Goal: Information Seeking & Learning: Learn about a topic

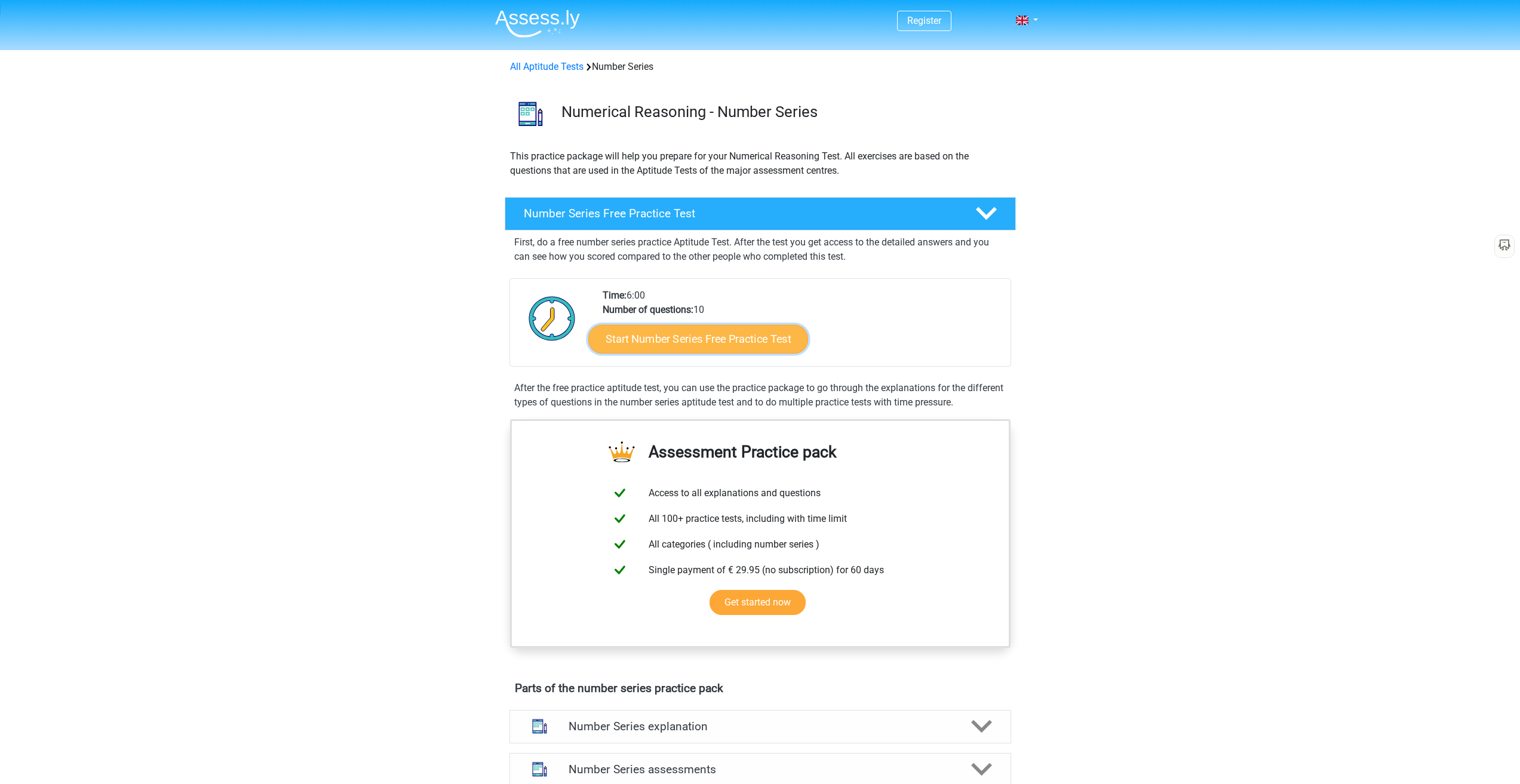
click at [673, 333] on link "Start Number Series Free Practice Test" at bounding box center [698, 339] width 220 height 29
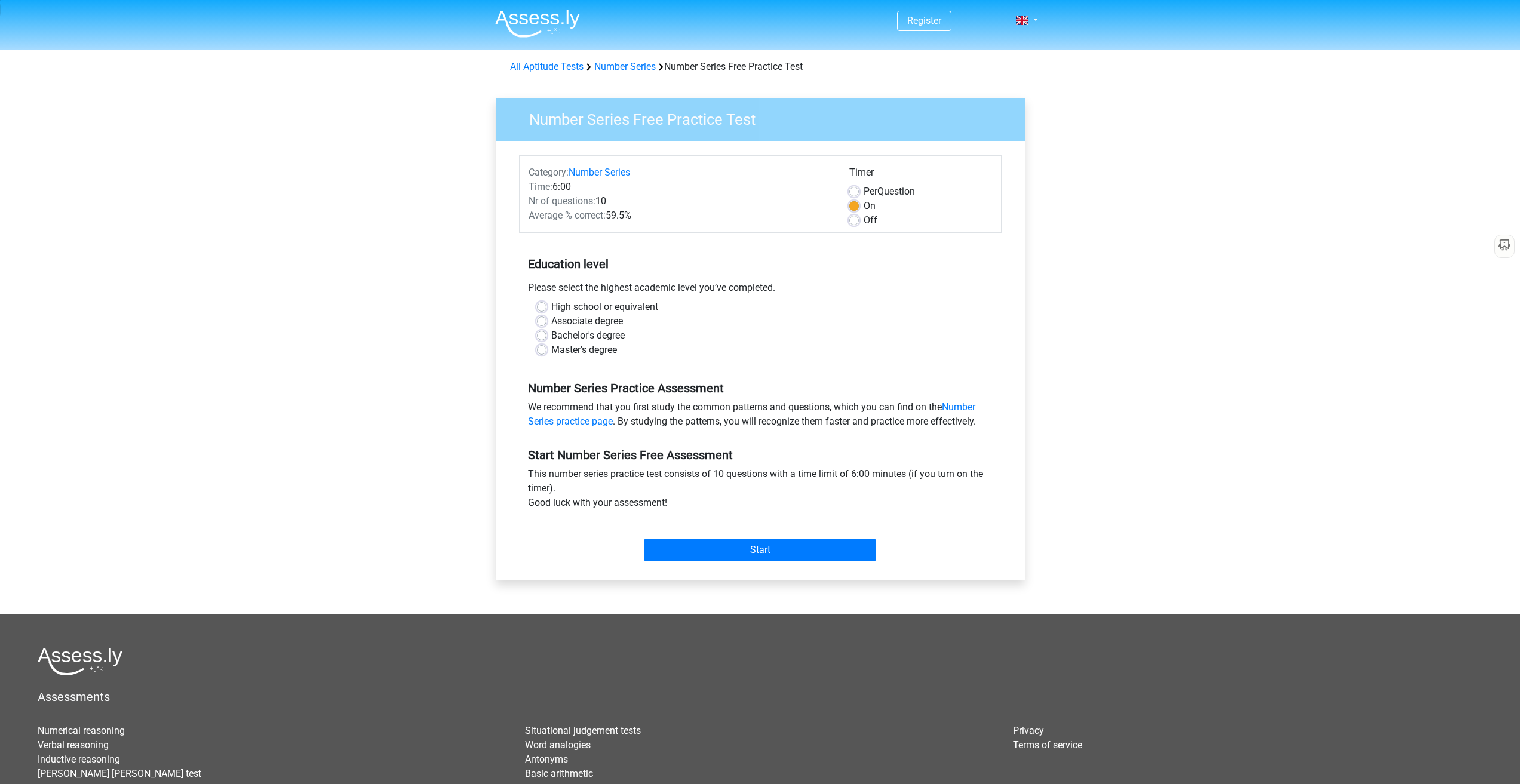
click at [590, 306] on label "High school or equivalent" at bounding box center [605, 307] width 107 height 14
click at [547, 306] on input "High school or equivalent" at bounding box center [542, 305] width 9 height 12
radio input "true"
click at [579, 322] on label "Associate degree" at bounding box center [587, 321] width 71 height 14
click at [547, 322] on input "Associate degree" at bounding box center [542, 320] width 9 height 12
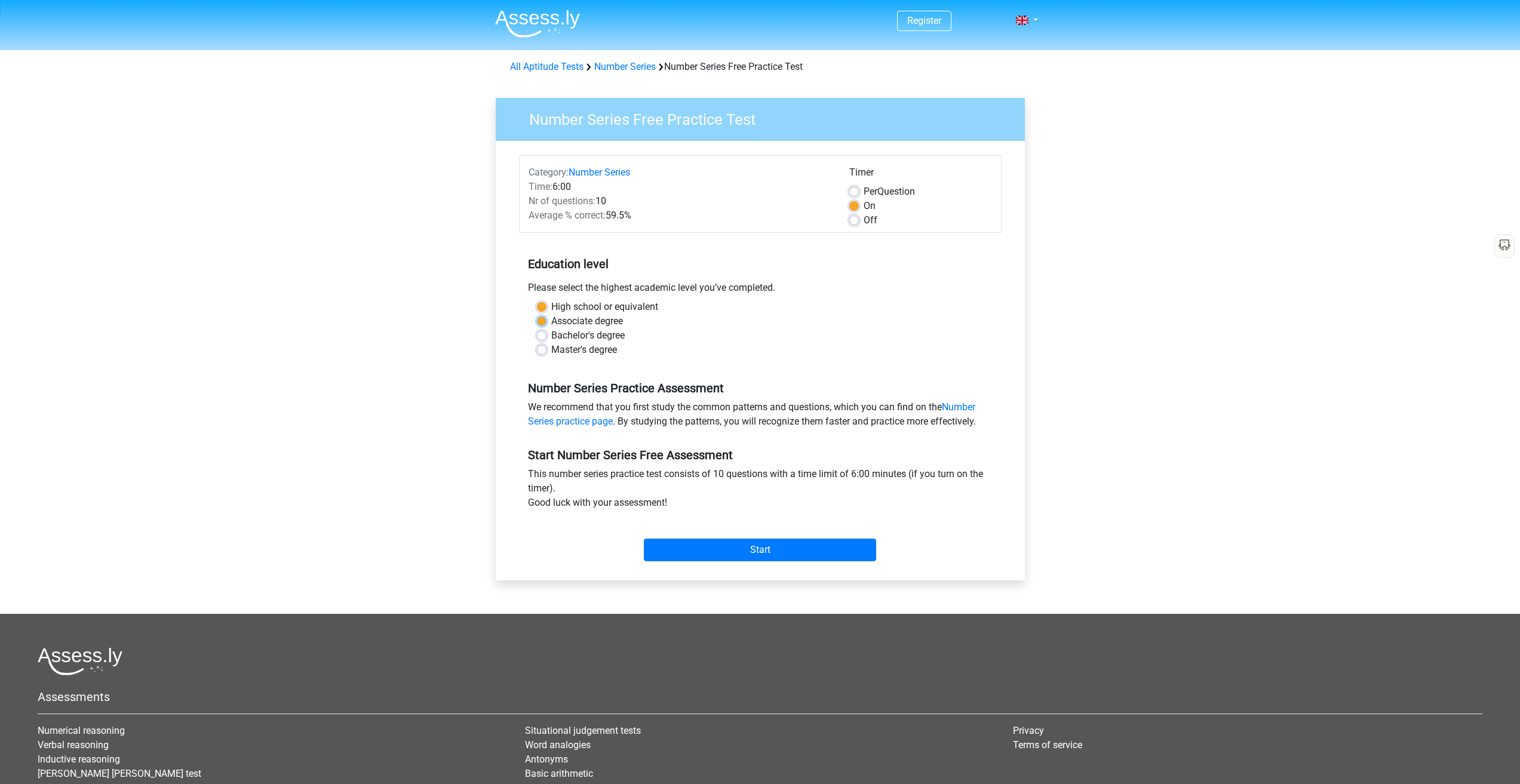
radio input "true"
click at [582, 336] on label "Bachelor's degree" at bounding box center [588, 335] width 73 height 14
click at [547, 336] on input "Bachelor's degree" at bounding box center [542, 334] width 9 height 12
radio input "true"
click at [578, 350] on label "Master's degree" at bounding box center [584, 350] width 66 height 14
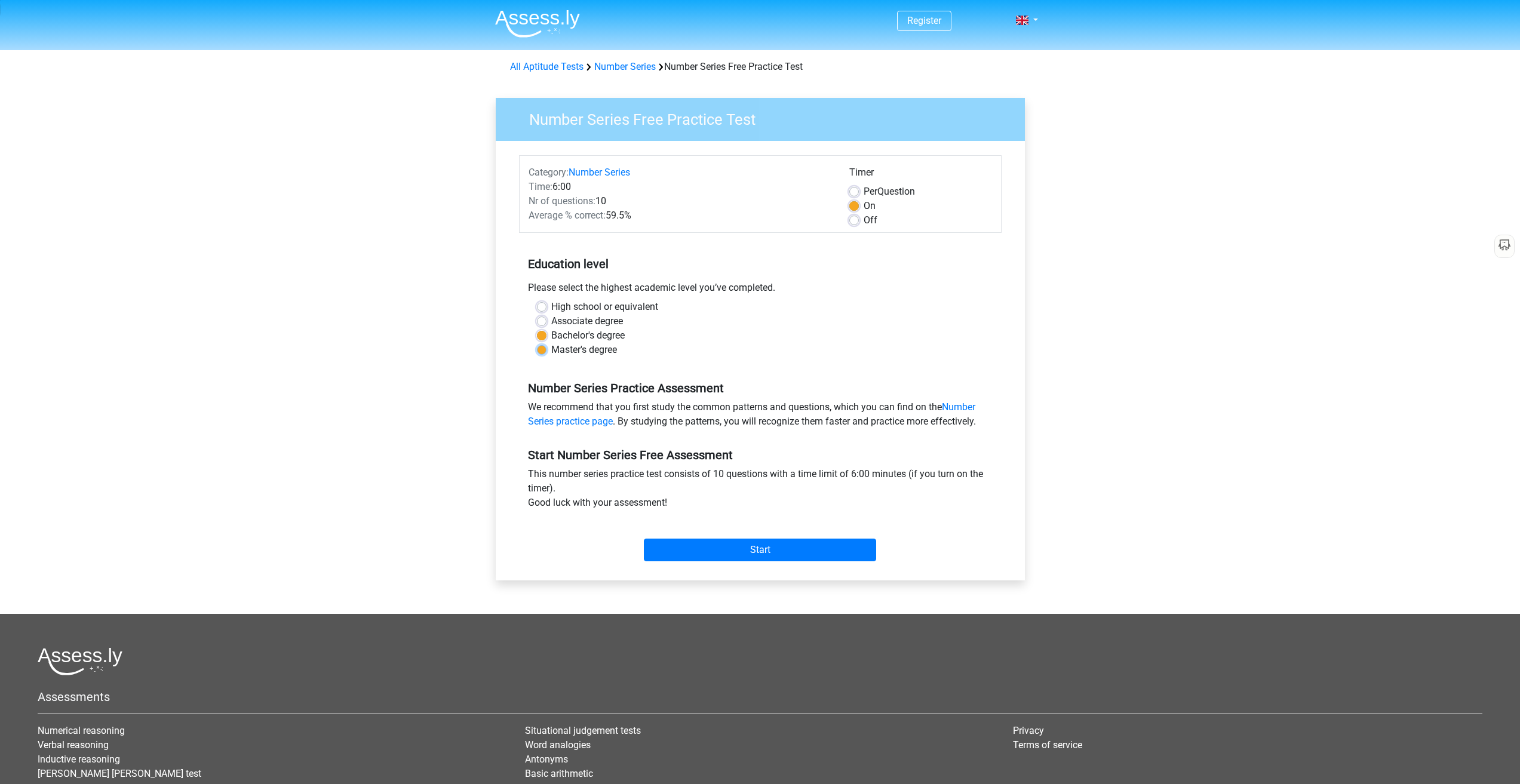
click at [547, 350] on input "Master's degree" at bounding box center [542, 349] width 9 height 12
radio input "true"
click at [584, 333] on label "Bachelor's degree" at bounding box center [588, 335] width 73 height 14
click at [547, 333] on input "Bachelor's degree" at bounding box center [542, 334] width 9 height 12
radio input "true"
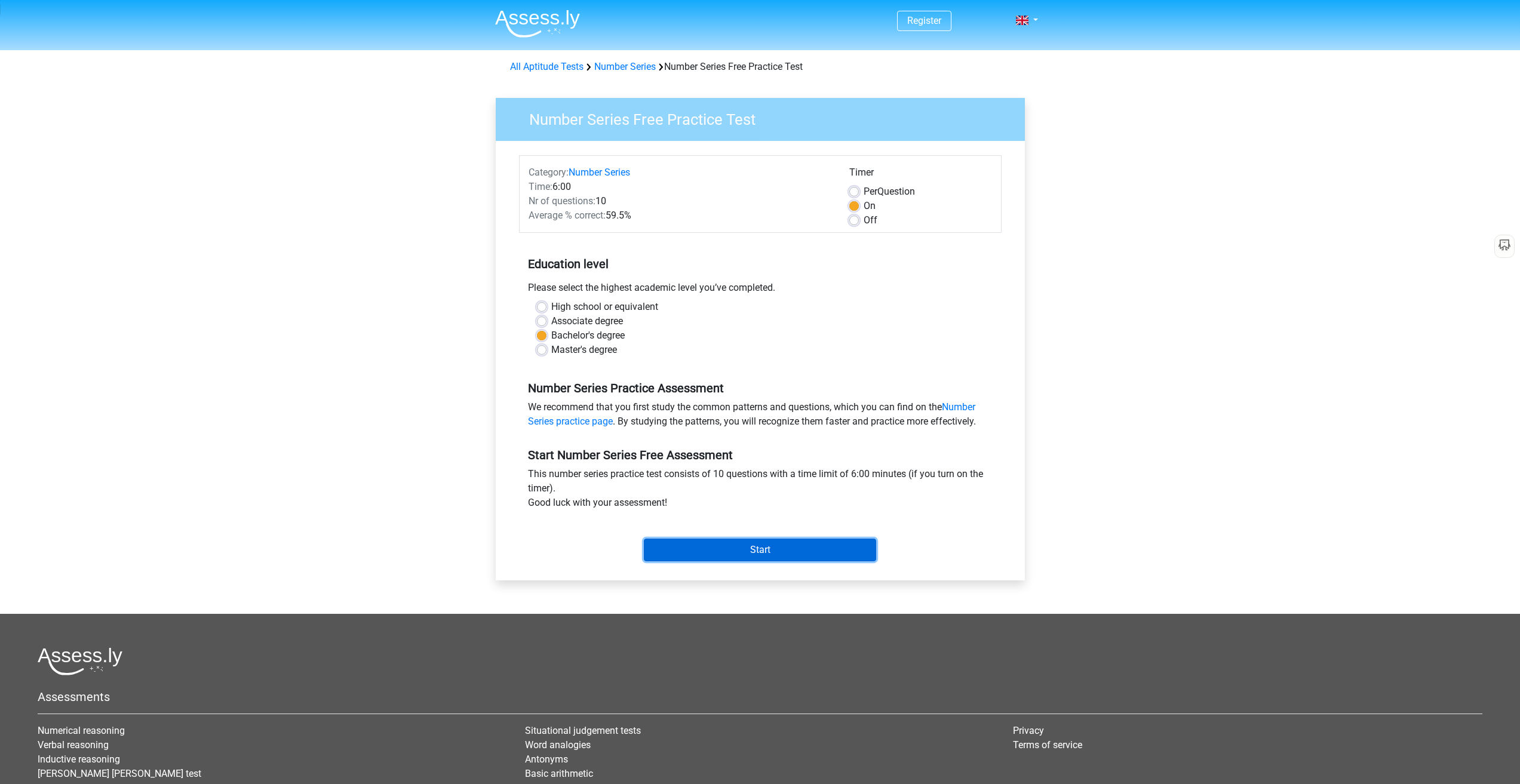
click at [768, 560] on input "Start" at bounding box center [760, 550] width 232 height 23
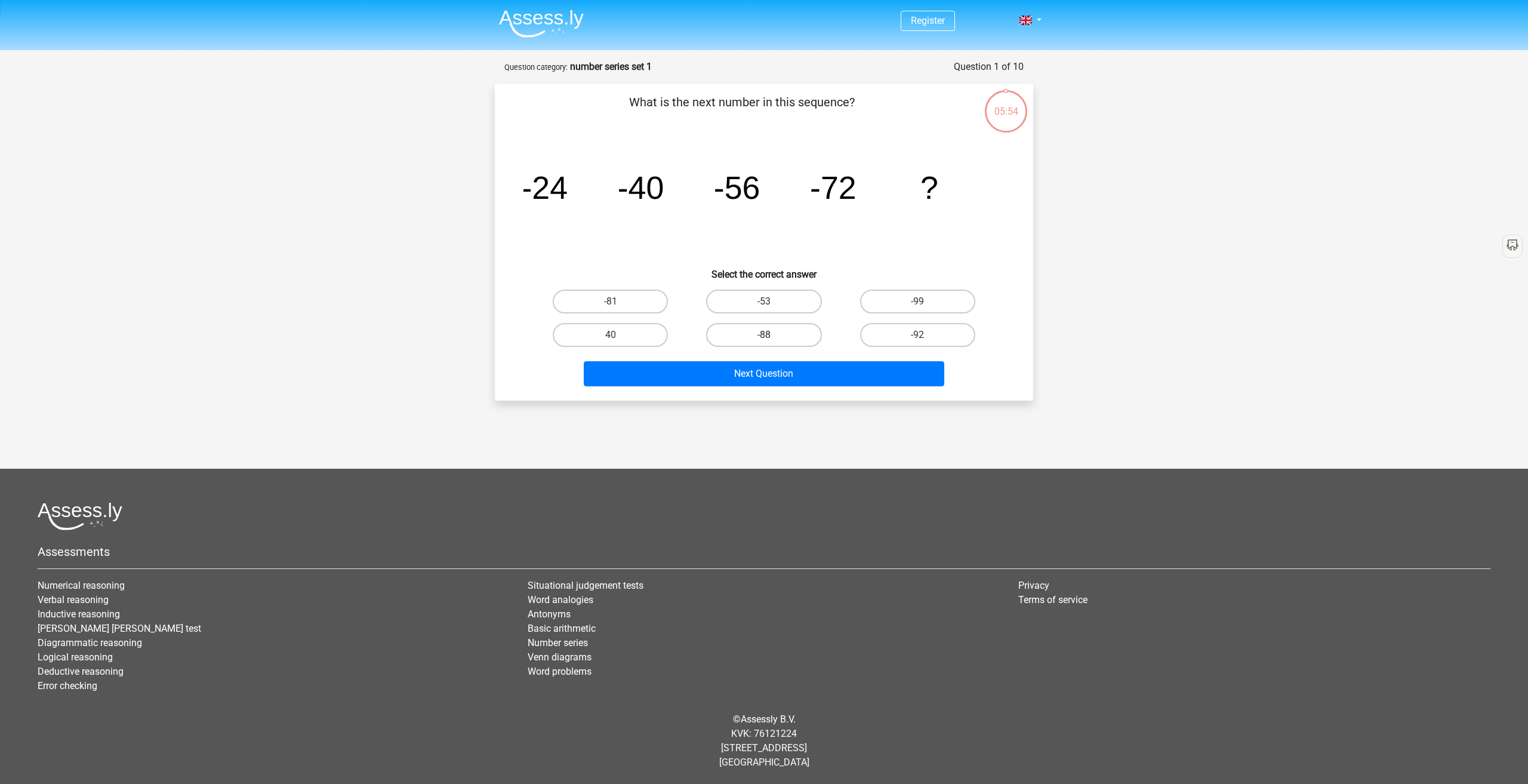
click at [773, 328] on label "-88" at bounding box center [764, 335] width 115 height 24
click at [772, 335] on input "-88" at bounding box center [768, 339] width 8 height 8
radio input "true"
click at [763, 368] on button "Next Question" at bounding box center [764, 374] width 361 height 25
click at [926, 338] on label "-30" at bounding box center [918, 335] width 115 height 24
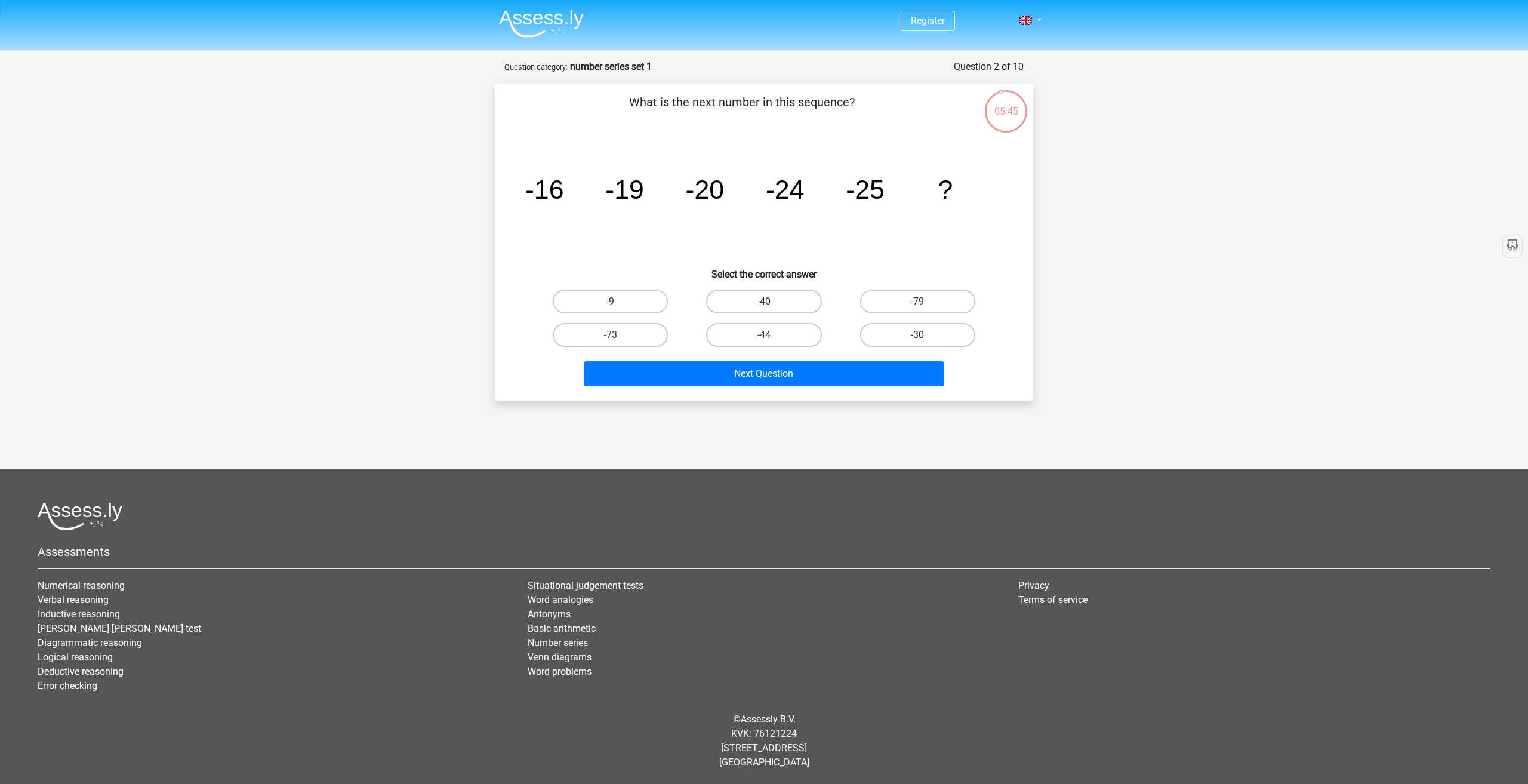
click at [925, 338] on input "-30" at bounding box center [921, 339] width 8 height 8
radio input "true"
click at [837, 367] on button "Next Question" at bounding box center [764, 374] width 361 height 25
click at [584, 293] on label "-82" at bounding box center [610, 302] width 115 height 24
click at [611, 302] on input "-82" at bounding box center [614, 305] width 8 height 8
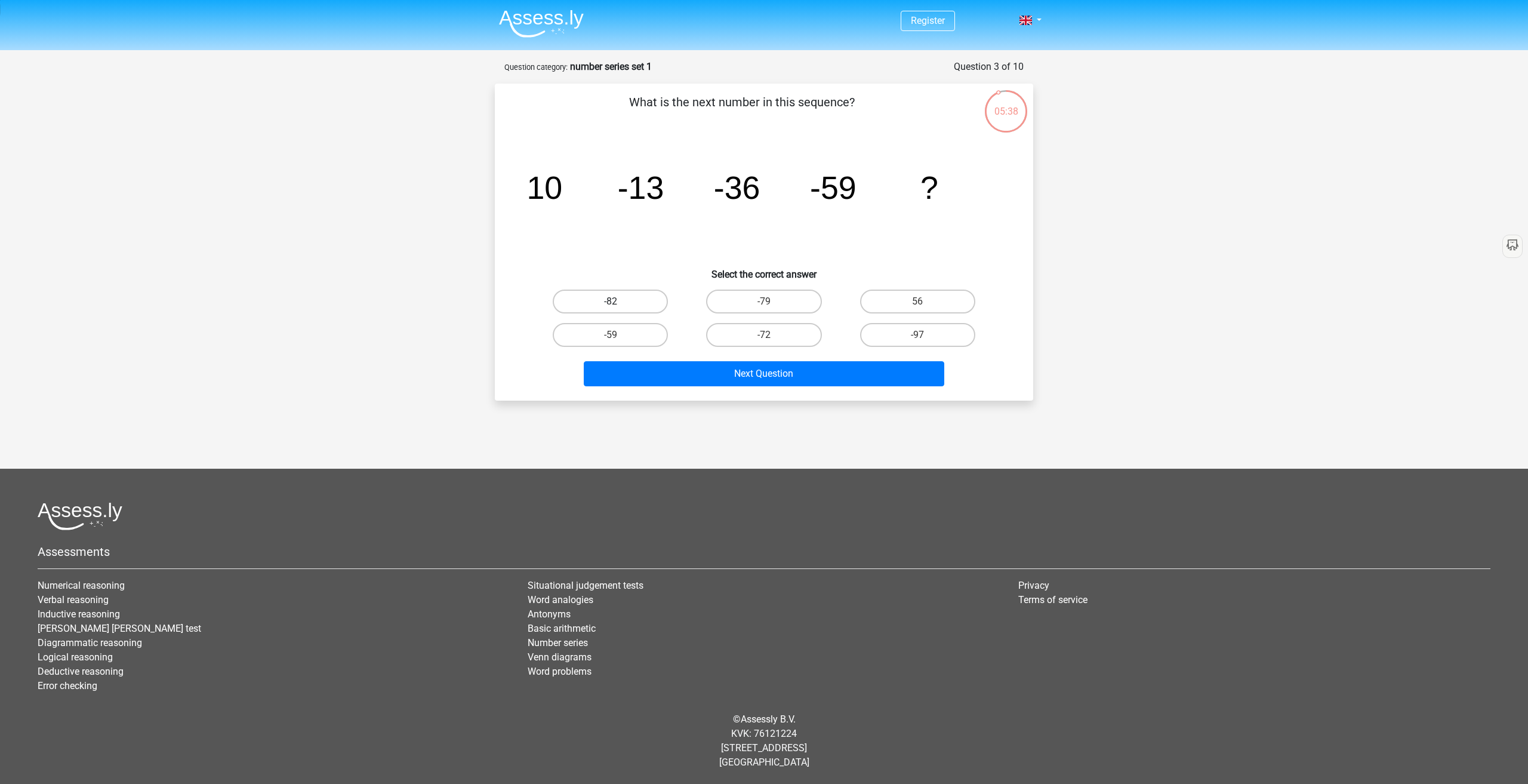
radio input "true"
click at [726, 374] on button "Next Question" at bounding box center [764, 374] width 361 height 25
click at [541, 195] on tspan "7" at bounding box center [545, 191] width 11 height 22
click at [670, 232] on icon "image/svg+xml 7 28 4 1/7 1/28 1/4 7 ?" at bounding box center [764, 198] width 481 height 121
click at [670, 232] on icon "image/svg+xml 7 28 4 1/7 1/28 1/4 7 ?" at bounding box center [764, 198] width 481 height 121
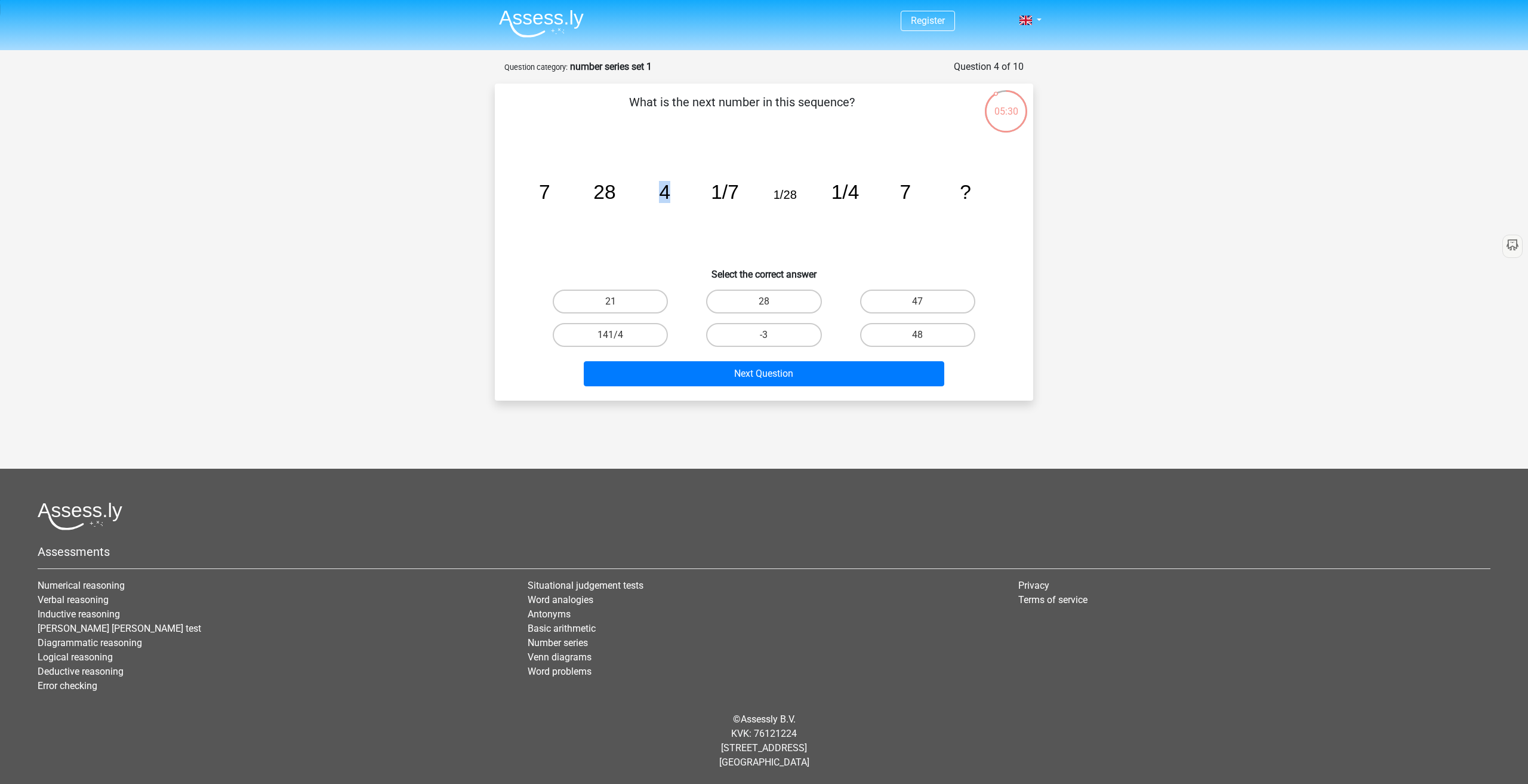
click at [669, 232] on icon "image/svg+xml 7 28 4 1/7 1/28 1/4 7 ?" at bounding box center [764, 198] width 481 height 121
click at [537, 198] on icon "image/svg+xml 7 28 4 1/7 1/28 1/4 7 ?" at bounding box center [764, 198] width 481 height 121
drag, startPoint x: 540, startPoint y: 198, endPoint x: 852, endPoint y: 192, distance: 312.1
click at [852, 192] on g "7 28 4 1/7 1/28 1/4 7 ?" at bounding box center [755, 191] width 432 height 22
click at [864, 212] on icon "image/svg+xml 7 28 4 1/7 1/28 1/4 7 ?" at bounding box center [764, 198] width 481 height 121
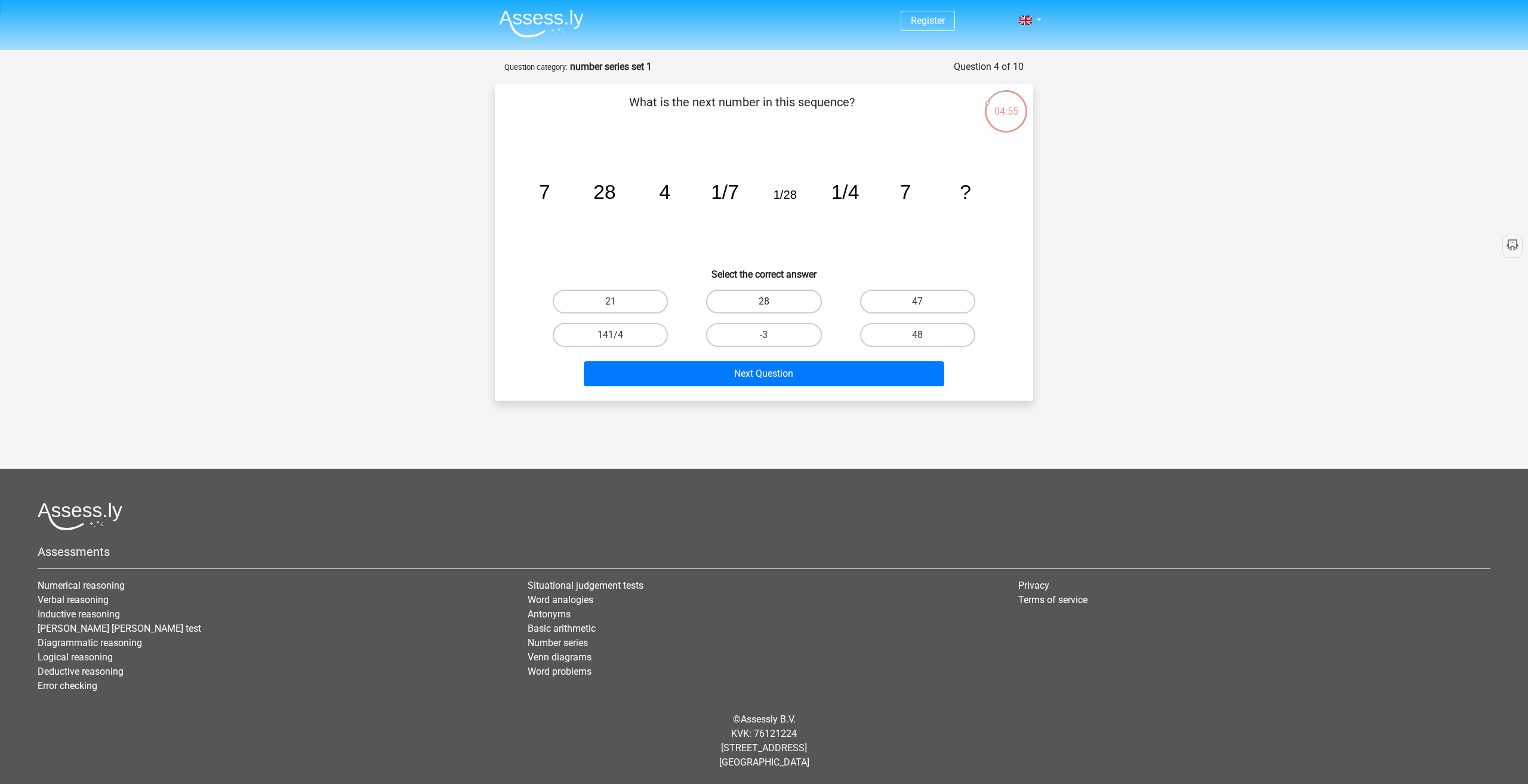
click at [782, 302] on label "28" at bounding box center [764, 302] width 115 height 24
click at [772, 302] on input "28" at bounding box center [768, 305] width 8 height 8
radio input "true"
click at [813, 374] on button "Next Question" at bounding box center [764, 374] width 361 height 25
click at [910, 336] on label "-31" at bounding box center [918, 335] width 115 height 24
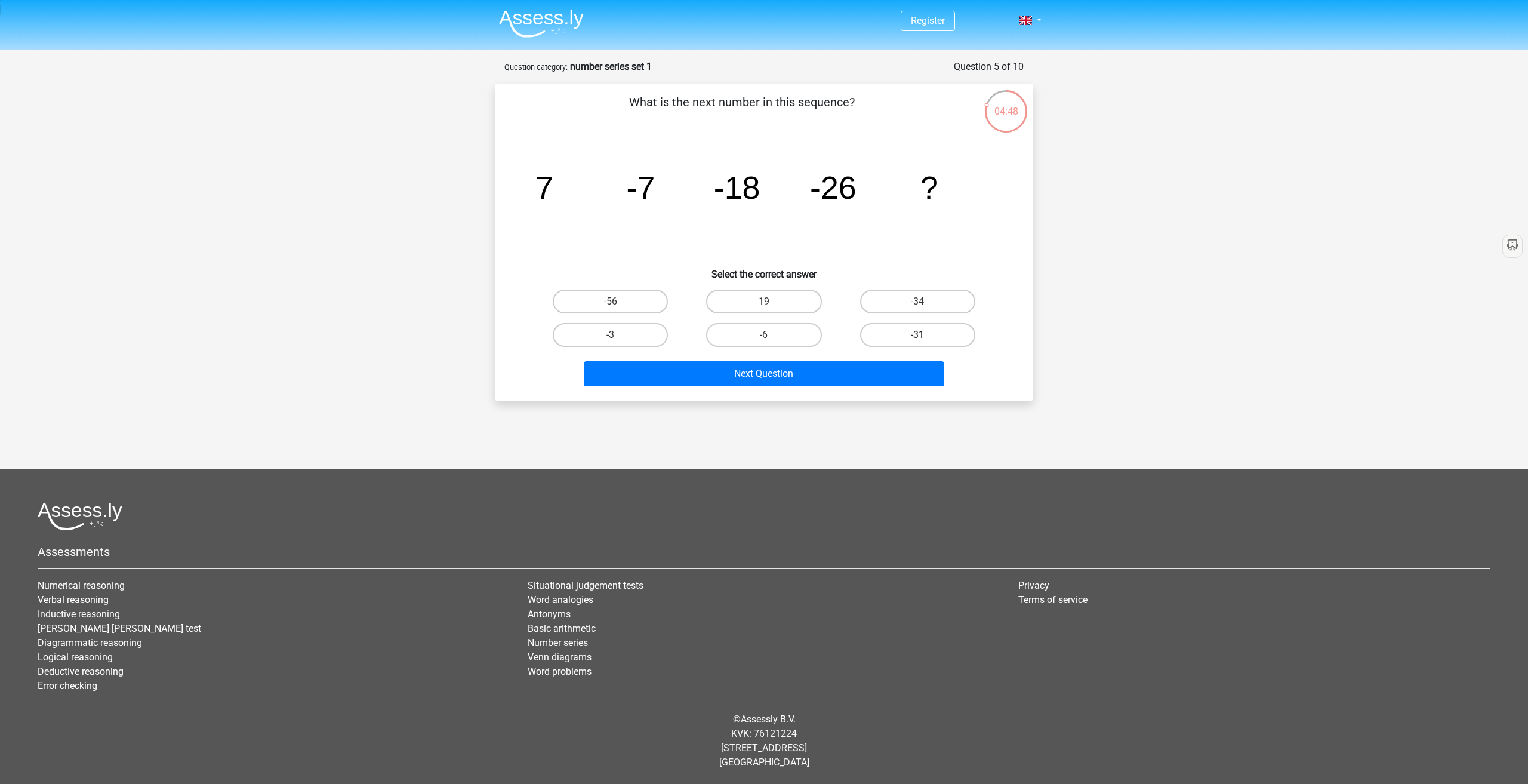
click at [917, 336] on input "-31" at bounding box center [921, 339] width 8 height 8
radio input "true"
click at [858, 365] on button "Next Question" at bounding box center [764, 374] width 361 height 25
click at [616, 192] on tspan "7/5" at bounding box center [613, 190] width 32 height 26
drag, startPoint x: 529, startPoint y: 195, endPoint x: 741, endPoint y: 215, distance: 212.9
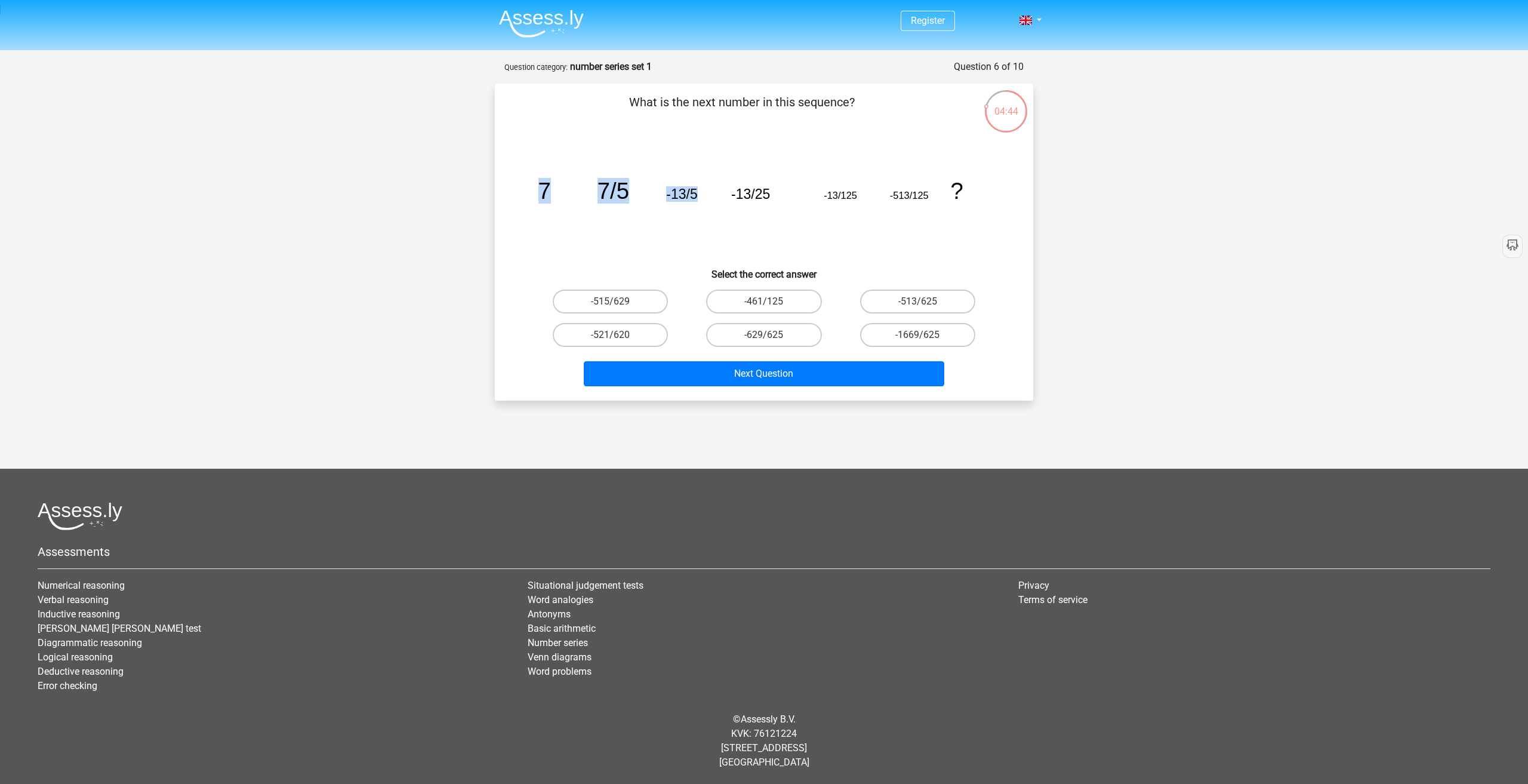
click at [709, 208] on icon "image/svg+xml 7 7/5 -13/5 -13/25 -13/125 -513/125 ?" at bounding box center [764, 198] width 481 height 121
click at [741, 215] on icon "image/svg+xml 7 7/5 -13/5 -13/25 -13/125 -513/125 ?" at bounding box center [764, 198] width 481 height 121
click at [987, 293] on div "-513/625" at bounding box center [918, 302] width 144 height 24
click at [940, 297] on label "-513/625" at bounding box center [918, 302] width 115 height 24
click at [925, 302] on input "-513/625" at bounding box center [921, 305] width 8 height 8
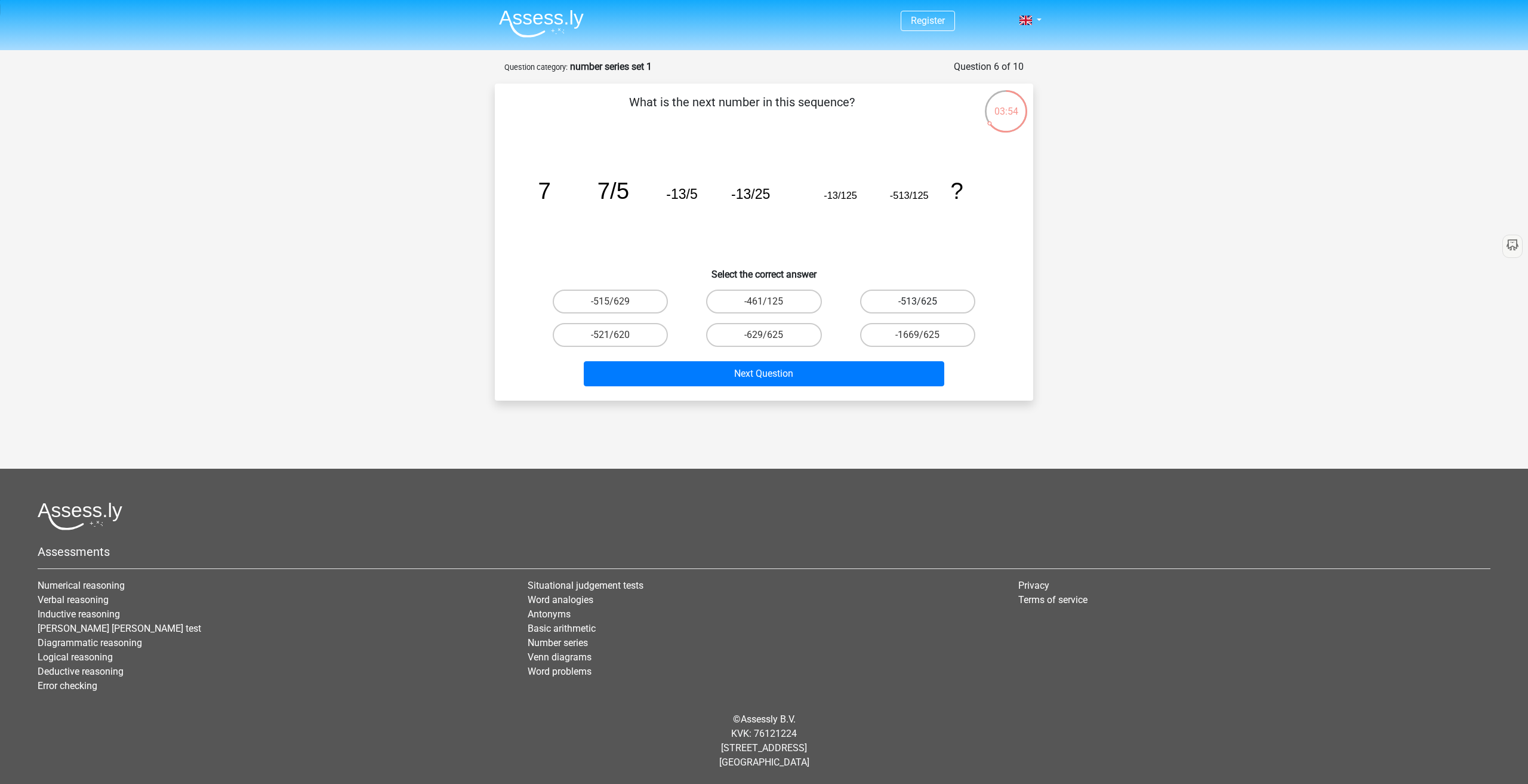
radio input "true"
click at [811, 372] on button "Next Question" at bounding box center [764, 374] width 361 height 25
drag, startPoint x: 540, startPoint y: 199, endPoint x: 666, endPoint y: 195, distance: 126.1
click at [666, 195] on g "-3/4 -13/14 -17/16 -7/6 -5/4 -29/22 ?" at bounding box center [748, 190] width 430 height 26
click at [668, 195] on tspan "-17/16" at bounding box center [682, 194] width 39 height 16
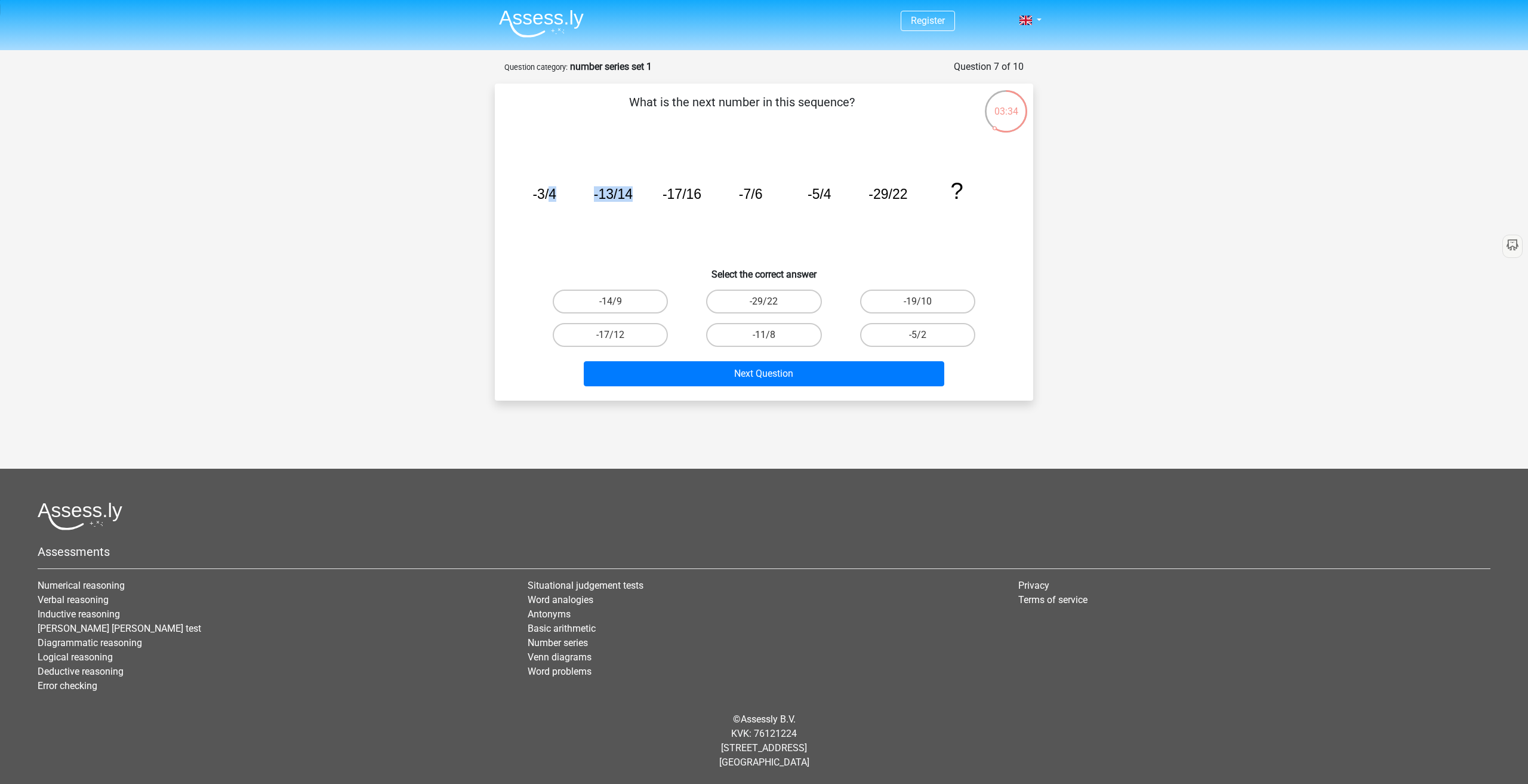
drag, startPoint x: 550, startPoint y: 196, endPoint x: 638, endPoint y: 195, distance: 88.0
click at [636, 195] on icon "image/svg+xml -3/4 -13/14 -17/16 -7/6 -5/4 -29/22 ?" at bounding box center [764, 198] width 481 height 121
click at [647, 196] on icon "image/svg+xml -3/4 -13/14 -17/16 -7/6 -5/4 -29/22 ?" at bounding box center [764, 198] width 481 height 121
drag, startPoint x: 895, startPoint y: 195, endPoint x: 919, endPoint y: 200, distance: 24.5
click at [917, 199] on icon "image/svg+xml -3/4 -13/14 -17/16 -7/6 -5/4 -29/22 ?" at bounding box center [764, 198] width 481 height 121
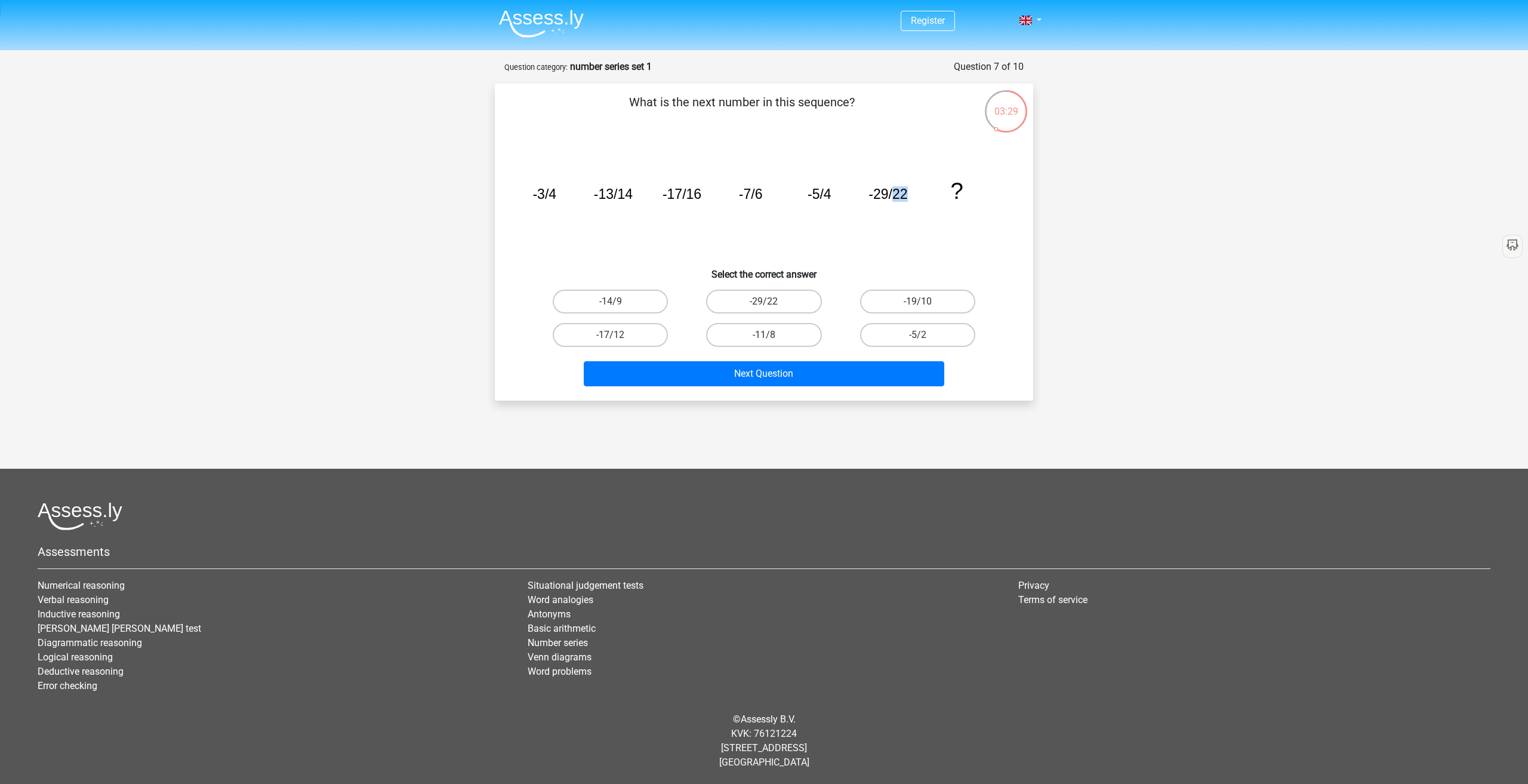
click at [919, 200] on icon "image/svg+xml -3/4 -13/14 -17/16 -7/6 -5/4 -29/22 ?" at bounding box center [764, 198] width 481 height 121
drag, startPoint x: 532, startPoint y: 194, endPoint x: 646, endPoint y: 198, distance: 114.1
click at [646, 198] on icon "image/svg+xml -3/4 -13/14 -17/16 -7/6 -5/4 -29/22 ?" at bounding box center [764, 198] width 481 height 121
click at [654, 203] on icon "image/svg+xml -3/4 -13/14 -17/16 -7/6 -5/4 -29/22 ?" at bounding box center [764, 198] width 481 height 121
drag, startPoint x: 600, startPoint y: 201, endPoint x: 662, endPoint y: 203, distance: 62.0
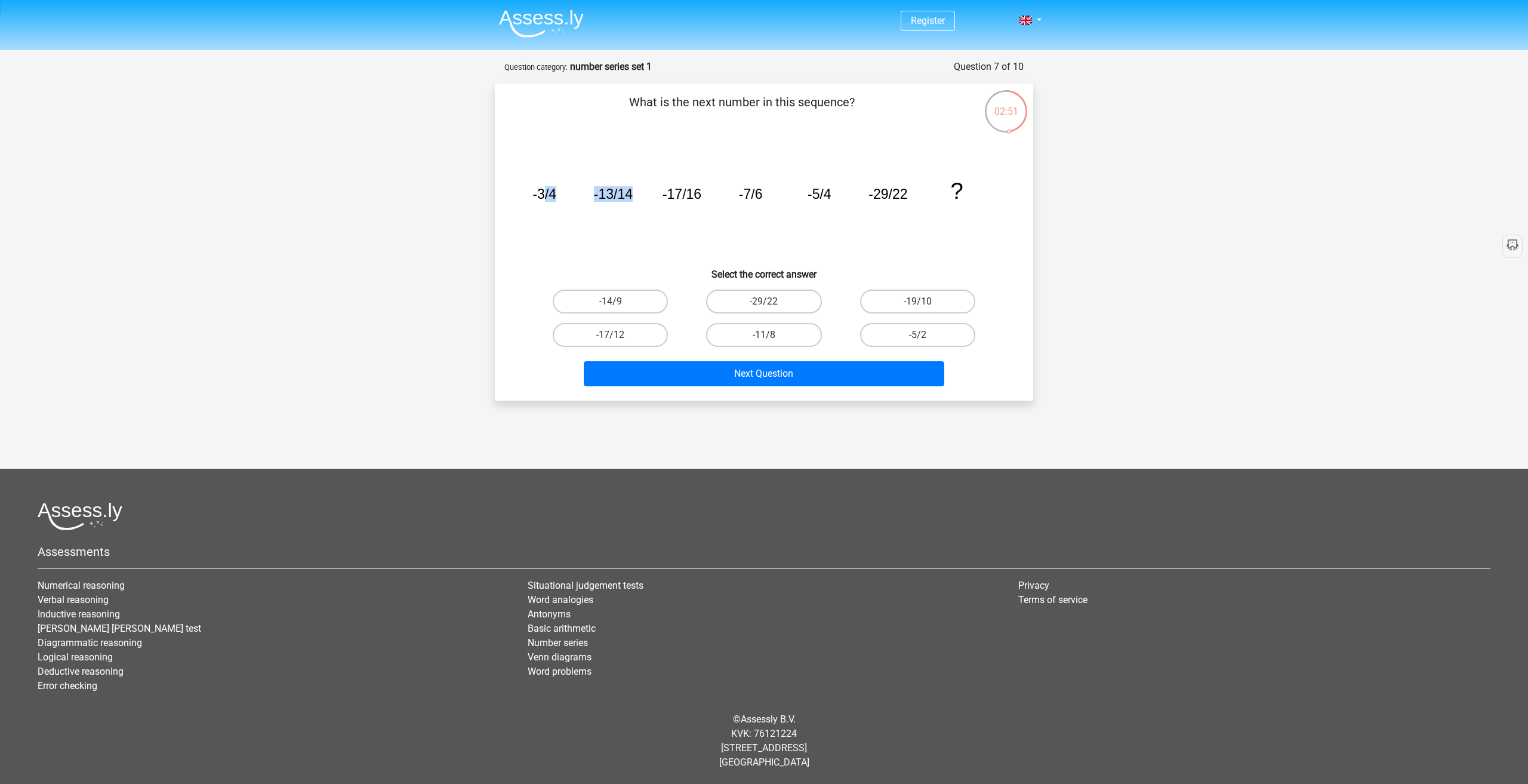
click at [660, 203] on icon "image/svg+xml -3/4 -13/14 -17/16 -7/6 -5/4 -29/22 ?" at bounding box center [764, 198] width 481 height 121
drag, startPoint x: 672, startPoint y: 201, endPoint x: 652, endPoint y: 202, distance: 20.0
click at [673, 201] on icon "image/svg+xml -3/4 -13/14 -17/16 -7/6 -5/4 -29/22 ?" at bounding box center [764, 198] width 481 height 121
drag, startPoint x: 656, startPoint y: 196, endPoint x: 766, endPoint y: 197, distance: 110.0
click at [766, 197] on icon "image/svg+xml -3/4 -13/14 -17/16 -7/6 -5/4 -29/22 ?" at bounding box center [764, 198] width 481 height 121
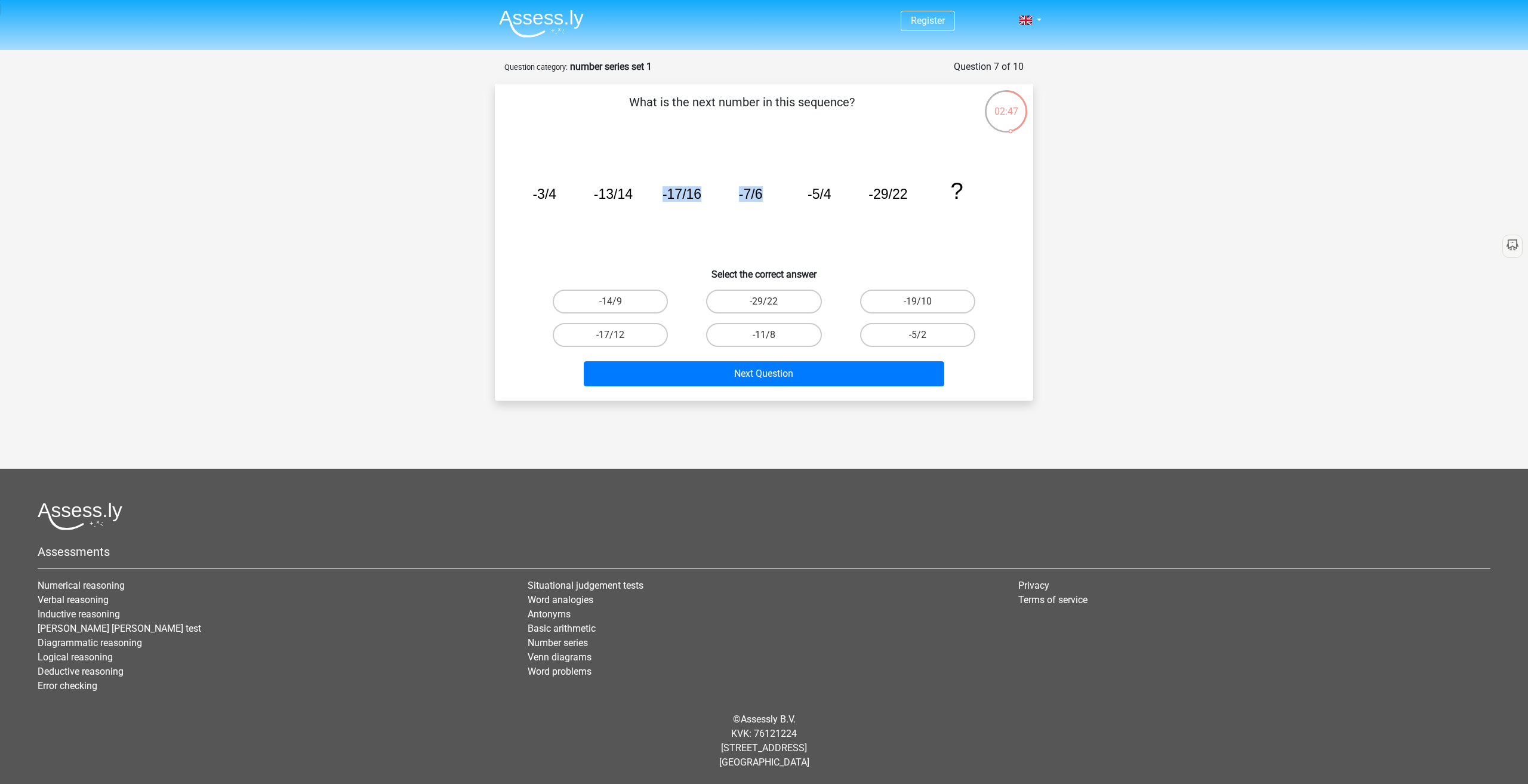
click at [766, 197] on icon "image/svg+xml -3/4 -13/14 -17/16 -7/6 -5/4 -29/22 ?" at bounding box center [764, 198] width 481 height 121
drag, startPoint x: 654, startPoint y: 194, endPoint x: 772, endPoint y: 198, distance: 118.1
click at [772, 198] on icon "image/svg+xml -3/4 -13/14 -17/16 -7/6 -5/4 -29/22 ?" at bounding box center [764, 198] width 481 height 121
drag, startPoint x: 825, startPoint y: 194, endPoint x: 905, endPoint y: 195, distance: 80.0
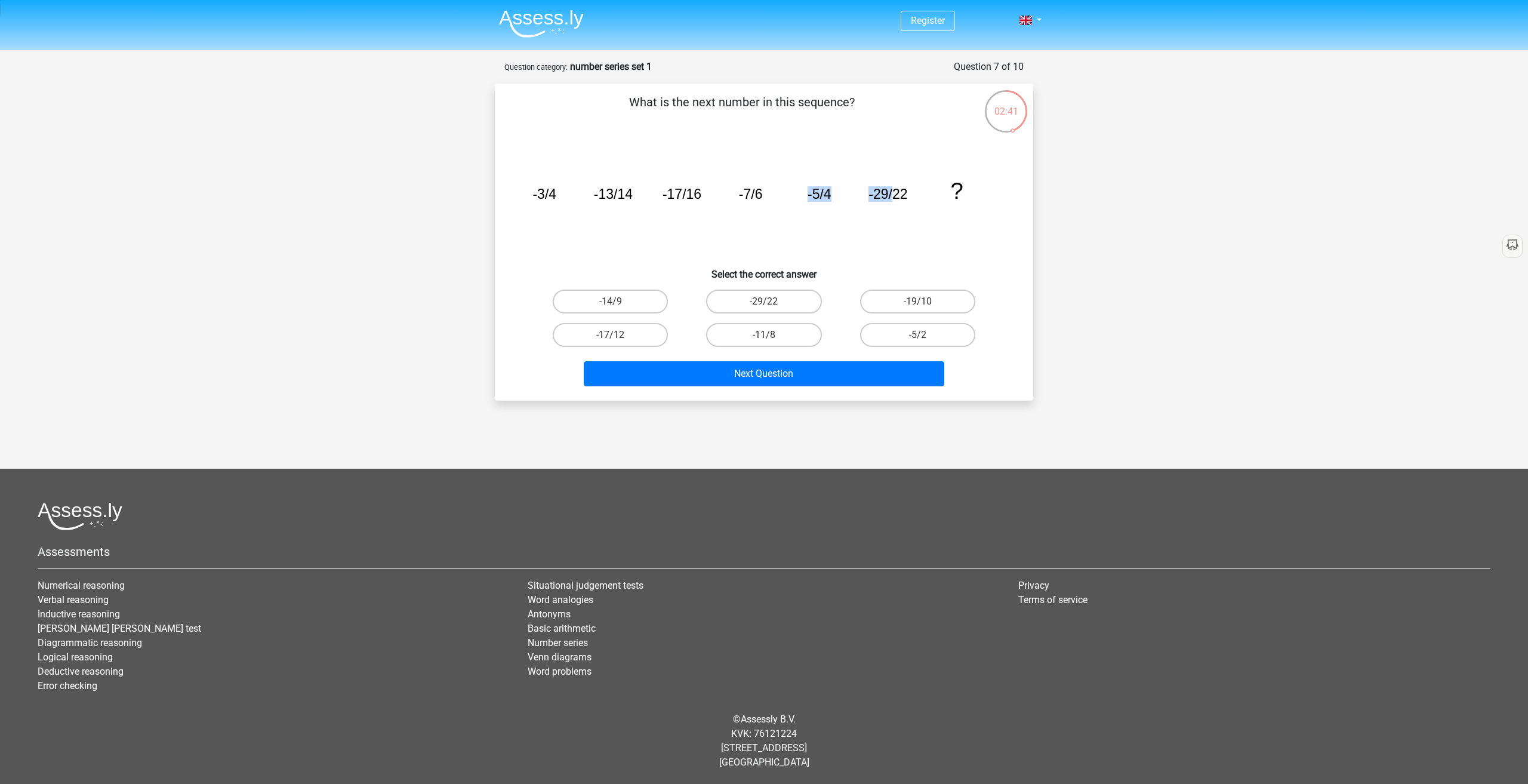
click at [899, 195] on icon "image/svg+xml -3/4 -13/14 -17/16 -7/6 -5/4 -29/22 ?" at bounding box center [764, 198] width 481 height 121
click at [917, 196] on icon "image/svg+xml -3/4 -13/14 -17/16 -7/6 -5/4 -29/22 ?" at bounding box center [764, 198] width 481 height 121
drag, startPoint x: 821, startPoint y: 187, endPoint x: 956, endPoint y: 191, distance: 135.1
click at [956, 191] on g "-3/4 -13/14 -17/16 -7/6 -5/4 -29/22 ?" at bounding box center [748, 190] width 430 height 26
click at [956, 191] on tspan "?" at bounding box center [957, 190] width 13 height 26
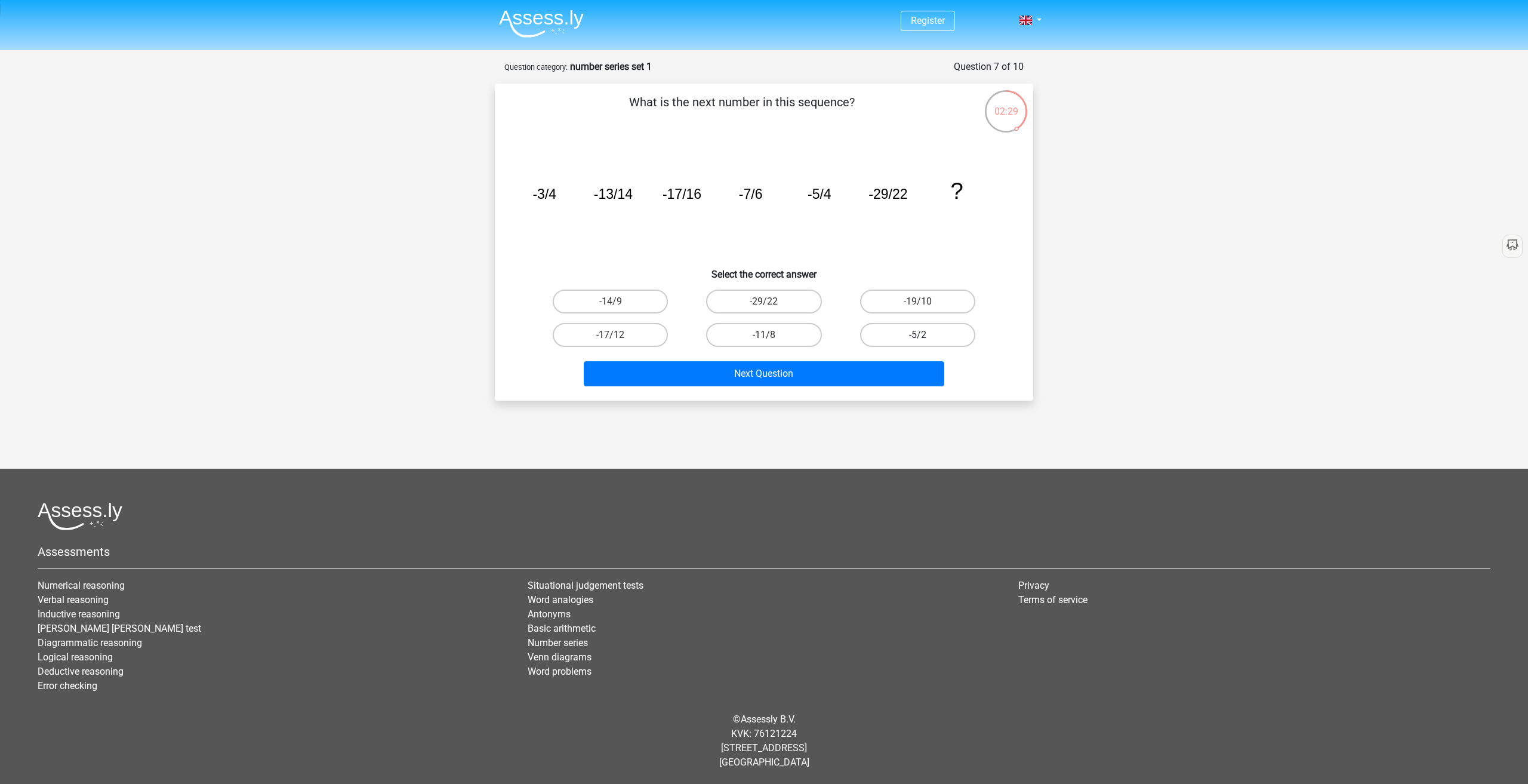
click at [942, 342] on label "-5/2" at bounding box center [918, 335] width 115 height 24
click at [925, 342] on input "-5/2" at bounding box center [921, 339] width 8 height 8
radio input "true"
click at [888, 361] on button "Next Question" at bounding box center [764, 374] width 361 height 25
click at [772, 332] on label "10" at bounding box center [764, 335] width 115 height 24
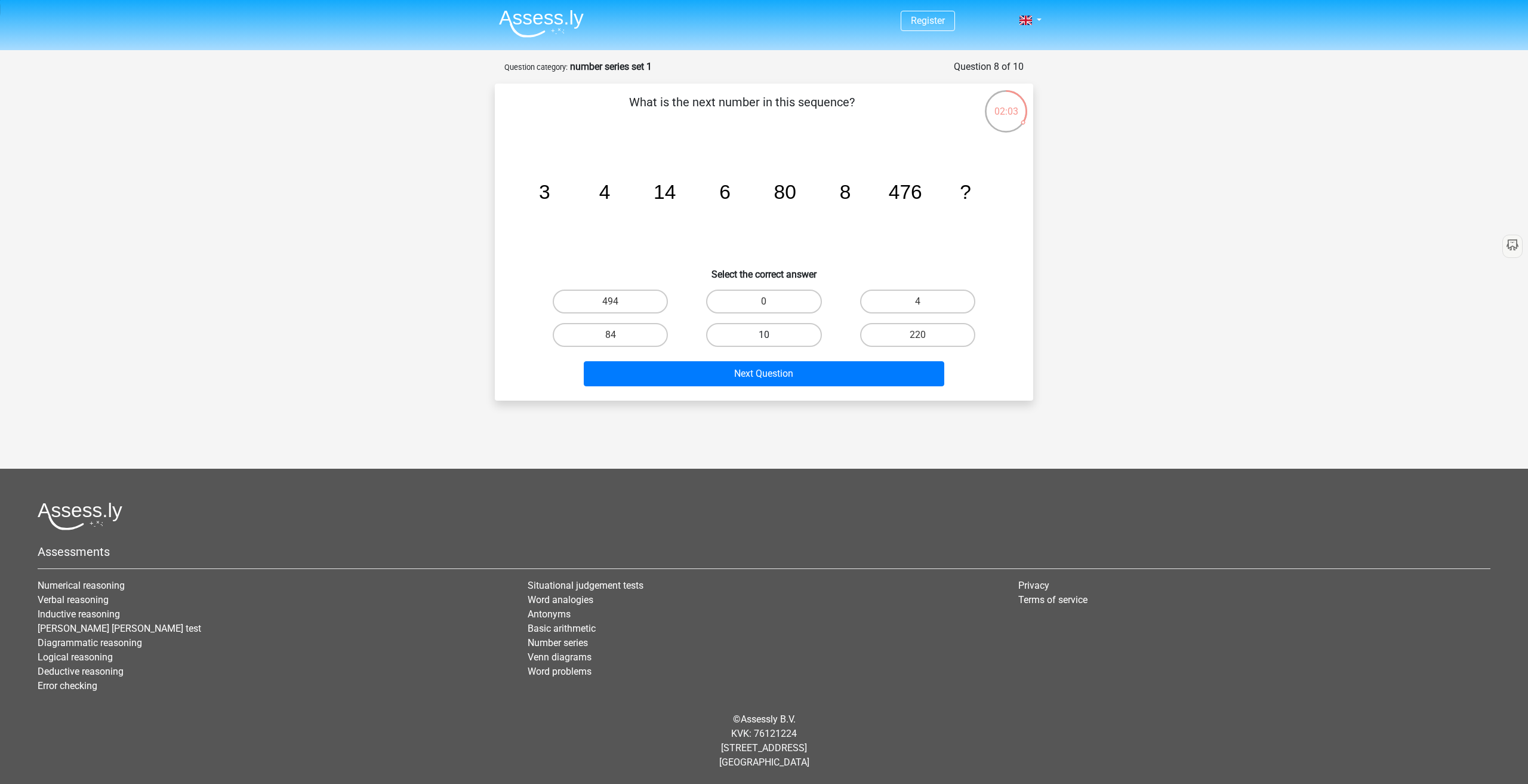
click at [772, 335] on input "10" at bounding box center [768, 339] width 8 height 8
radio input "true"
click at [778, 380] on button "Next Question" at bounding box center [764, 374] width 361 height 25
drag, startPoint x: 641, startPoint y: 183, endPoint x: 763, endPoint y: 186, distance: 122.0
click at [750, 187] on icon "image/svg+xml -2 -4 8 -48 ?" at bounding box center [764, 198] width 481 height 121
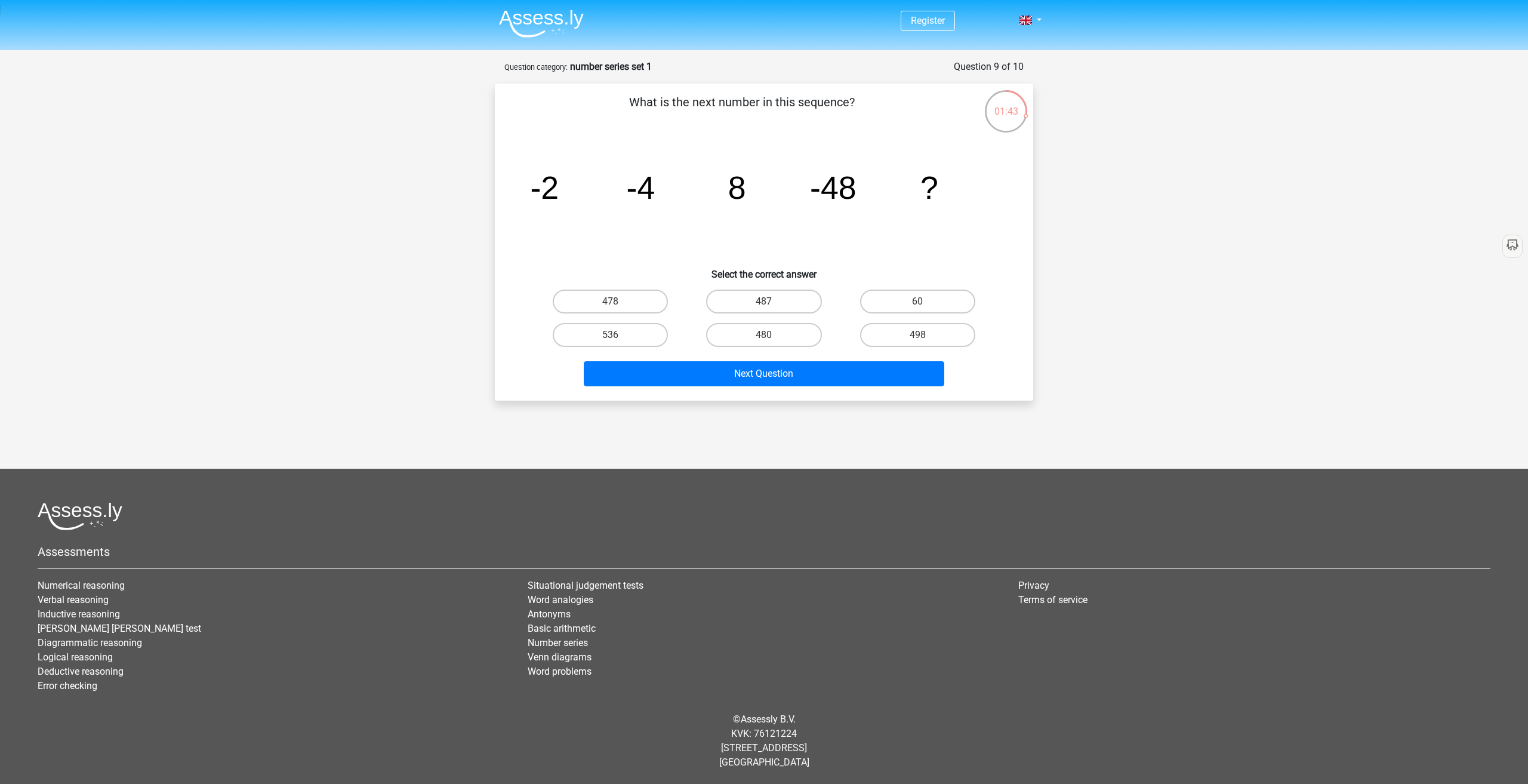
click at [781, 185] on icon "image/svg+xml -2 -4 8 -48 ?" at bounding box center [764, 198] width 481 height 121
click at [766, 328] on label "480" at bounding box center [764, 335] width 115 height 24
click at [766, 335] on input "480" at bounding box center [768, 339] width 8 height 8
radio input "true"
click at [762, 367] on button "Next Question" at bounding box center [764, 374] width 361 height 25
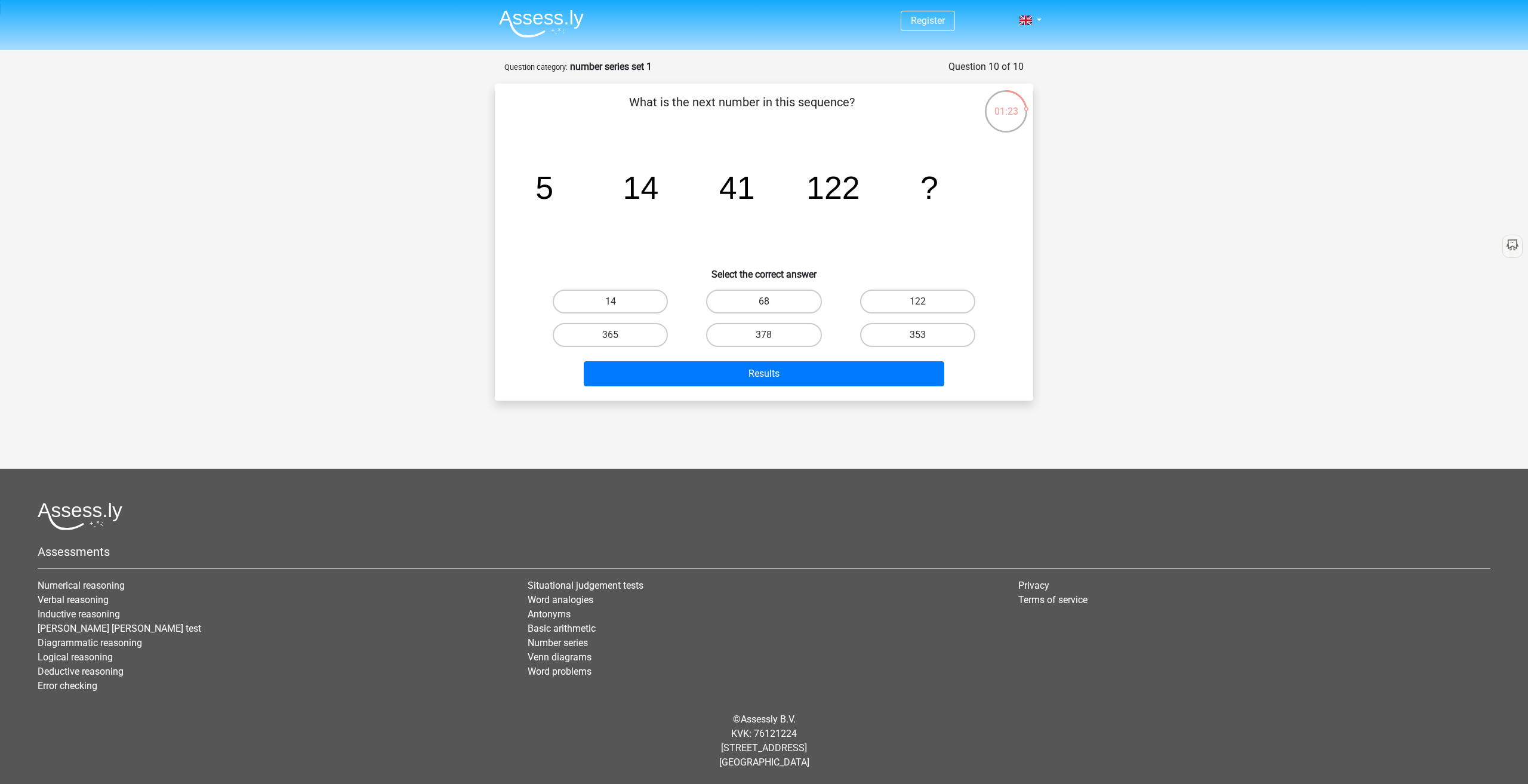
click at [768, 310] on label "68" at bounding box center [764, 302] width 115 height 24
click at [768, 309] on input "68" at bounding box center [768, 305] width 8 height 8
radio input "true"
click at [790, 365] on button "Results" at bounding box center [764, 374] width 361 height 25
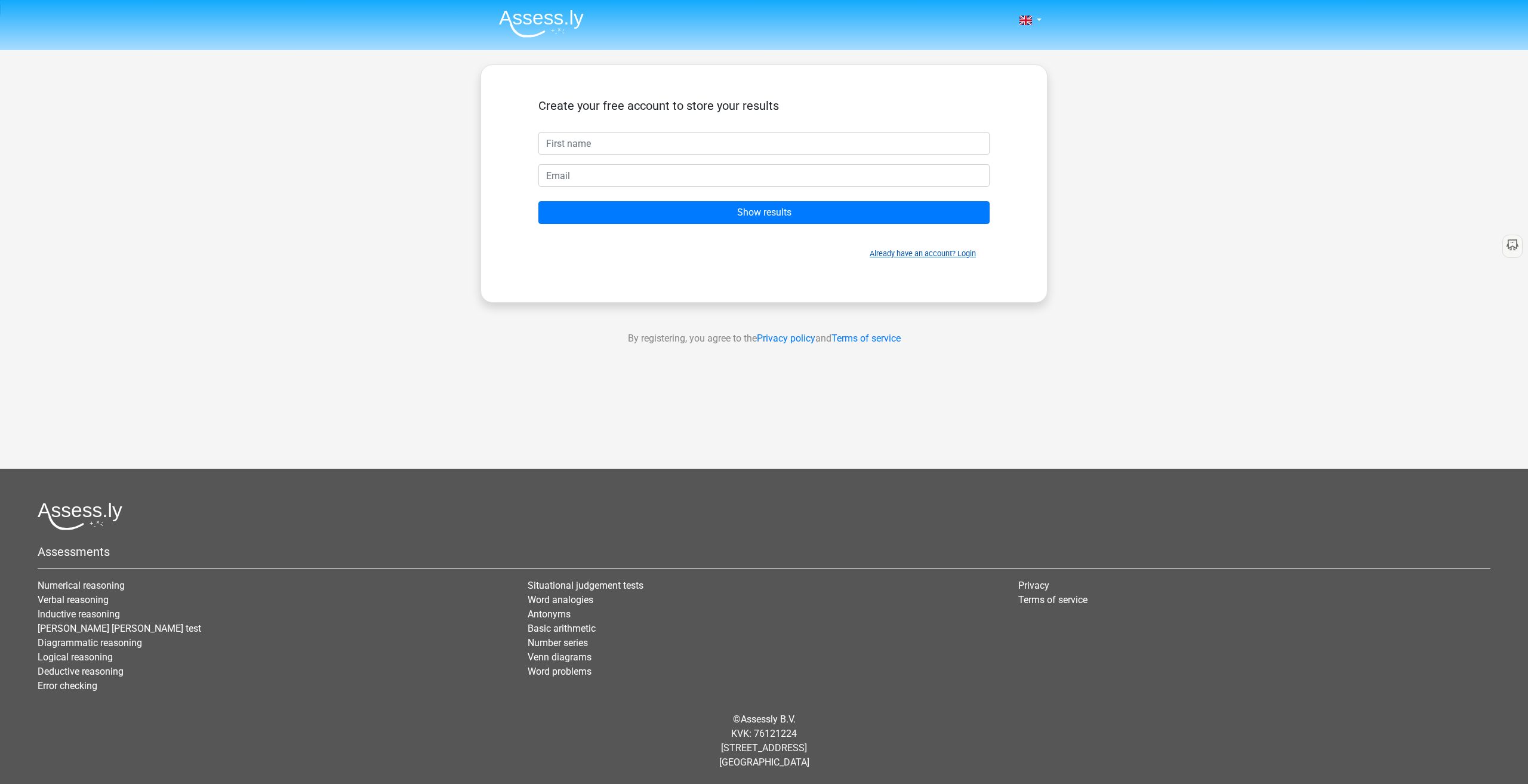
click at [883, 252] on link "Already have an account? Login" at bounding box center [923, 253] width 106 height 9
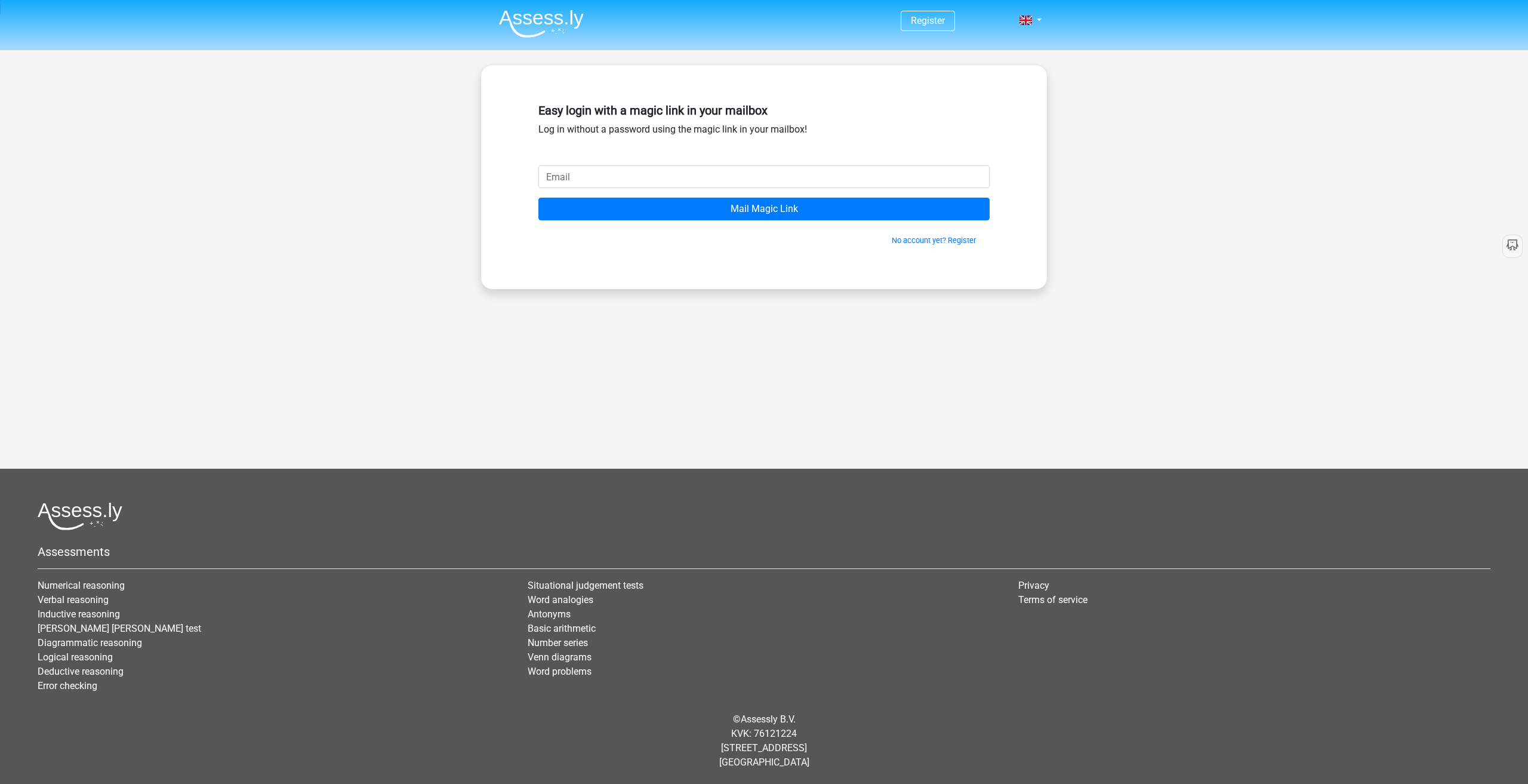
click at [620, 186] on input "email" at bounding box center [764, 176] width 451 height 23
type input "rowdyhdd@gmail.com"
click at [539, 198] on input "Mail Magic Link" at bounding box center [764, 209] width 451 height 23
click at [915, 237] on link "No account yet? Register" at bounding box center [934, 240] width 84 height 9
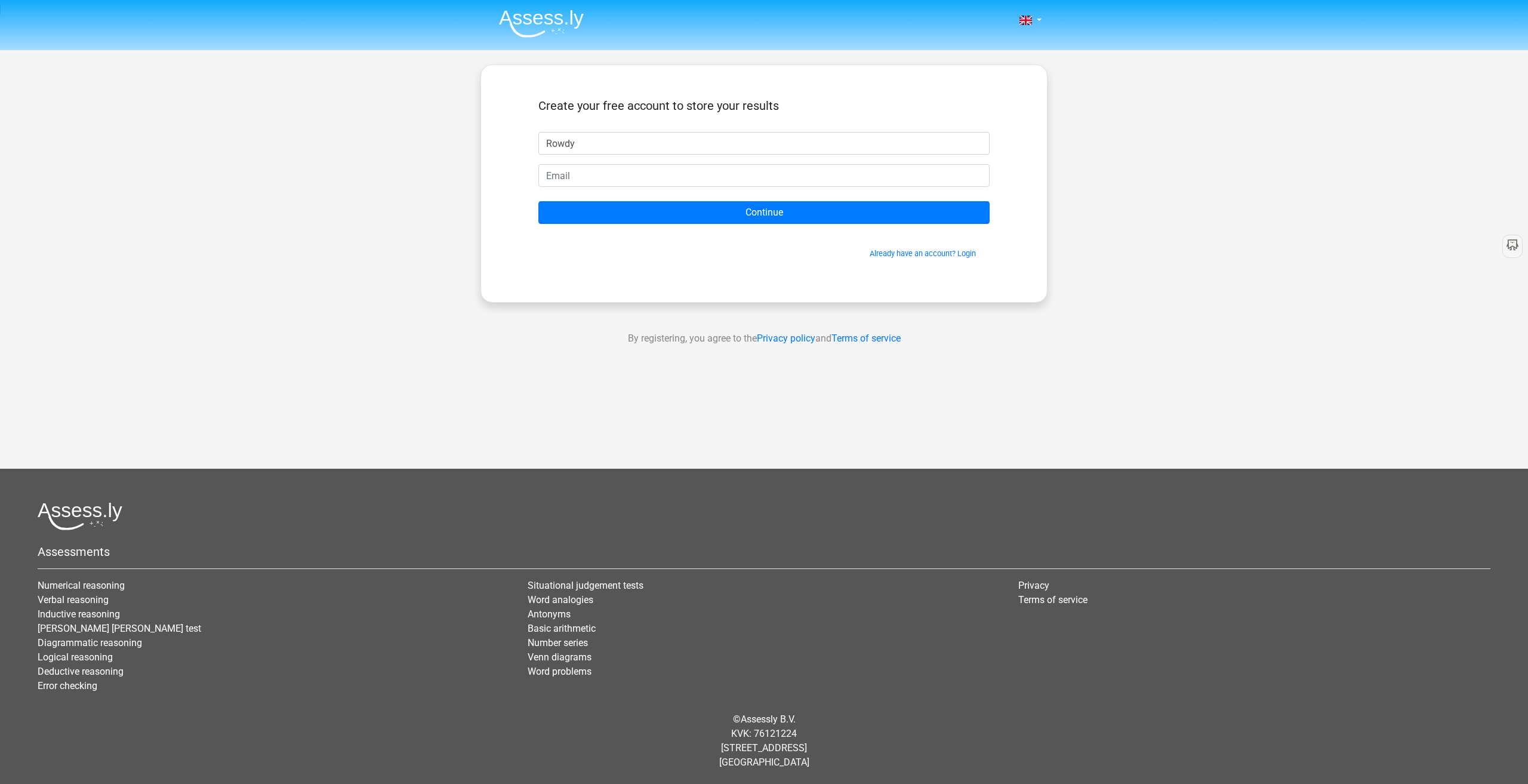
type input "Rowdy"
type input "[EMAIL_ADDRESS][DOMAIN_NAME]"
click at [539, 201] on input "Continue" at bounding box center [764, 213] width 451 height 23
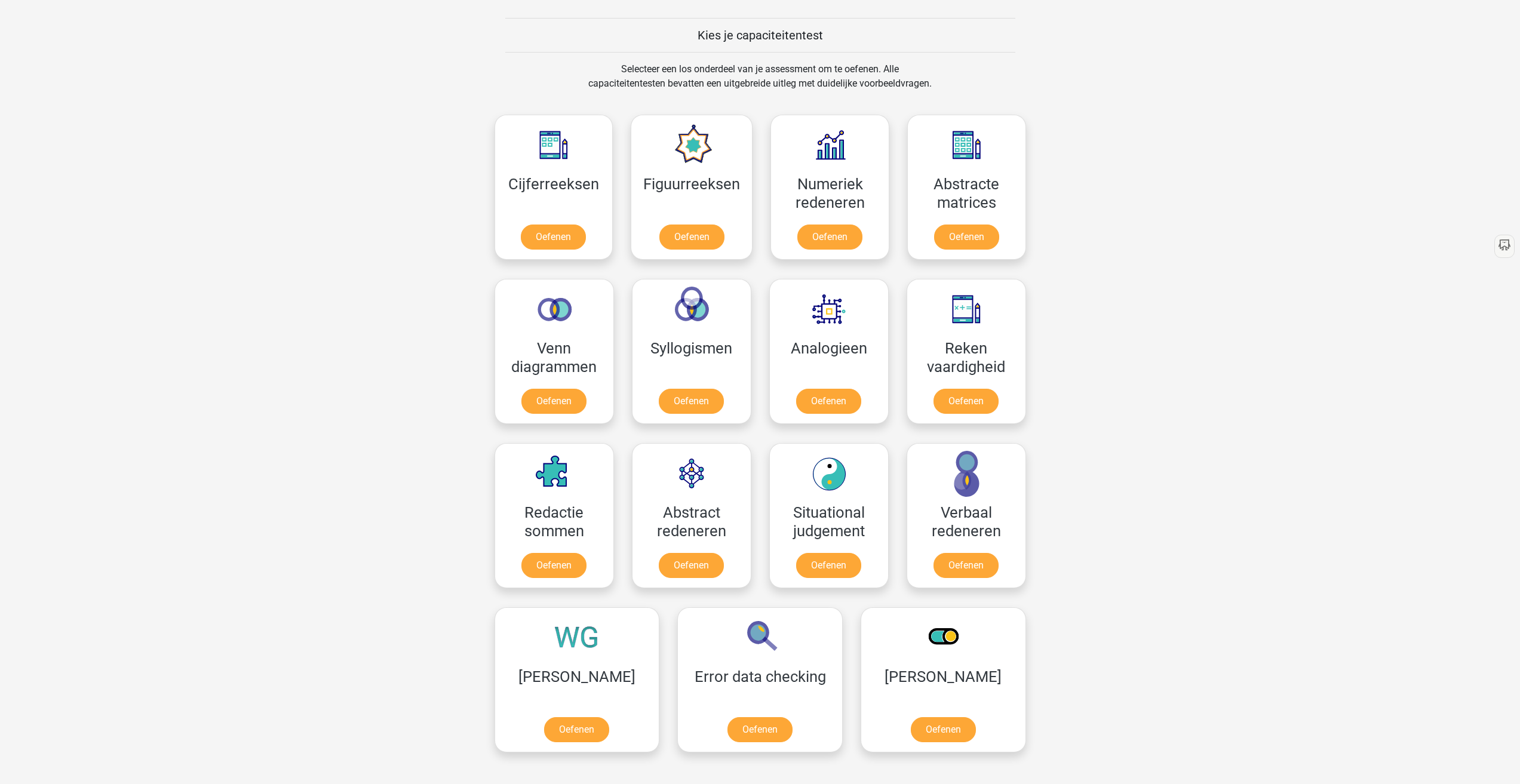
scroll to position [557, 0]
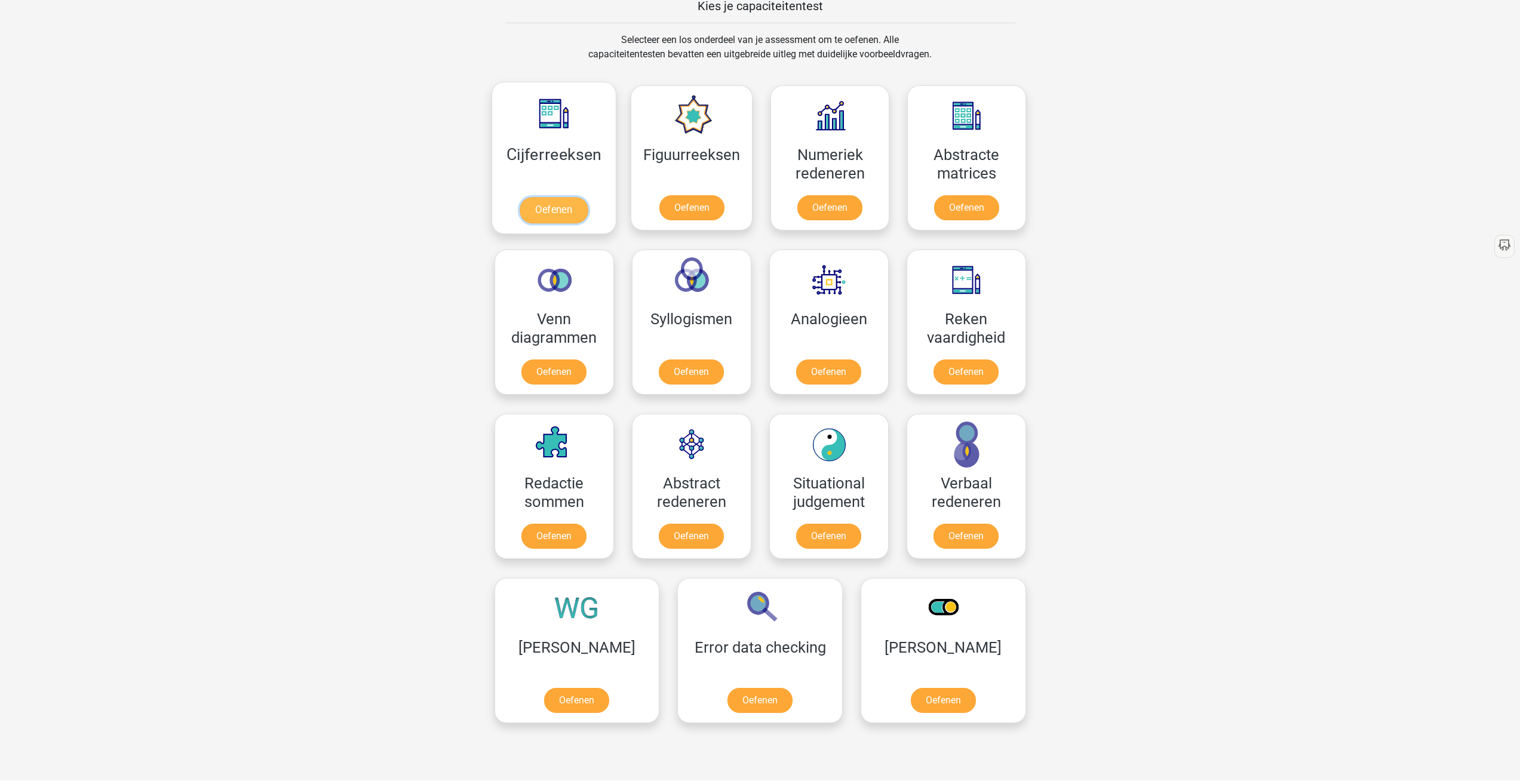
click at [562, 219] on link "Oefenen" at bounding box center [553, 210] width 68 height 26
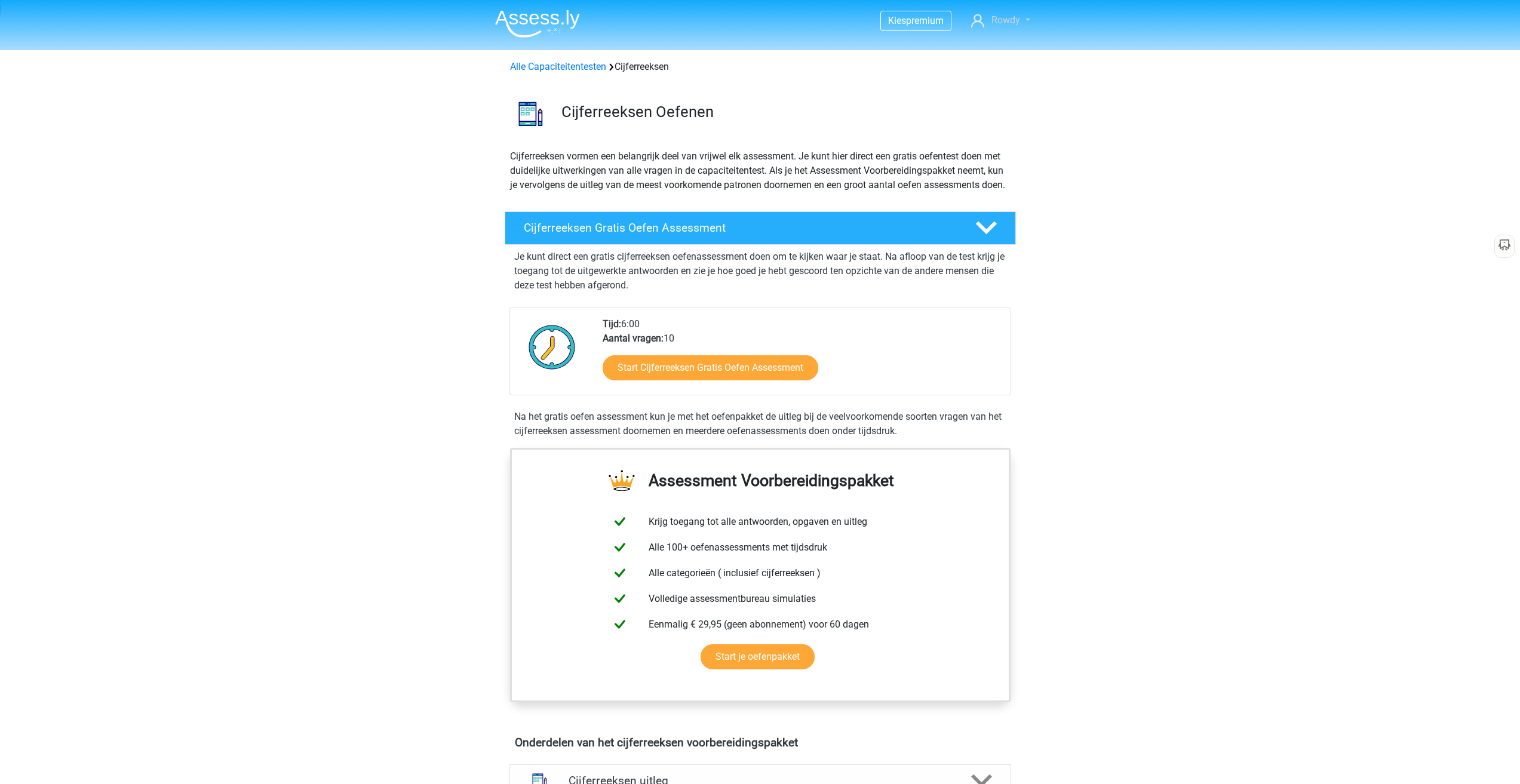
click at [1017, 18] on span "Rowdy" at bounding box center [1006, 20] width 29 height 11
click at [888, 180] on p "Cijferreeksen vormen een belangrijk deel van vrijwel elk assessment. Je kunt hi…" at bounding box center [761, 171] width 501 height 43
click at [690, 377] on link "Start Cijferreeksen Gratis Oefen Assessment" at bounding box center [711, 367] width 248 height 29
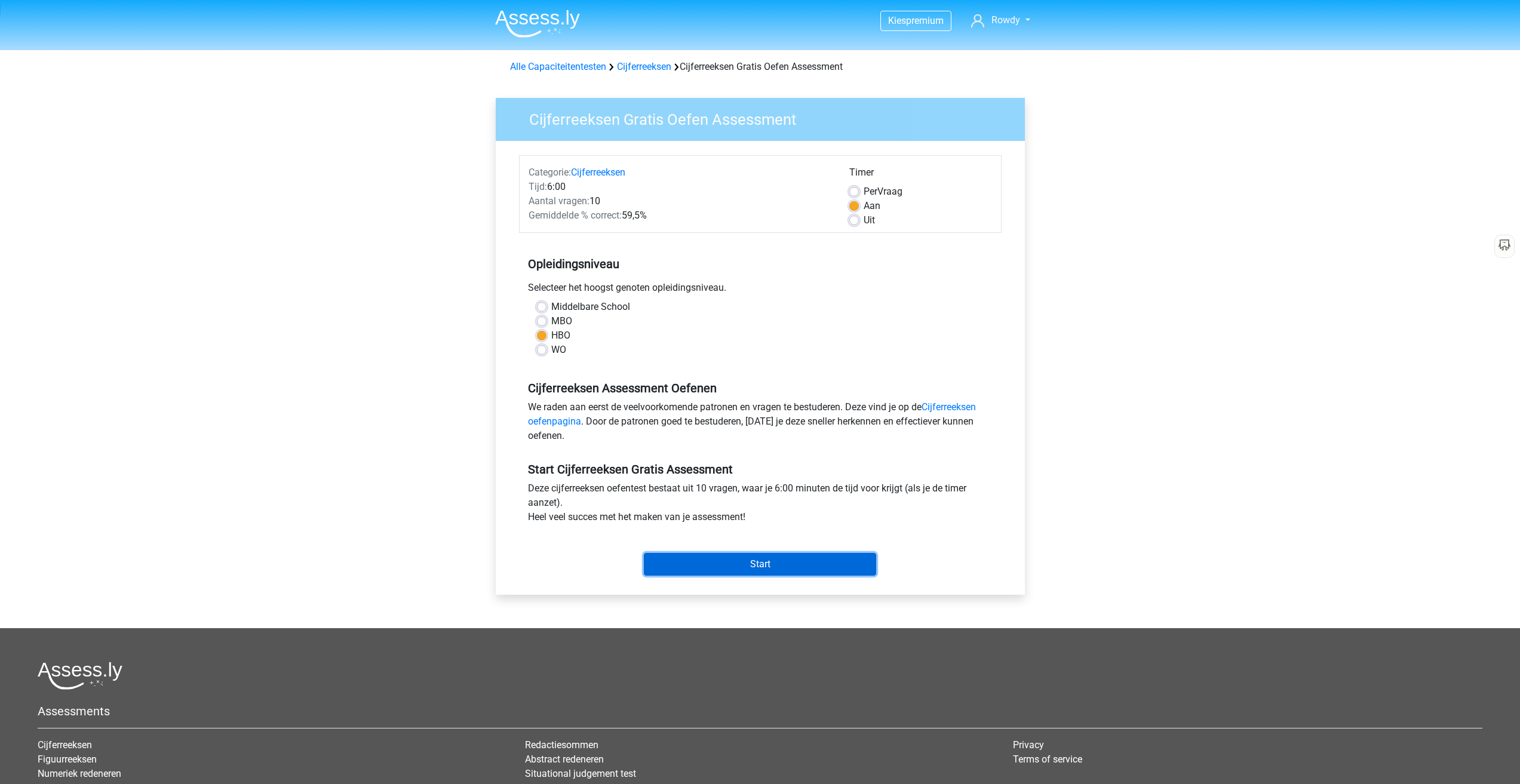
click at [724, 563] on input "Start" at bounding box center [760, 564] width 232 height 23
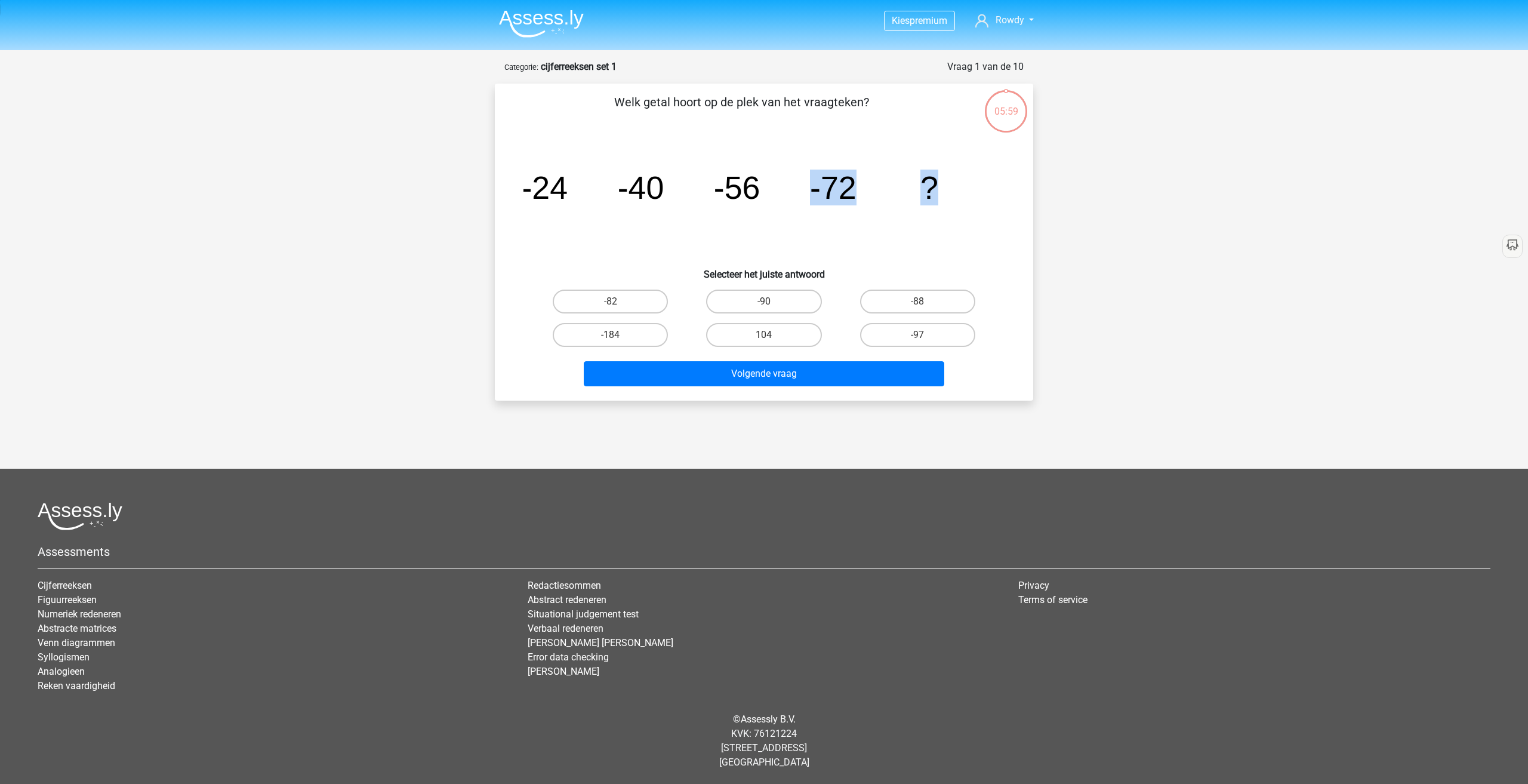
drag, startPoint x: 807, startPoint y: 182, endPoint x: 955, endPoint y: 194, distance: 148.5
click at [954, 193] on icon "image/svg+xml -24 -40 -56 -72 ?" at bounding box center [764, 198] width 481 height 121
click at [955, 194] on icon "image/svg+xml -24 -40 -56 -72 ?" at bounding box center [764, 198] width 481 height 121
click at [928, 293] on label "-88" at bounding box center [918, 302] width 115 height 24
click at [925, 302] on input "-88" at bounding box center [921, 305] width 8 height 8
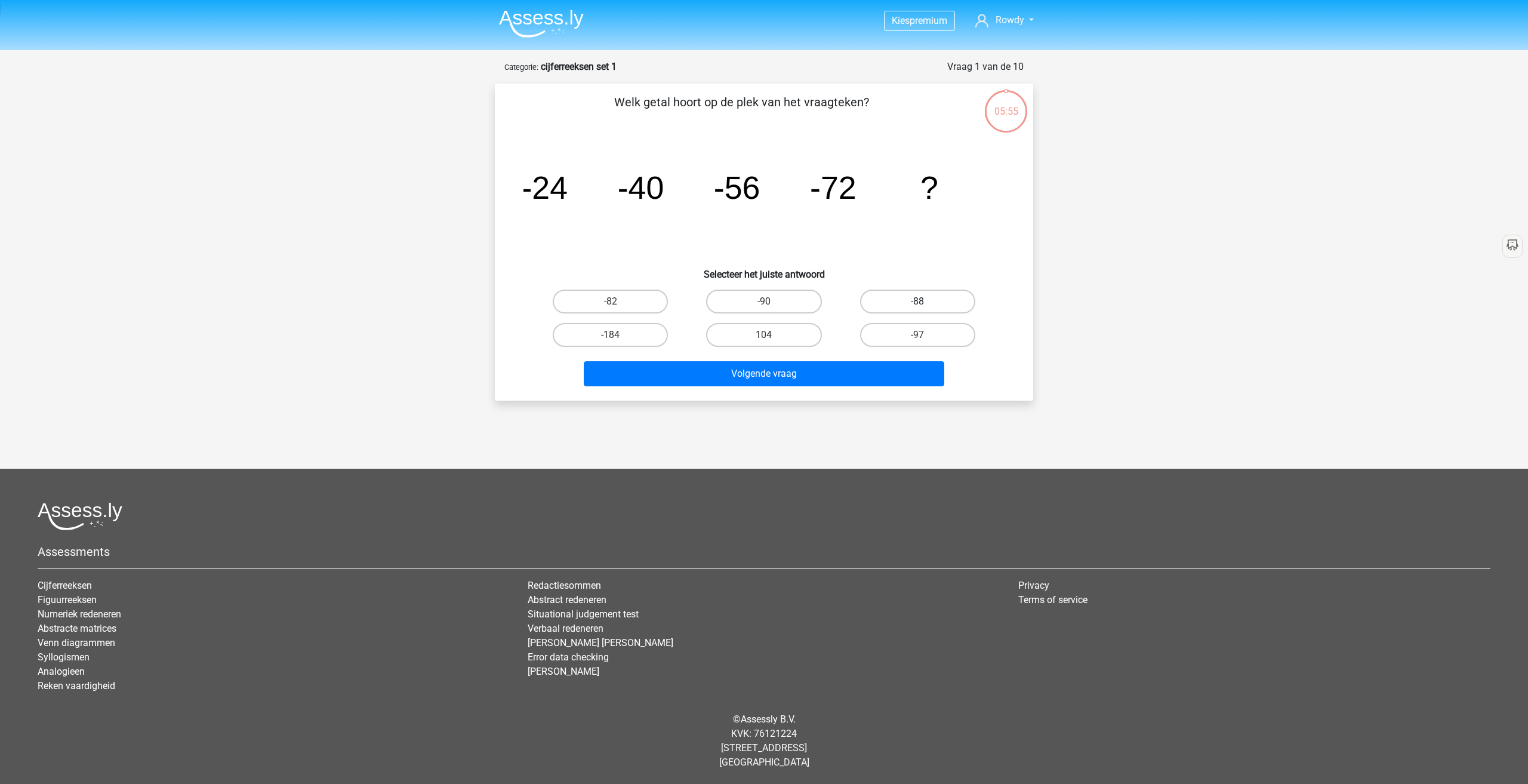
radio input "true"
click at [860, 379] on button "Volgende vraag" at bounding box center [764, 374] width 361 height 25
click at [929, 305] on label "-30" at bounding box center [918, 302] width 115 height 24
click at [925, 305] on input "-30" at bounding box center [921, 305] width 8 height 8
radio input "true"
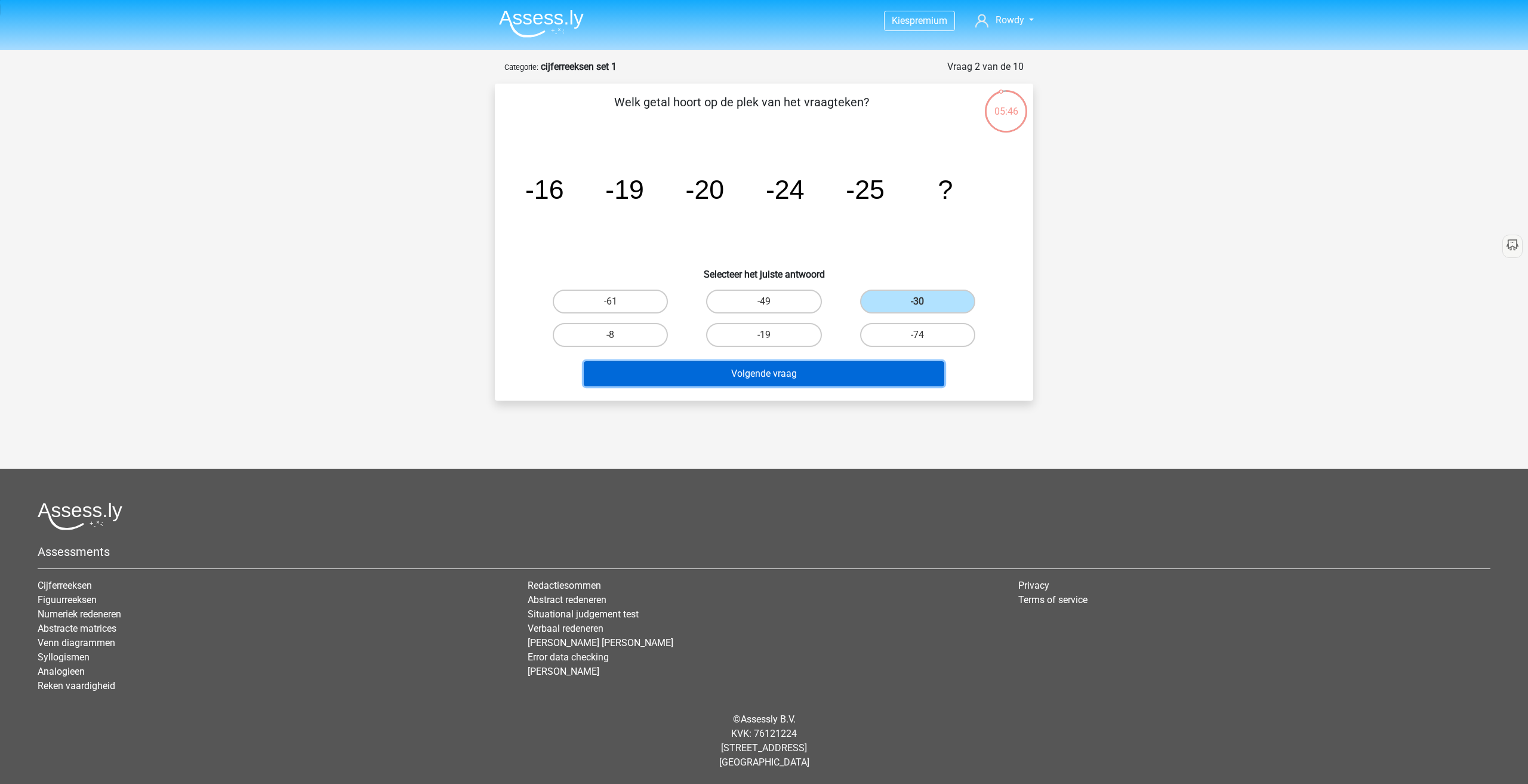
click at [850, 375] on button "Volgende vraag" at bounding box center [764, 374] width 361 height 25
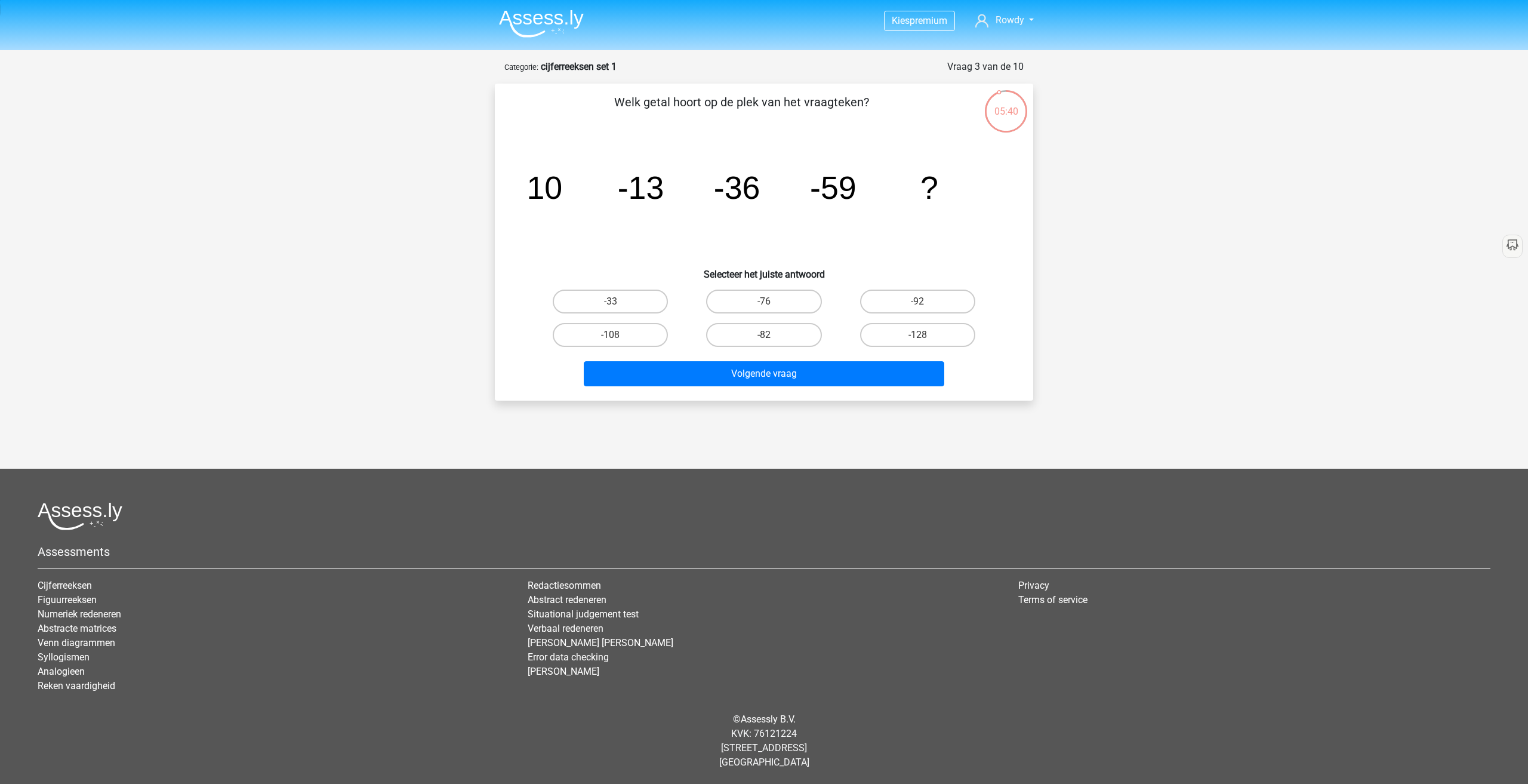
click at [765, 335] on input "-82" at bounding box center [768, 339] width 8 height 8
radio input "true"
click at [768, 382] on button "Volgende vraag" at bounding box center [764, 374] width 361 height 25
click at [928, 343] on label "28" at bounding box center [918, 335] width 115 height 24
click at [925, 343] on input "28" at bounding box center [921, 339] width 8 height 8
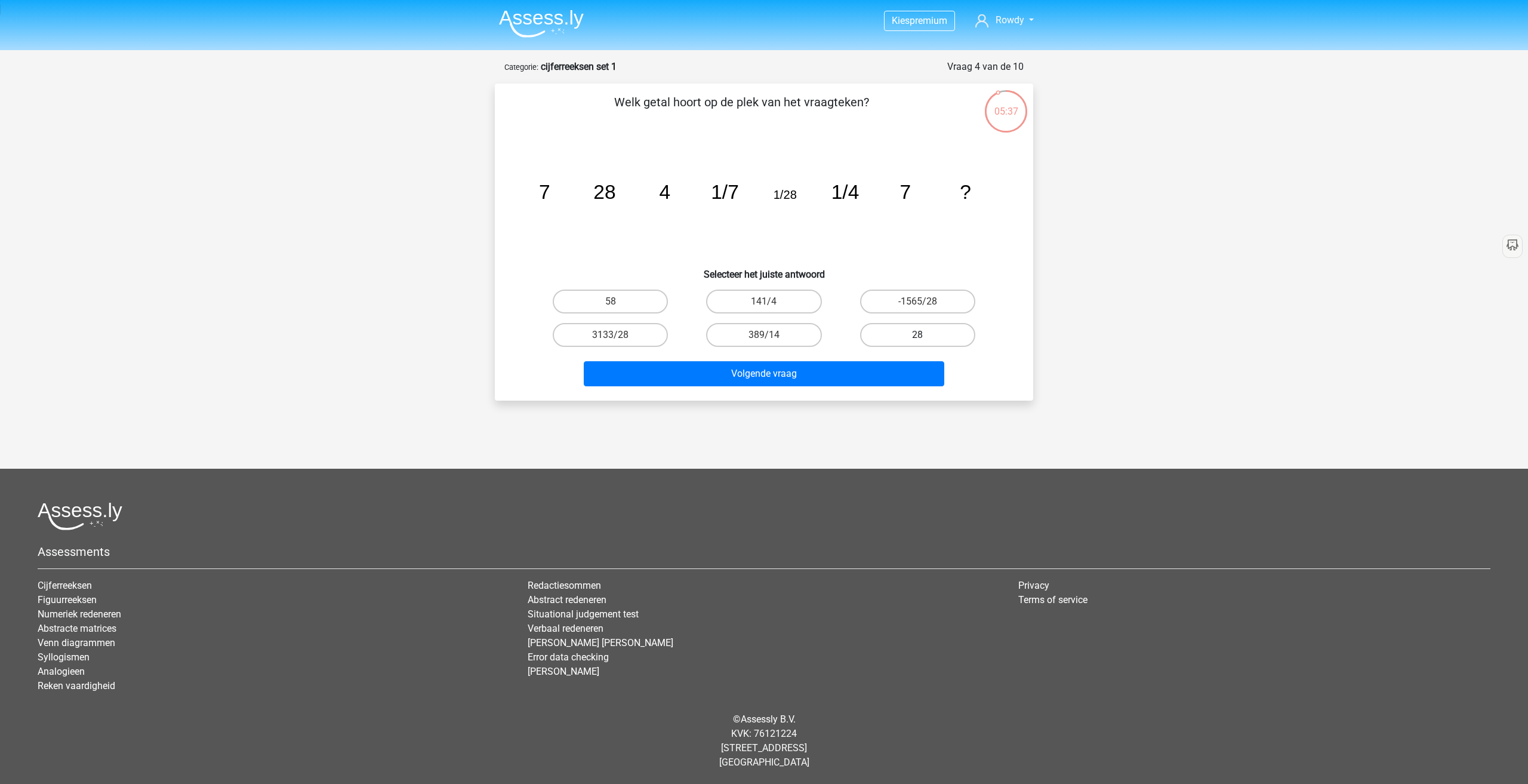
radio input "true"
click at [840, 378] on button "Volgende vraag" at bounding box center [764, 374] width 361 height 25
click at [614, 299] on label "-31" at bounding box center [610, 302] width 115 height 24
click at [614, 302] on input "-31" at bounding box center [614, 305] width 8 height 8
radio input "true"
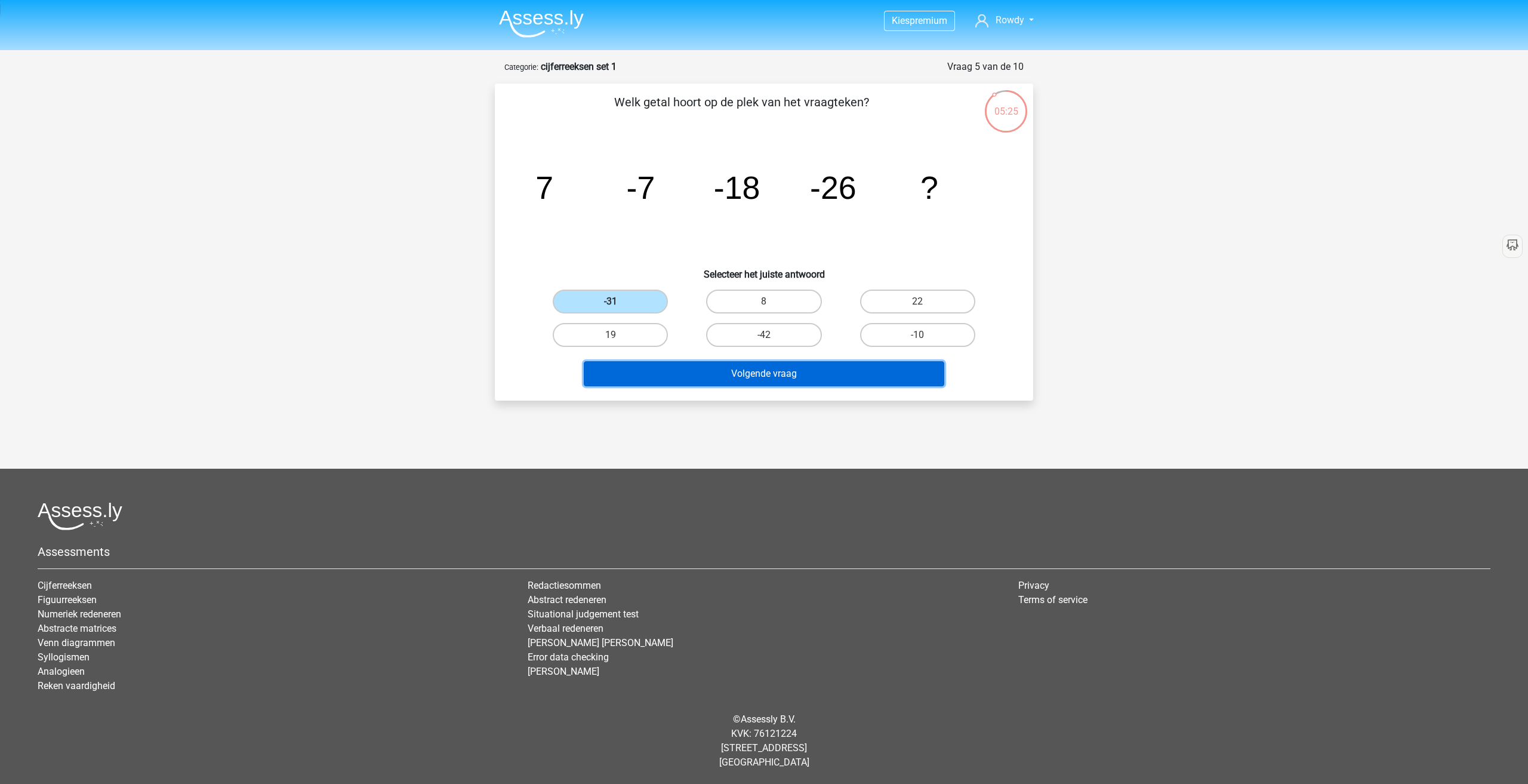
click at [683, 362] on button "Volgende vraag" at bounding box center [764, 374] width 361 height 25
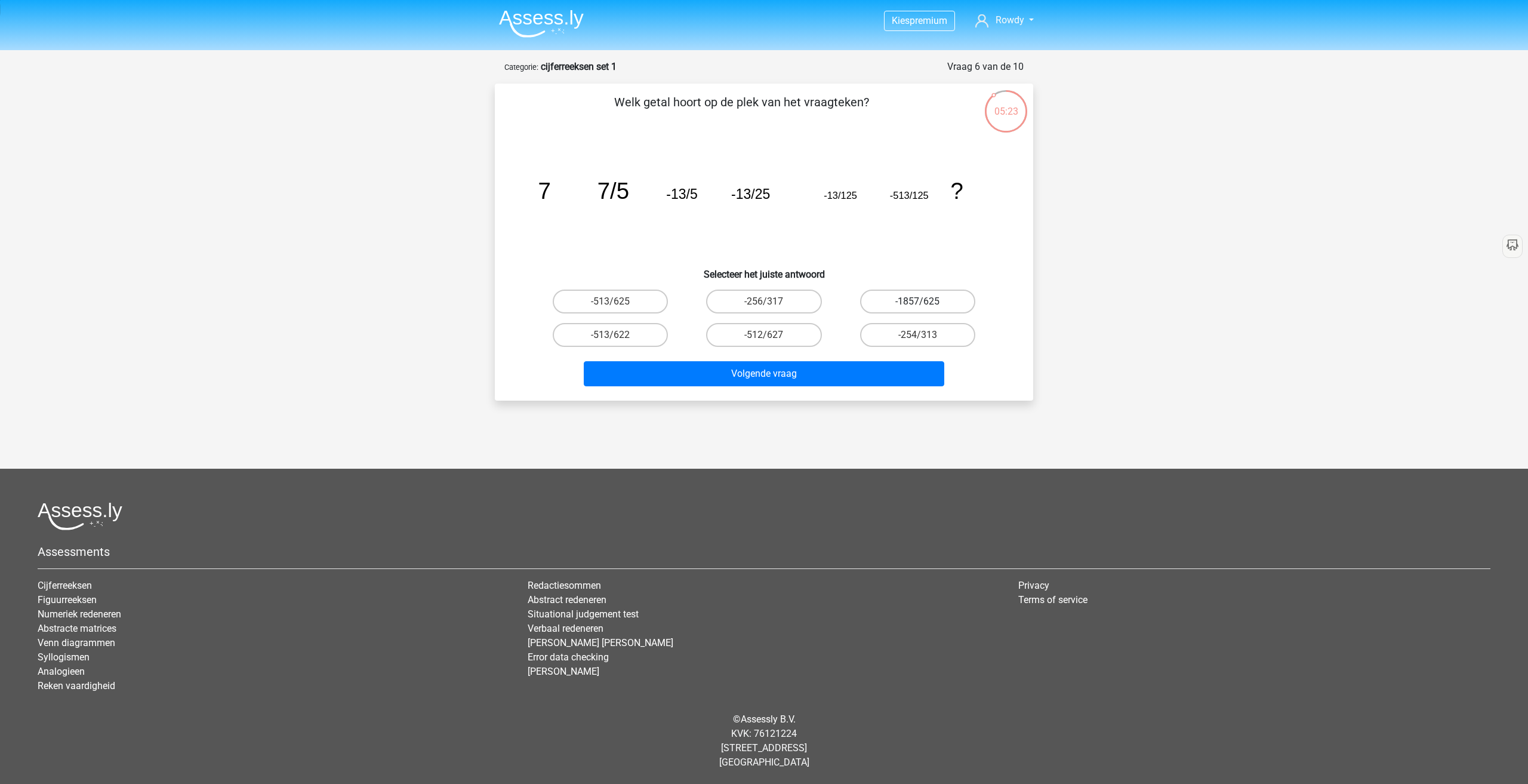
click at [913, 305] on label "-1857/625" at bounding box center [918, 302] width 115 height 24
click at [917, 305] on input "-1857/625" at bounding box center [921, 305] width 8 height 8
radio input "true"
click at [616, 302] on input "-513/625" at bounding box center [614, 305] width 8 height 8
radio input "true"
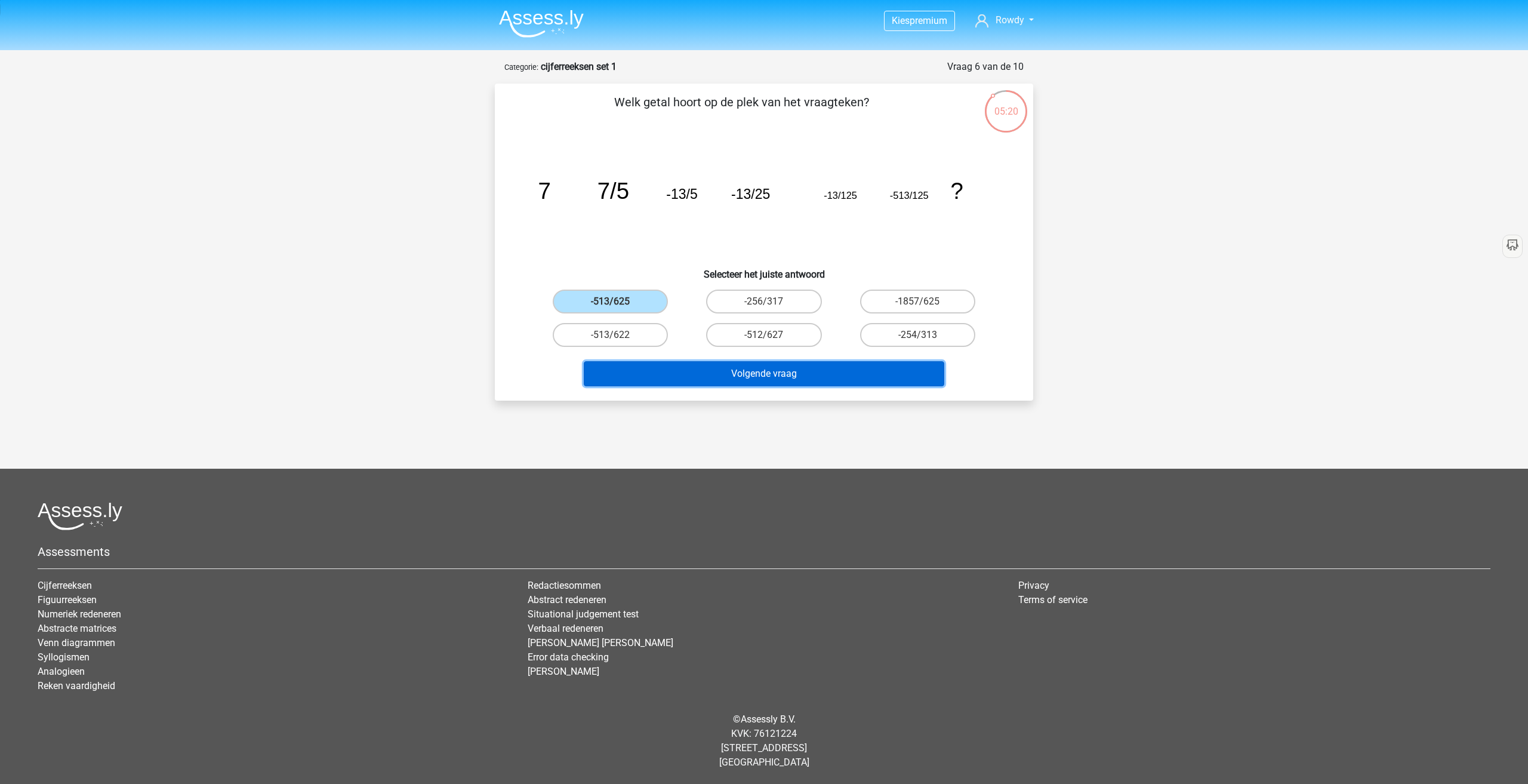
click at [763, 376] on button "Volgende vraag" at bounding box center [764, 374] width 361 height 25
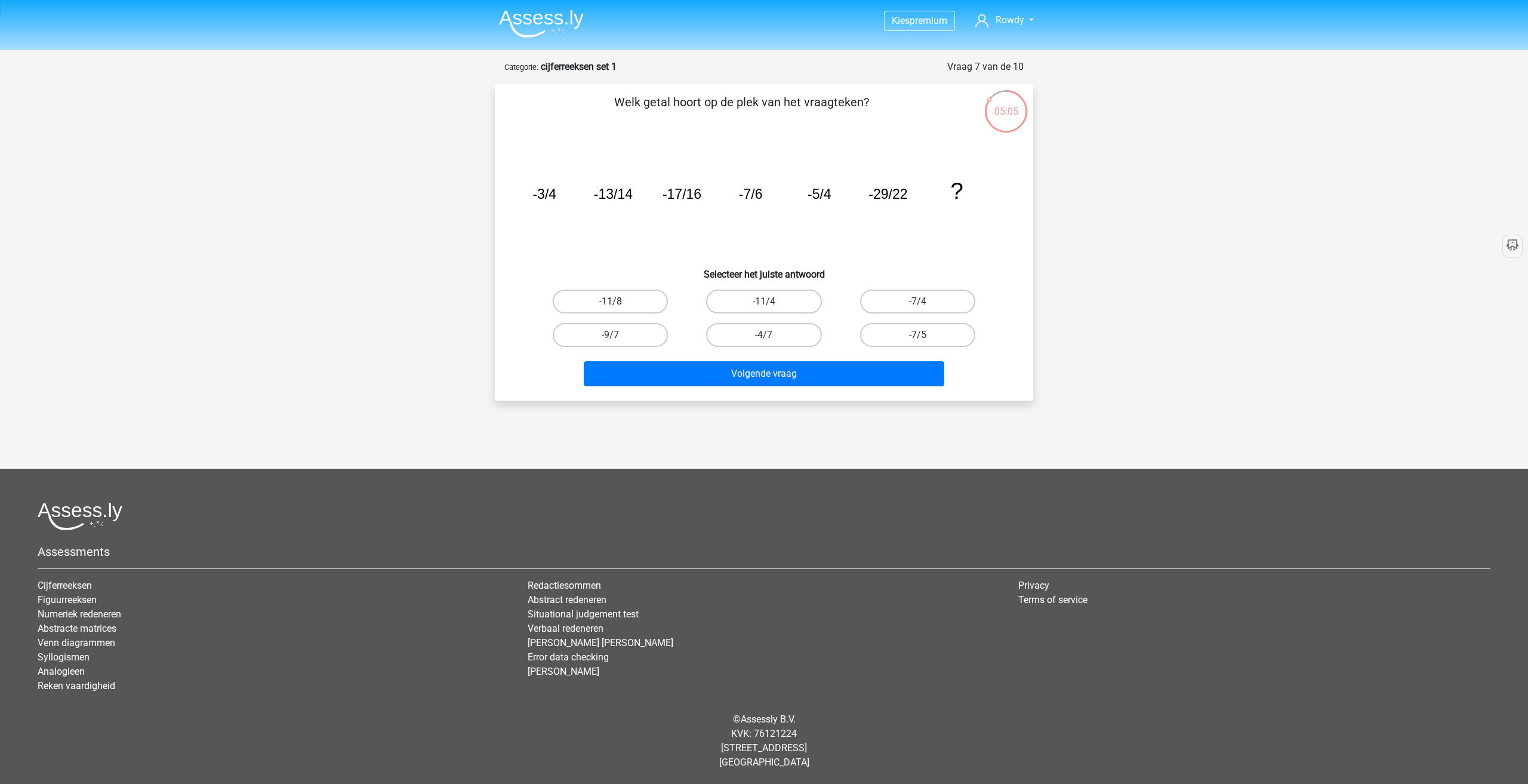
click at [663, 303] on label "-11/8" at bounding box center [610, 302] width 115 height 24
click at [618, 303] on input "-11/8" at bounding box center [614, 305] width 8 height 8
radio input "true"
click at [631, 333] on label "-9/7" at bounding box center [610, 335] width 115 height 24
click at [618, 335] on input "-9/7" at bounding box center [614, 339] width 8 height 8
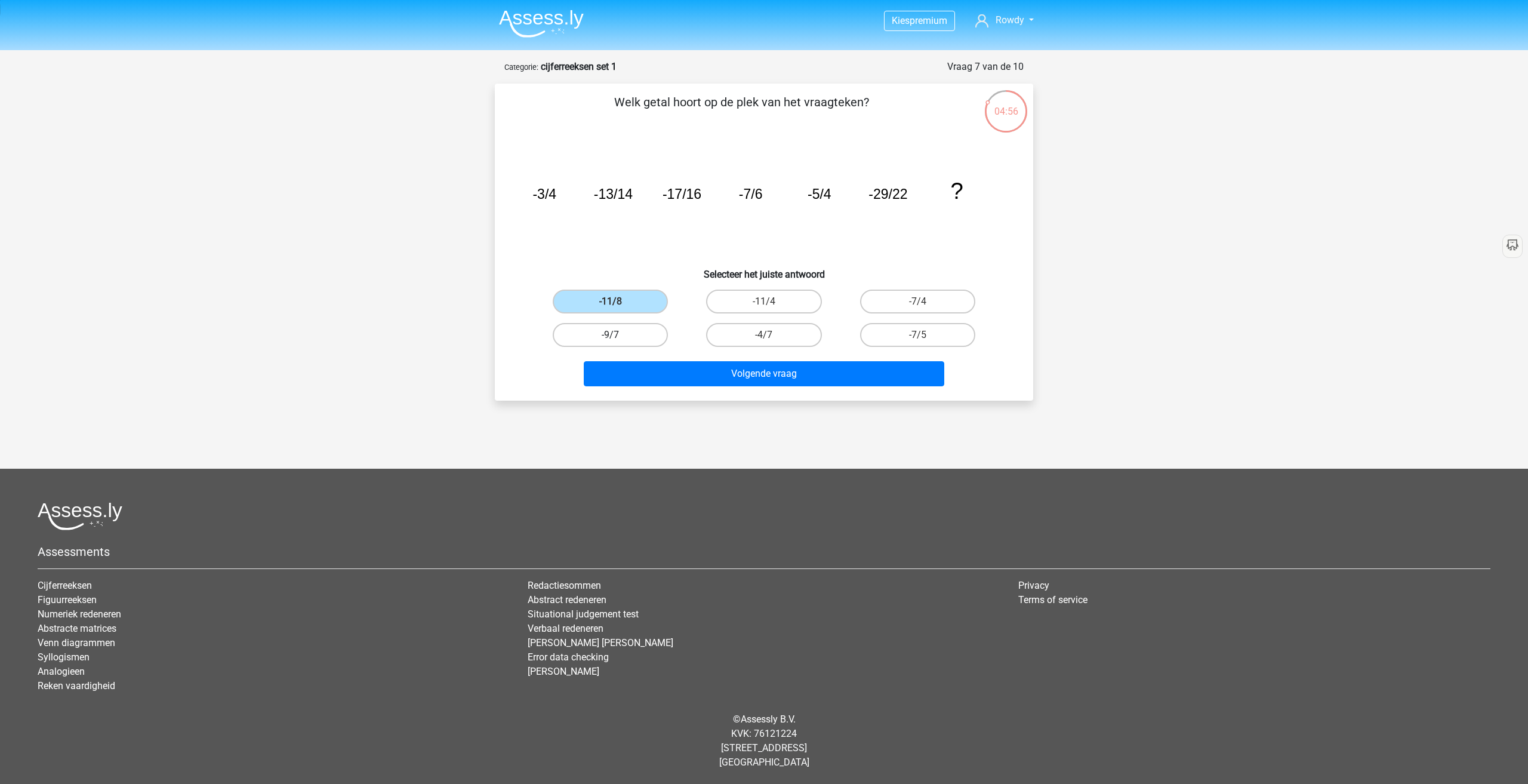
radio input "true"
click at [636, 303] on label "-11/8" at bounding box center [610, 302] width 115 height 24
click at [618, 303] on input "-11/8" at bounding box center [614, 305] width 8 height 8
radio input "true"
click at [760, 335] on label "-4/7" at bounding box center [764, 335] width 115 height 24
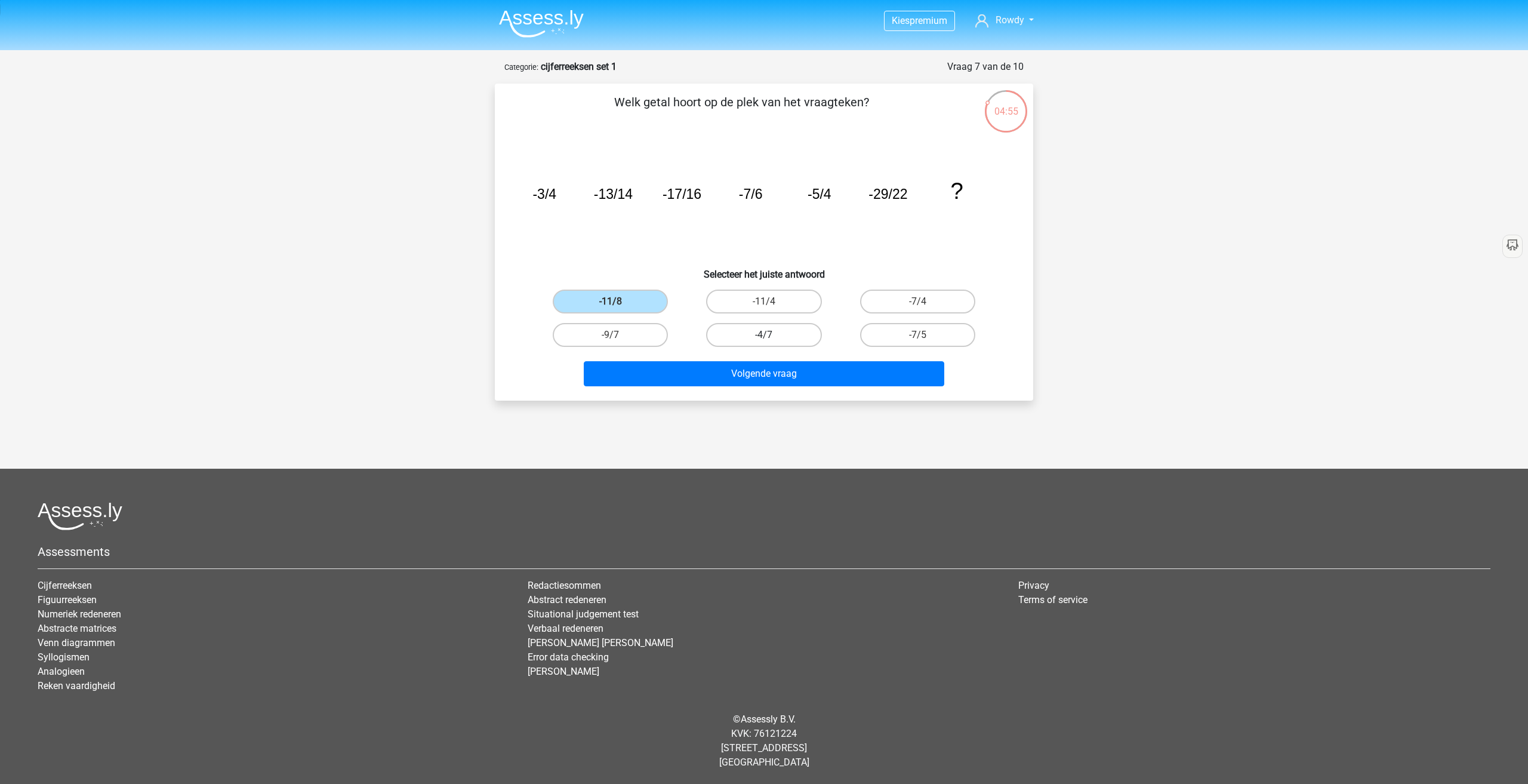
click at [764, 335] on input "-4/7" at bounding box center [768, 339] width 8 height 8
radio input "true"
click at [760, 303] on label "-11/4" at bounding box center [764, 302] width 115 height 24
click at [764, 303] on input "-11/4" at bounding box center [768, 305] width 8 height 8
radio input "true"
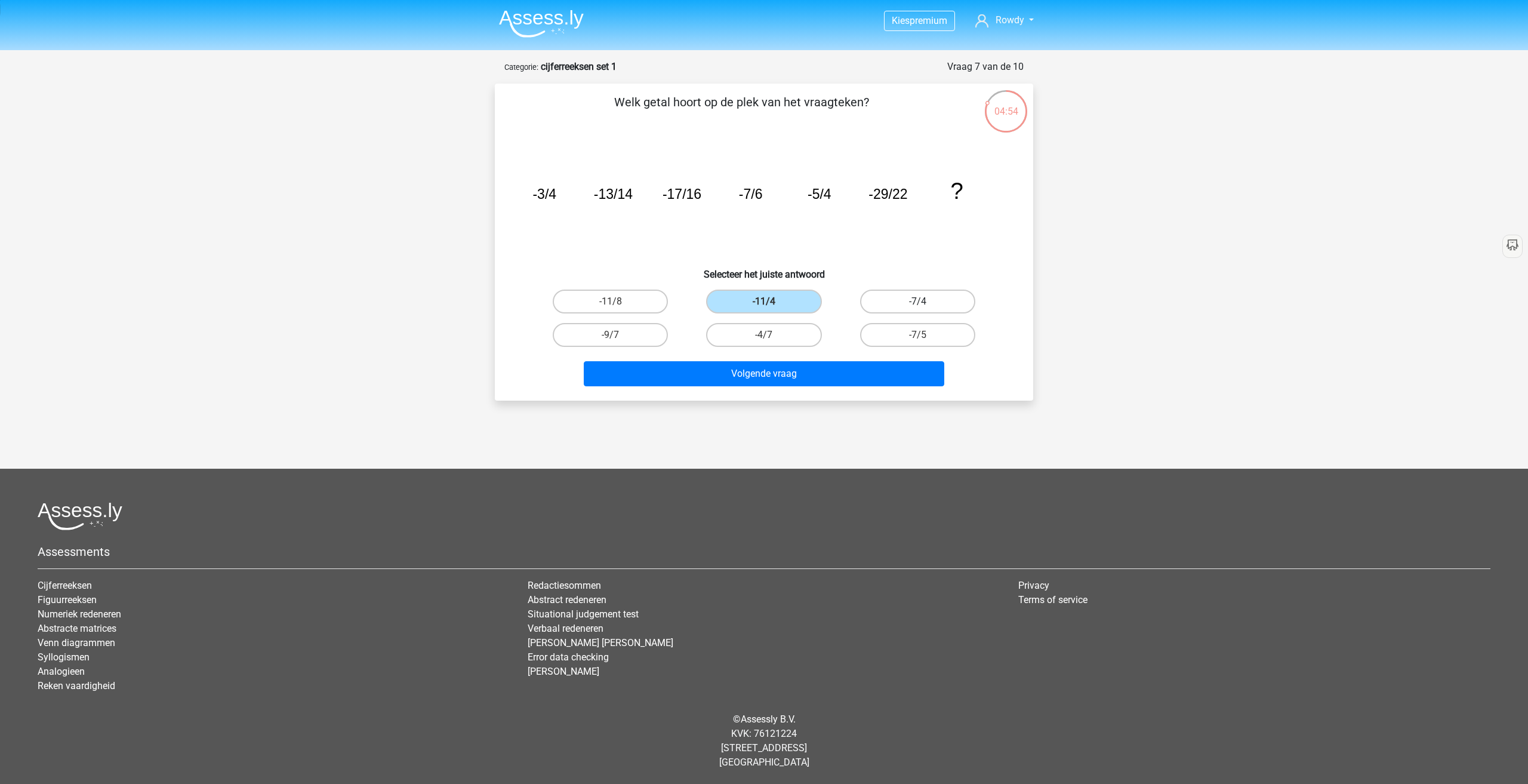
click at [885, 300] on label "-7/4" at bounding box center [918, 302] width 115 height 24
click at [917, 302] on input "-7/4" at bounding box center [921, 305] width 8 height 8
radio input "true"
click at [886, 339] on label "-7/5" at bounding box center [918, 335] width 115 height 24
click at [917, 339] on input "-7/5" at bounding box center [921, 339] width 8 height 8
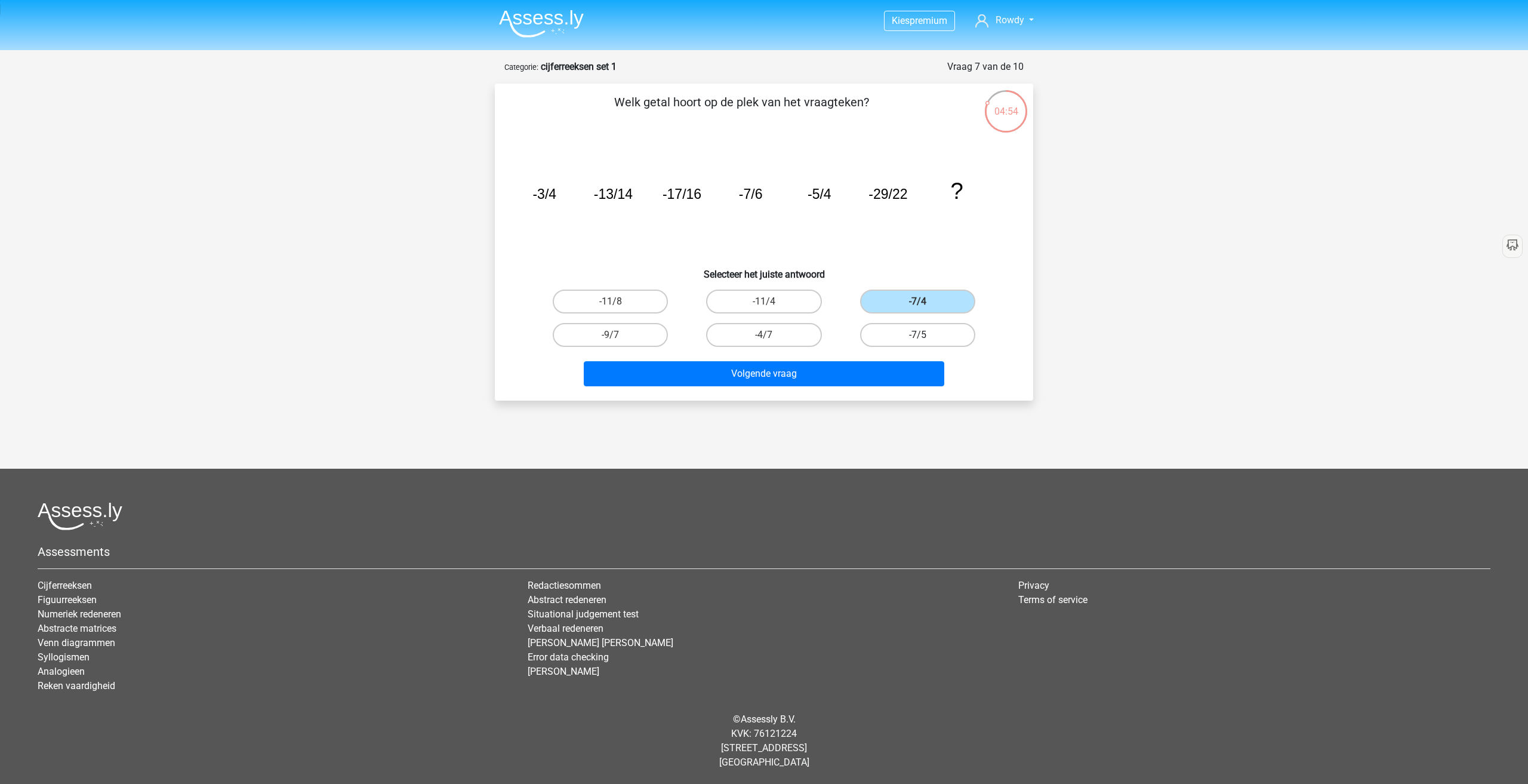
radio input "true"
click at [640, 335] on label "-9/7" at bounding box center [610, 335] width 115 height 24
click at [618, 335] on input "-9/7" at bounding box center [614, 339] width 8 height 8
radio input "true"
click at [744, 334] on label "-4/7" at bounding box center [764, 335] width 115 height 24
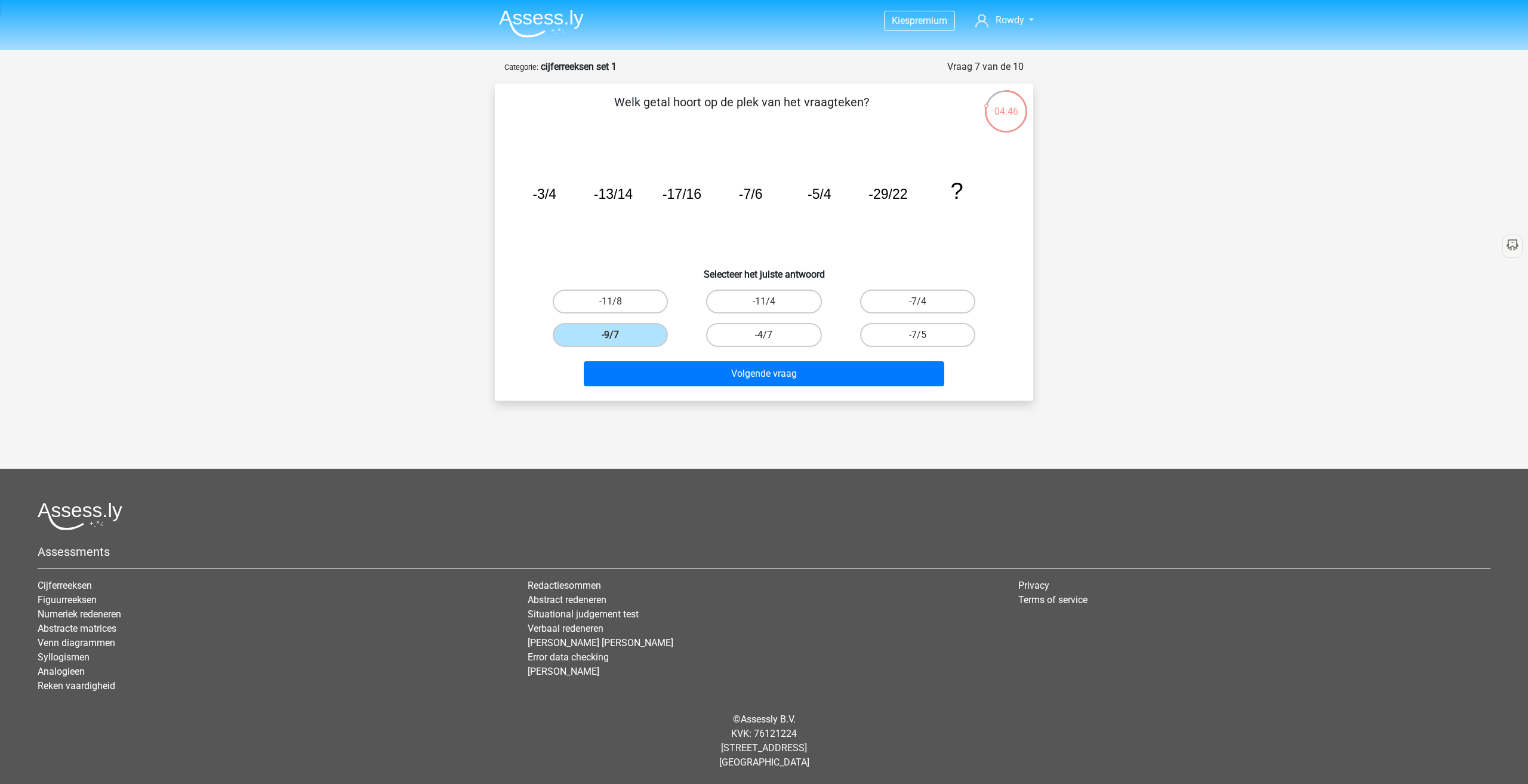
click at [764, 335] on input "-4/7" at bounding box center [768, 339] width 8 height 8
radio input "true"
click at [910, 293] on label "-7/4" at bounding box center [918, 302] width 115 height 24
click at [917, 302] on input "-7/4" at bounding box center [921, 305] width 8 height 8
radio input "true"
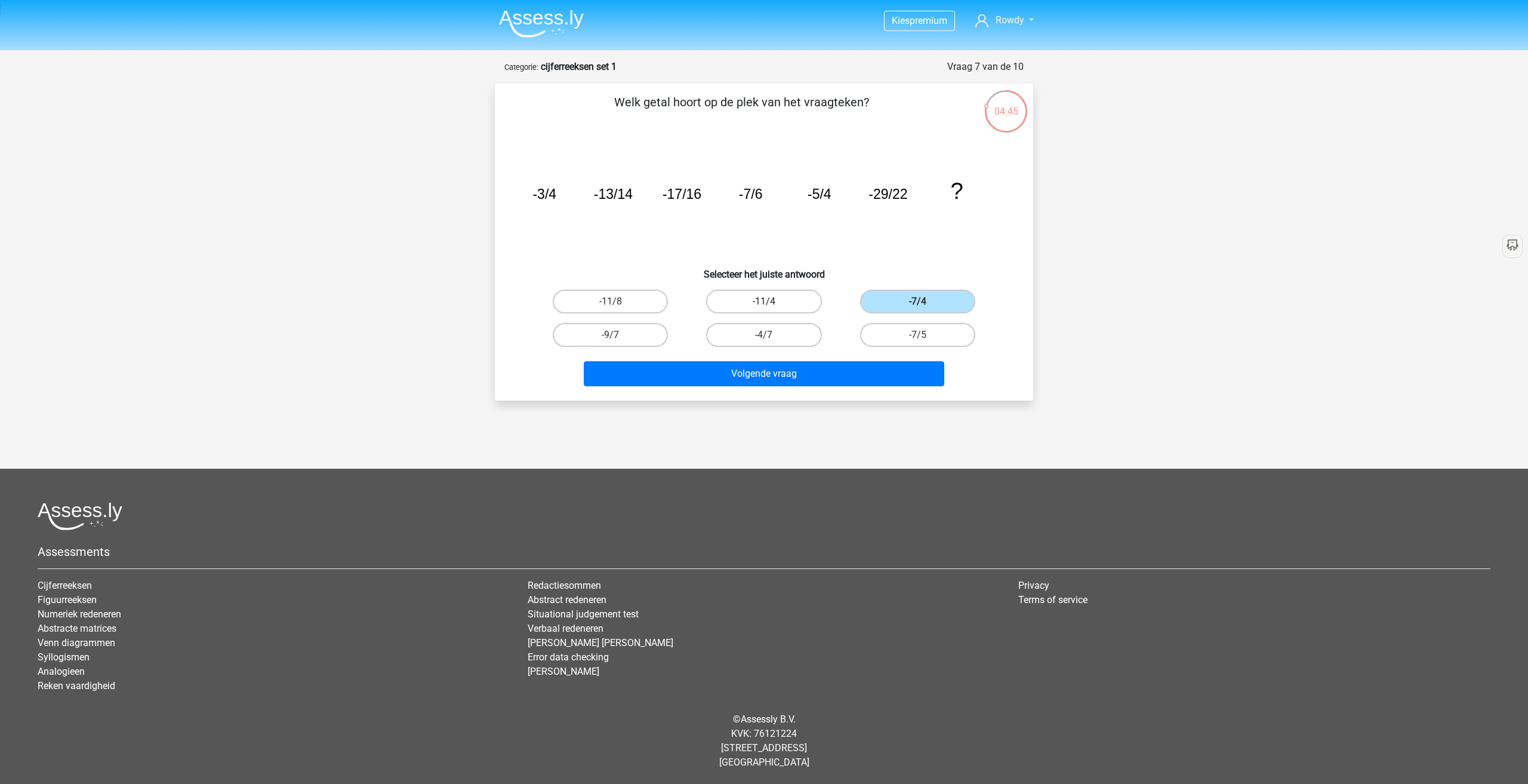
click at [772, 309] on label "-11/4" at bounding box center [764, 302] width 115 height 24
click at [772, 309] on input "-11/4" at bounding box center [768, 305] width 8 height 8
radio input "true"
click at [628, 307] on label "-11/8" at bounding box center [610, 302] width 115 height 24
click at [618, 307] on input "-11/8" at bounding box center [614, 305] width 8 height 8
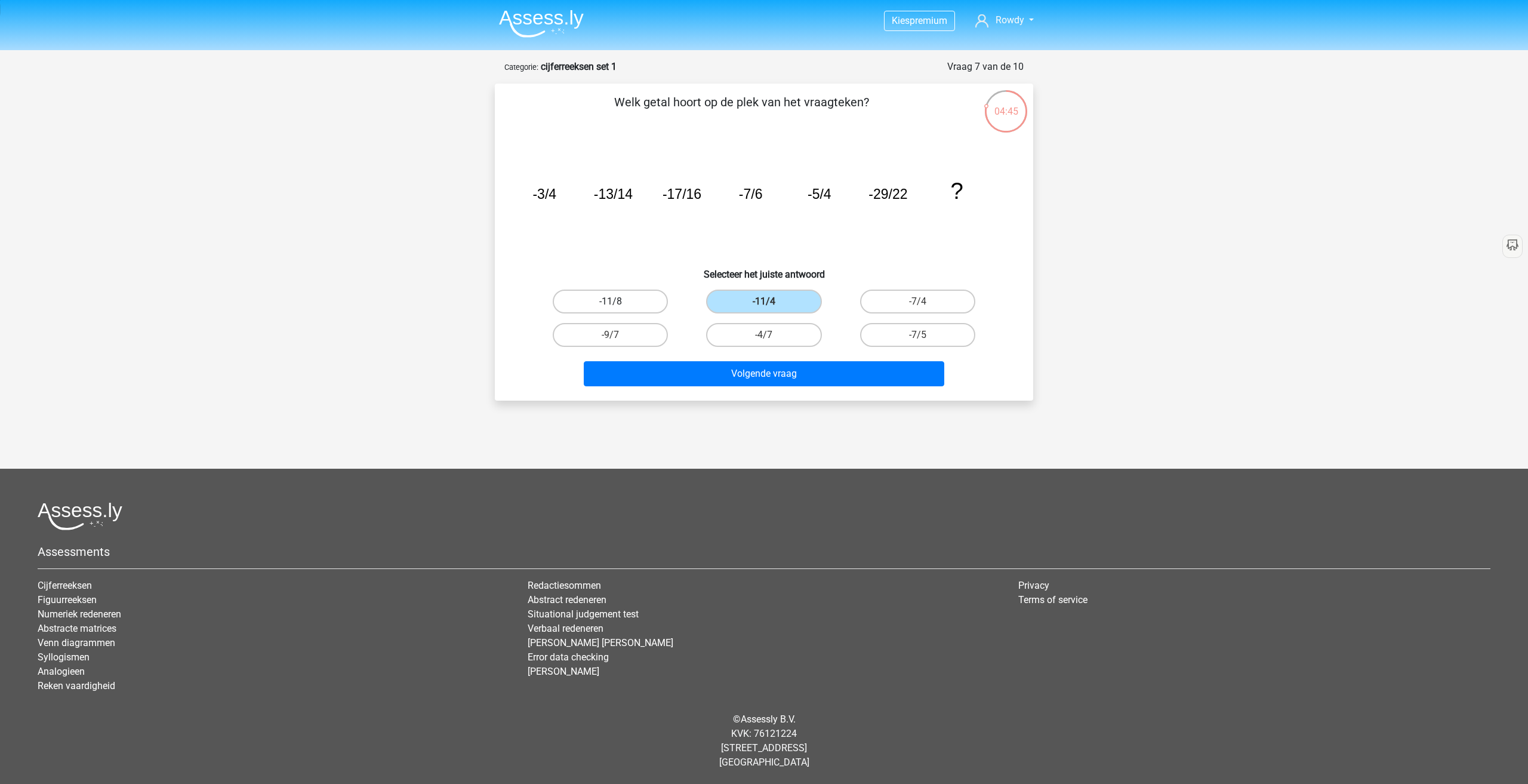
radio input "true"
click at [636, 327] on label "-9/7" at bounding box center [610, 335] width 115 height 24
click at [618, 335] on input "-9/7" at bounding box center [614, 339] width 8 height 8
radio input "true"
click at [778, 331] on label "-4/7" at bounding box center [764, 335] width 115 height 24
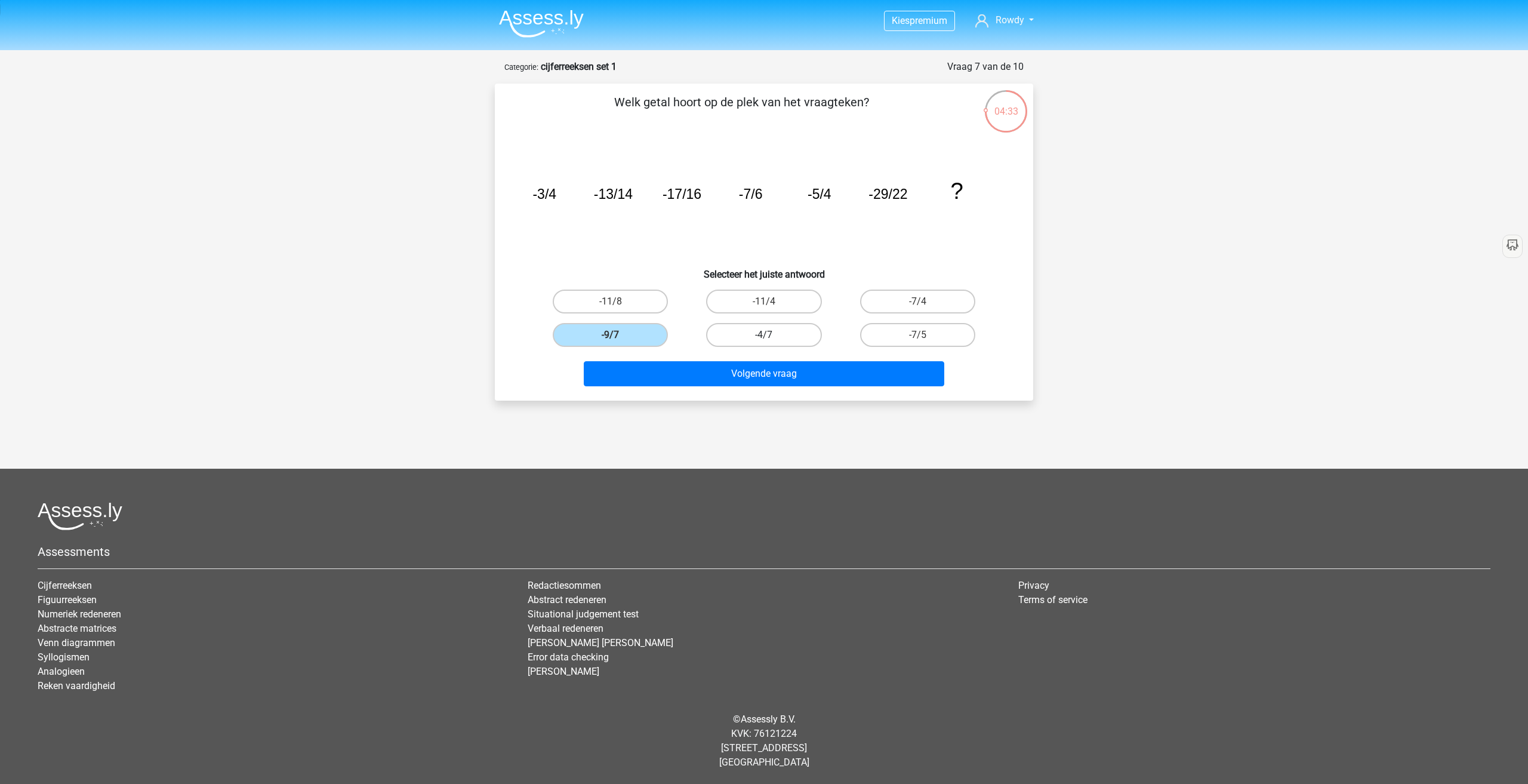
click at [772, 335] on input "-4/7" at bounding box center [768, 339] width 8 height 8
radio input "true"
click at [904, 339] on label "-7/5" at bounding box center [918, 335] width 115 height 24
click at [917, 339] on input "-7/5" at bounding box center [921, 339] width 8 height 8
radio input "true"
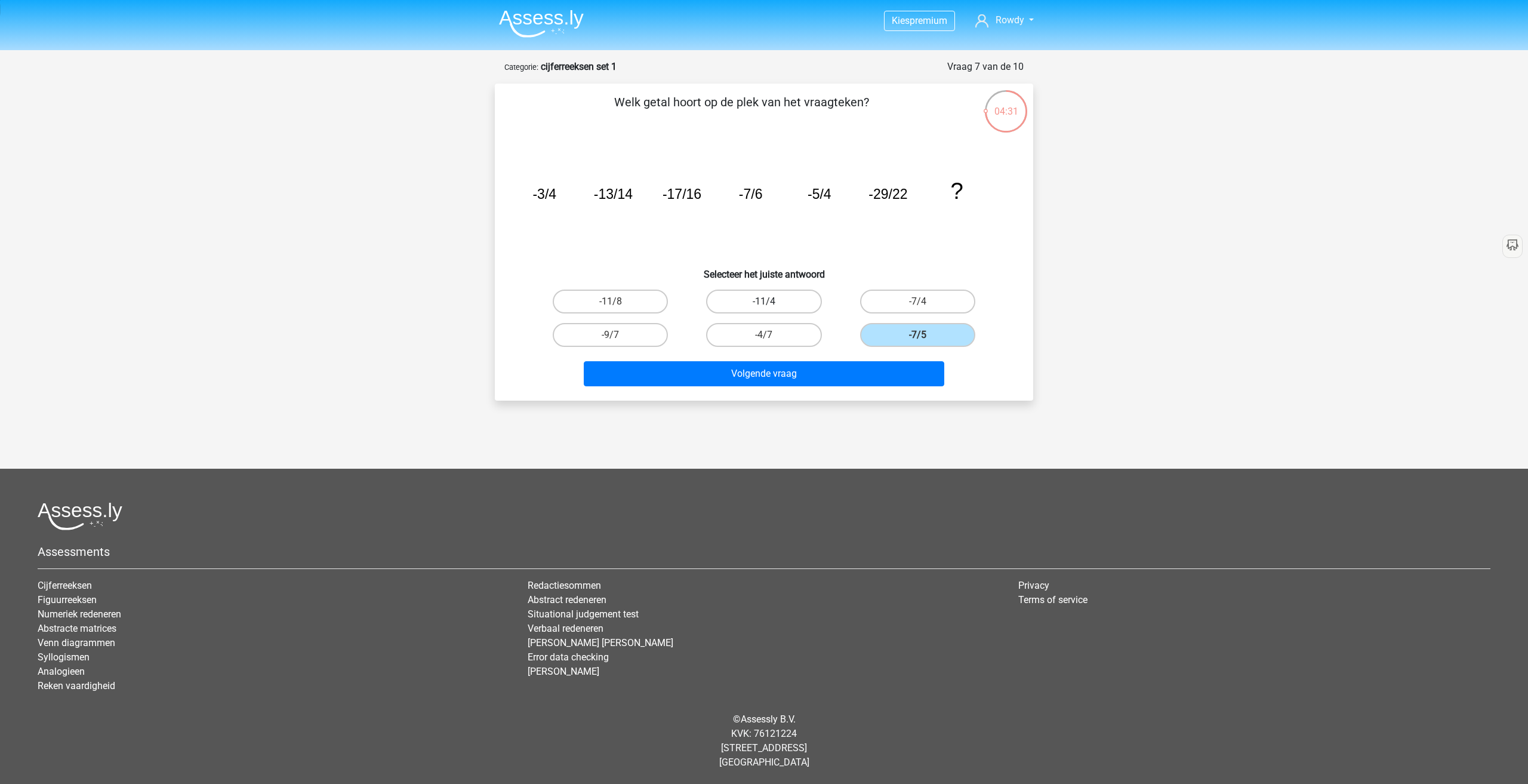
click at [797, 306] on label "-11/4" at bounding box center [764, 302] width 115 height 24
click at [772, 306] on input "-11/4" at bounding box center [768, 305] width 8 height 8
radio input "true"
drag, startPoint x: 522, startPoint y: 195, endPoint x: 983, endPoint y: 195, distance: 461.0
click at [980, 196] on div "image/svg+xml -3/4 -13/14 -17/16 -7/6 -5/4 -29/22 ?" at bounding box center [764, 198] width 501 height 121
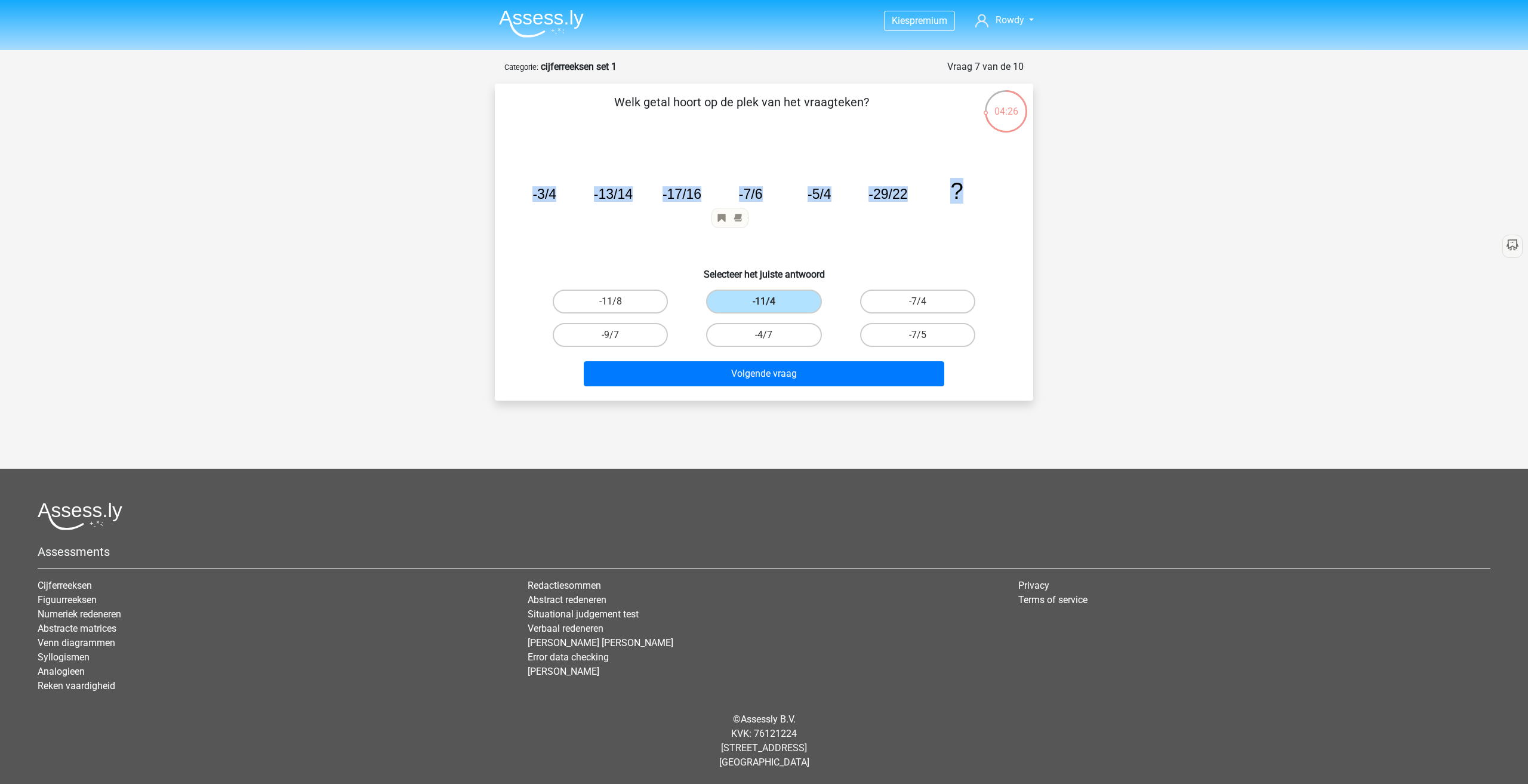
copy g "-3/4 -13/14 -17/16 -7/6 -5/4 -29/22 ?"
click at [1283, 91] on div "Kies premium Rowdy rowdyhdd@gmail.com" at bounding box center [764, 372] width 1528 height 745
click at [1177, 66] on div "Kies premium Rowdy rowdyhdd@gmail.com" at bounding box center [764, 372] width 1528 height 745
drag, startPoint x: 527, startPoint y: 194, endPoint x: 631, endPoint y: 200, distance: 104.2
click at [631, 200] on icon "image/svg+xml -3/4 -13/14 -17/16 -7/6 -5/4 -29/22 ?" at bounding box center [764, 198] width 481 height 121
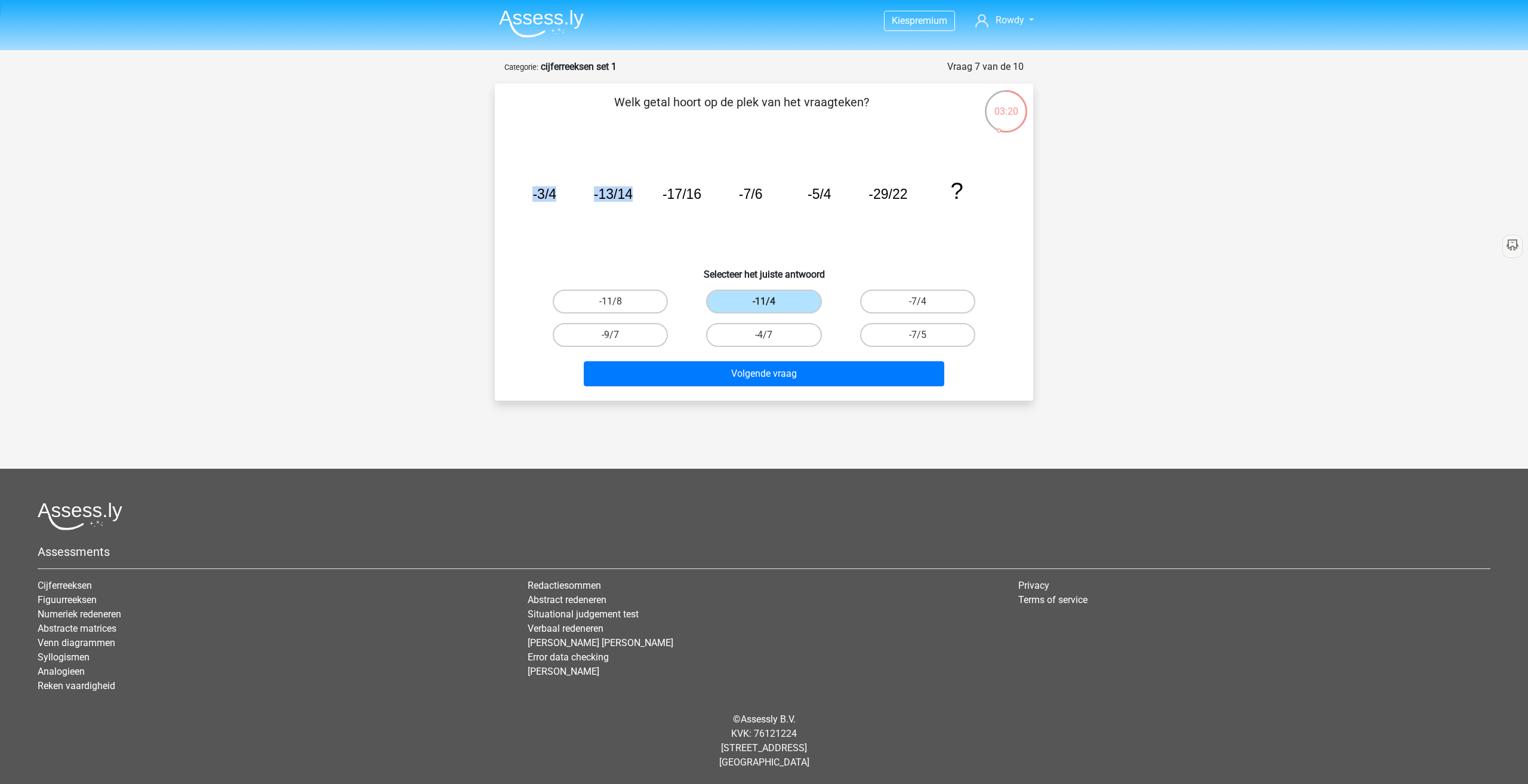
drag, startPoint x: 629, startPoint y: 208, endPoint x: 590, endPoint y: 205, distance: 39.1
click at [629, 208] on icon "image/svg+xml -3/4 -13/14 -17/16 -7/6 -5/4 -29/22 ?" at bounding box center [764, 198] width 481 height 121
click at [537, 199] on tspan "-3/4" at bounding box center [544, 194] width 24 height 16
click at [551, 192] on tspan "-3/4" at bounding box center [544, 194] width 24 height 16
click at [631, 192] on tspan "-13/14" at bounding box center [613, 194] width 39 height 16
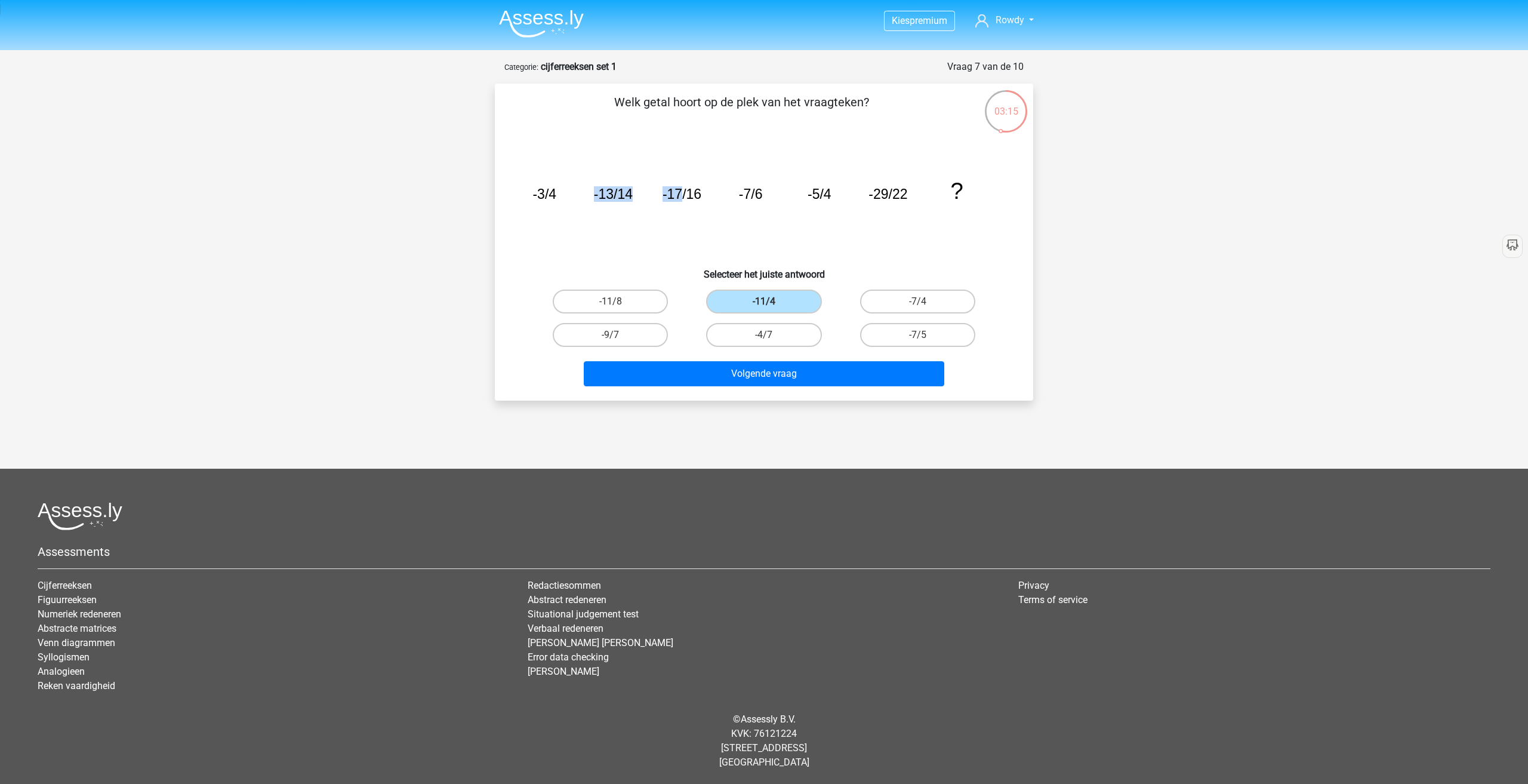
drag, startPoint x: 593, startPoint y: 195, endPoint x: 681, endPoint y: 201, distance: 88.2
click at [681, 201] on g "-3/4 -13/14 -17/16 -7/6 -5/4 -29/22 ?" at bounding box center [748, 190] width 430 height 26
click at [685, 204] on icon "image/svg+xml -3/4 -13/14 -17/16 -7/6 -5/4 -29/22 ?" at bounding box center [764, 198] width 481 height 121
drag, startPoint x: 661, startPoint y: 189, endPoint x: 772, endPoint y: 193, distance: 111.1
click at [772, 193] on icon "image/svg+xml -3/4 -13/14 -17/16 -7/6 -5/4 -29/22 ?" at bounding box center [764, 198] width 481 height 121
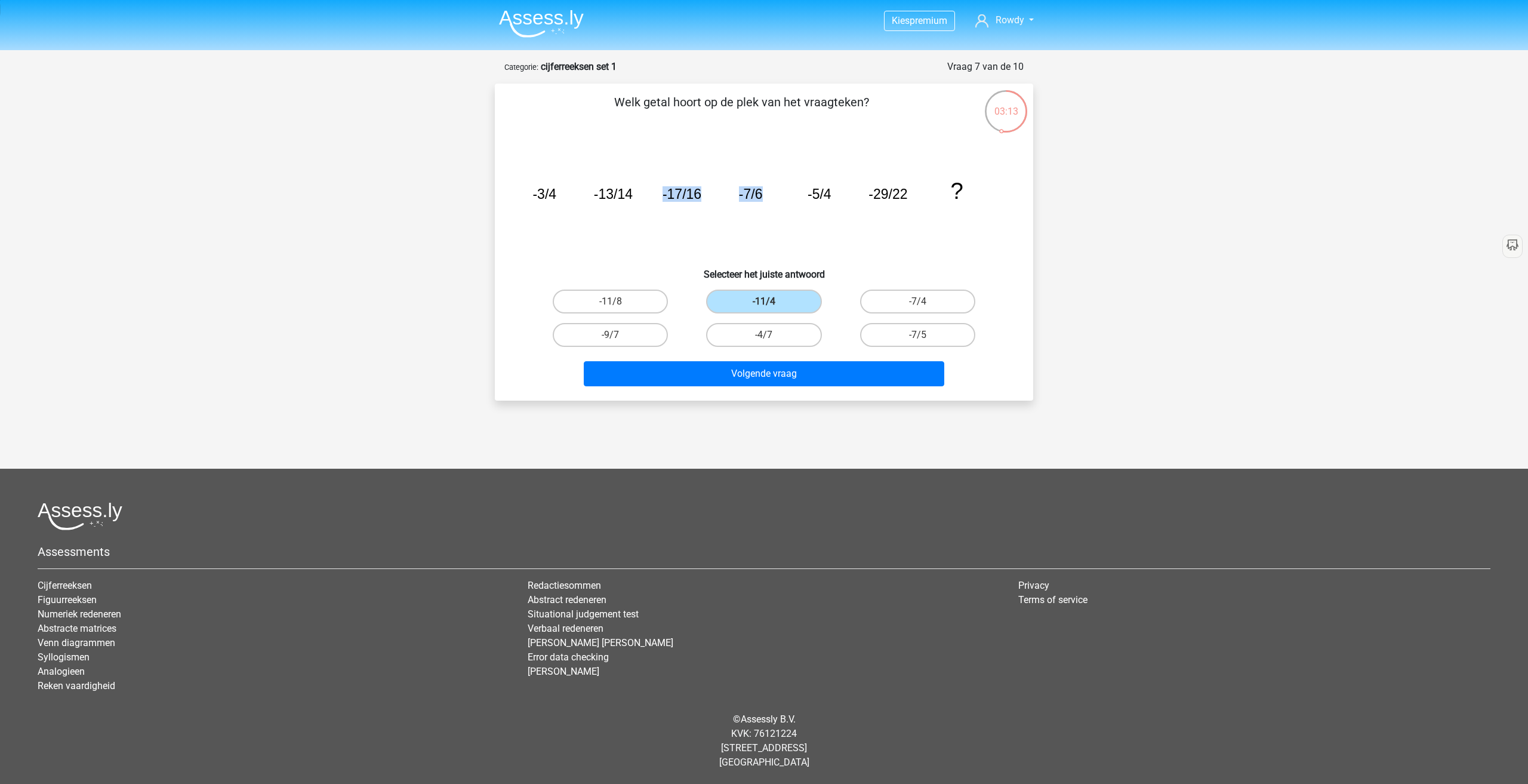
click at [765, 196] on icon "image/svg+xml -3/4 -13/14 -17/16 -7/6 -5/4 -29/22 ?" at bounding box center [764, 198] width 481 height 121
click at [580, 139] on icon "image/svg+xml -3/4 -13/14 -17/16 -7/6 -5/4 -29/22 ?" at bounding box center [764, 198] width 481 height 121
click at [635, 297] on label "-11/8" at bounding box center [610, 302] width 115 height 24
click at [618, 302] on input "-11/8" at bounding box center [614, 305] width 8 height 8
radio input "true"
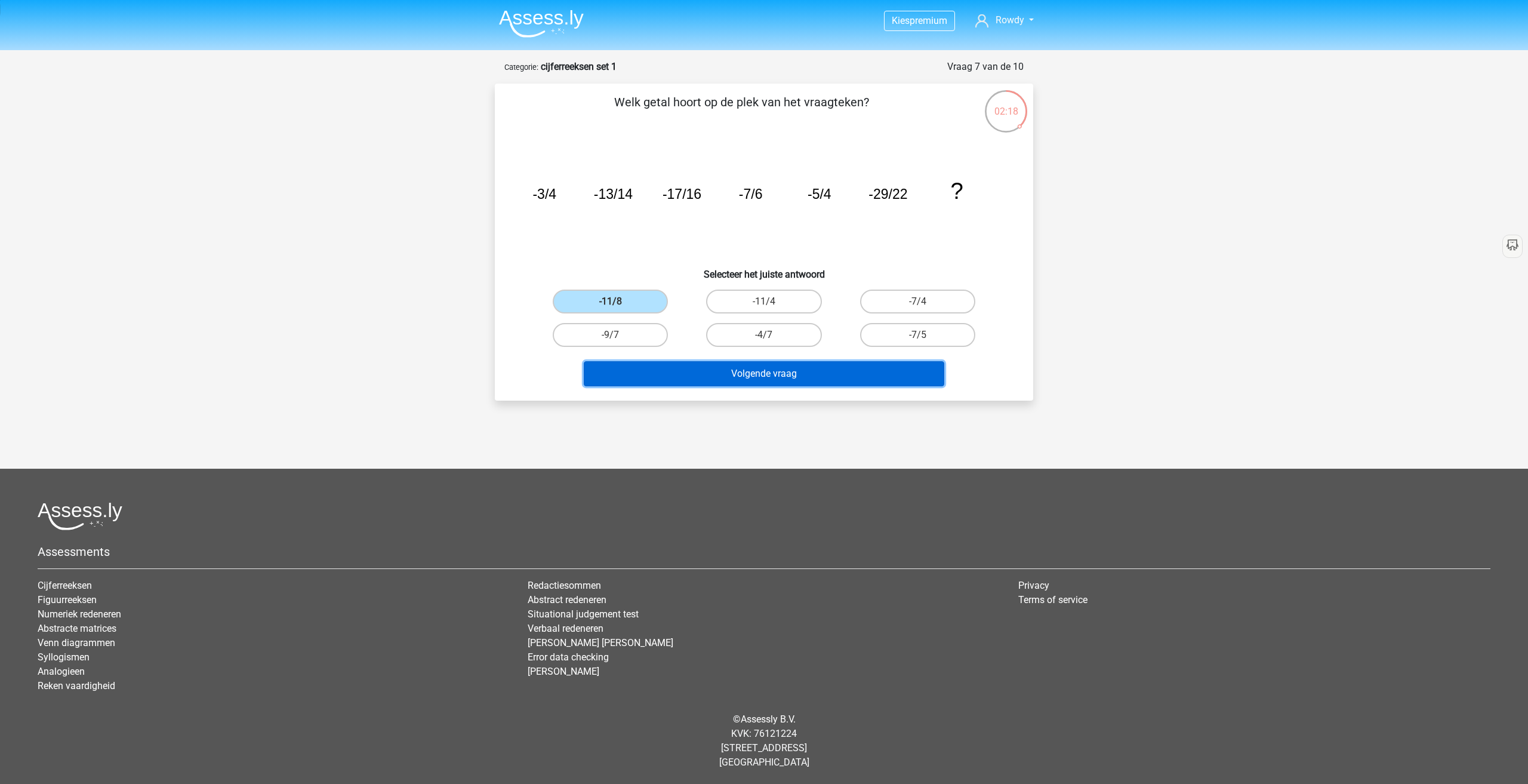
click at [706, 370] on button "Volgende vraag" at bounding box center [764, 374] width 361 height 25
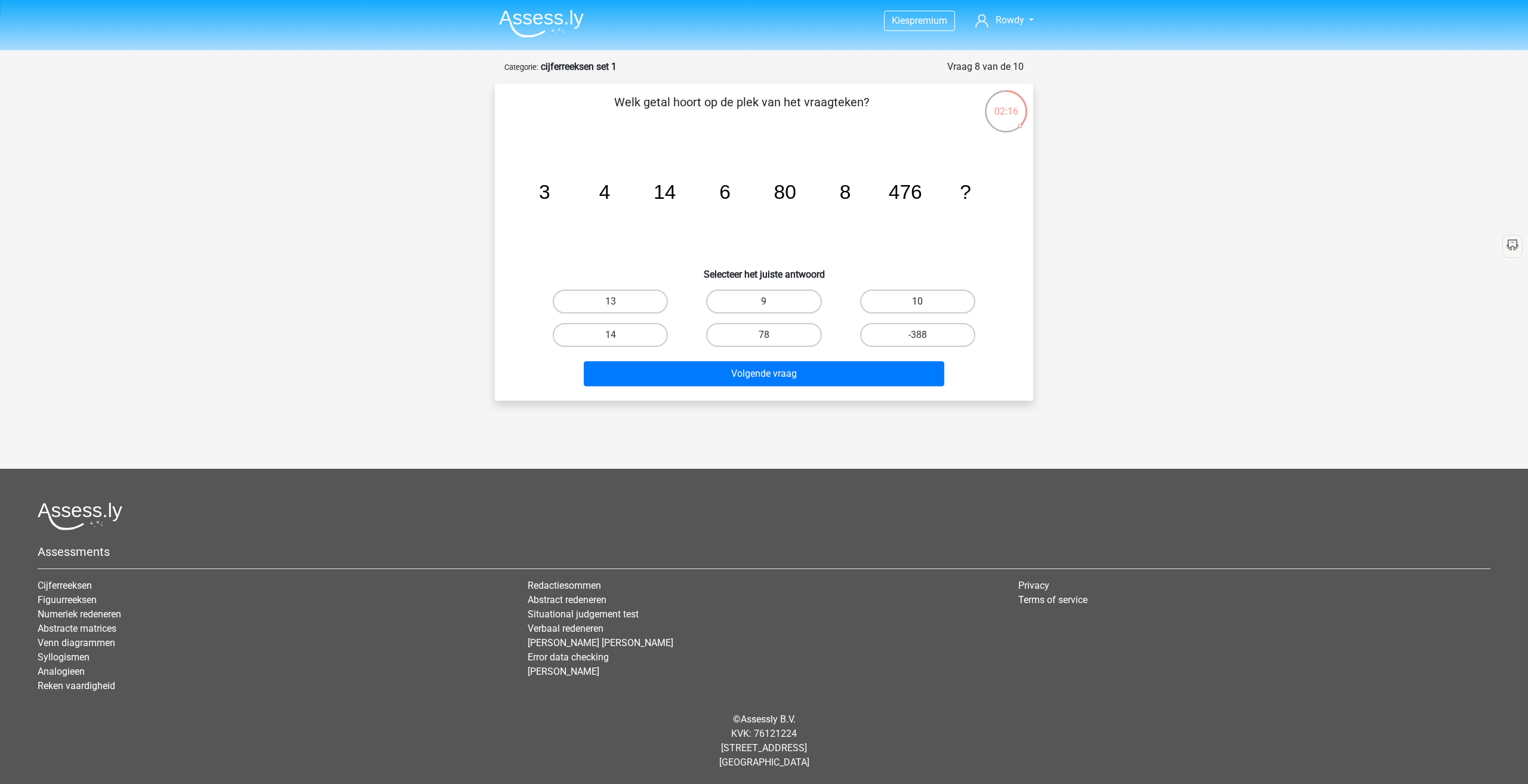
click at [889, 304] on label "10" at bounding box center [918, 302] width 115 height 24
click at [917, 304] on input "10" at bounding box center [921, 305] width 8 height 8
radio input "true"
click at [874, 365] on button "Volgende vraag" at bounding box center [764, 374] width 361 height 25
click at [785, 342] on label "964" at bounding box center [764, 335] width 115 height 24
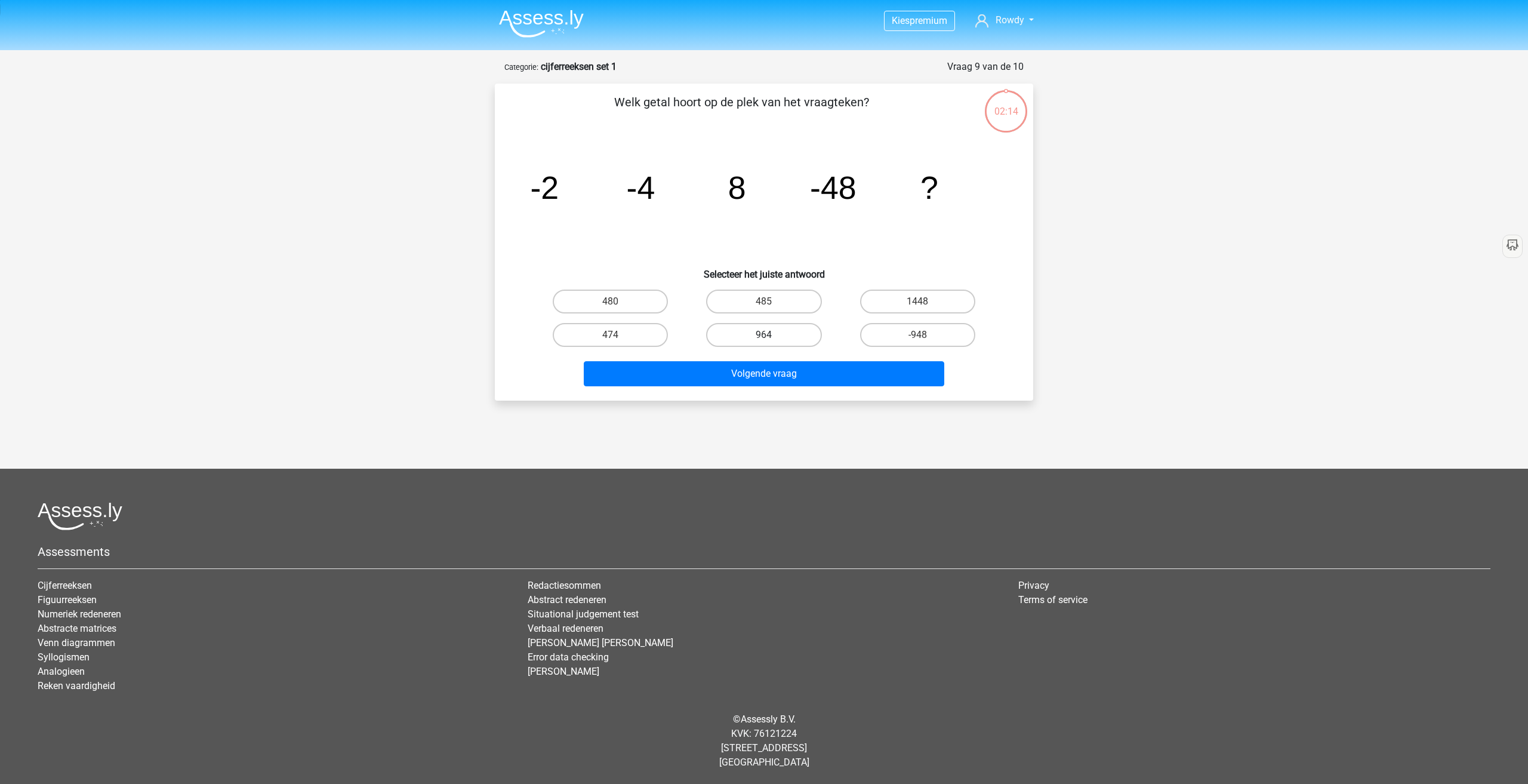
click at [772, 342] on input "964" at bounding box center [768, 339] width 8 height 8
radio input "true"
click at [783, 372] on button "Volgende vraag" at bounding box center [764, 374] width 361 height 25
click at [641, 309] on label "-14" at bounding box center [610, 302] width 115 height 24
click at [618, 309] on input "-14" at bounding box center [614, 305] width 8 height 8
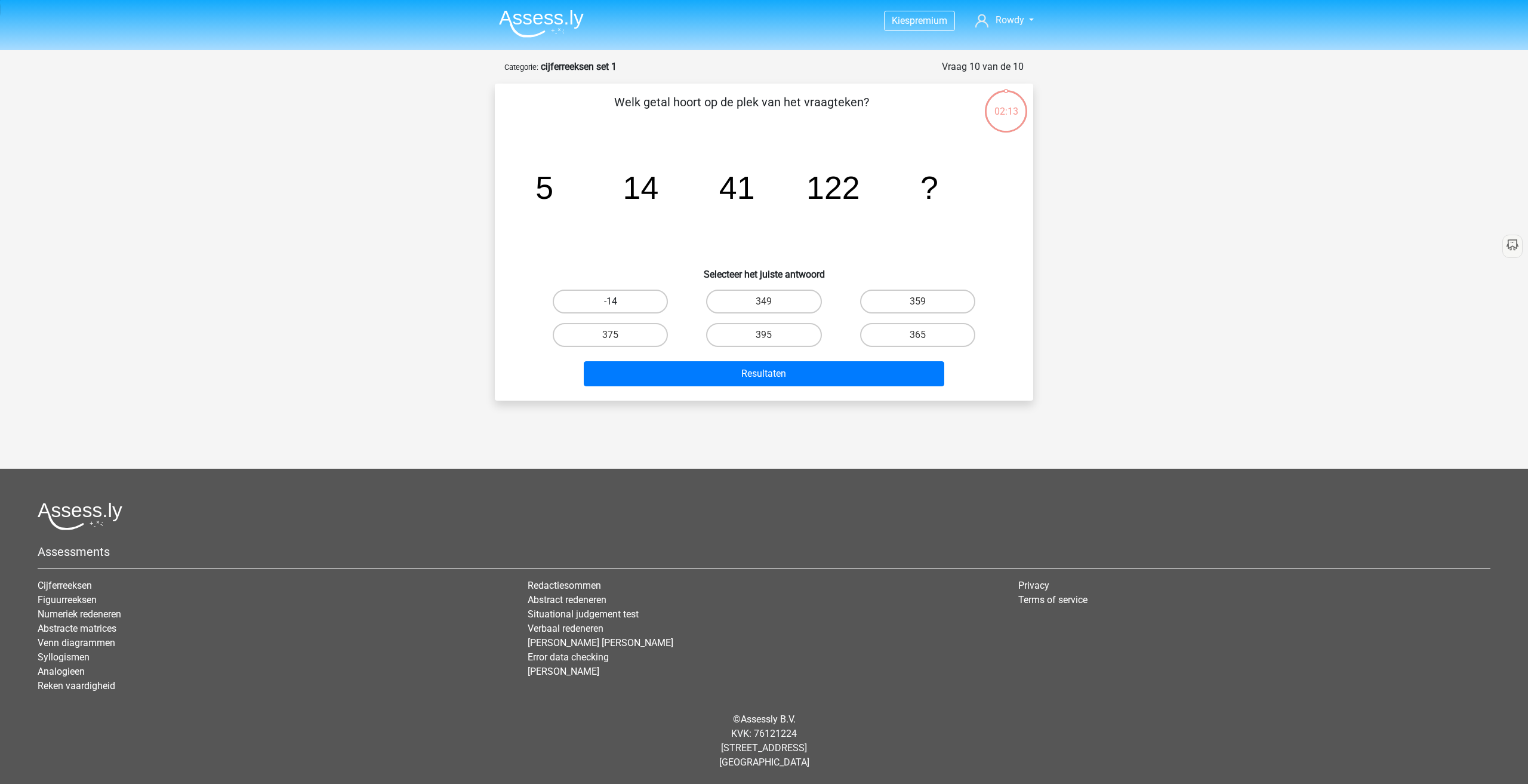
radio input "true"
click at [645, 362] on button "Resultaten" at bounding box center [764, 374] width 361 height 25
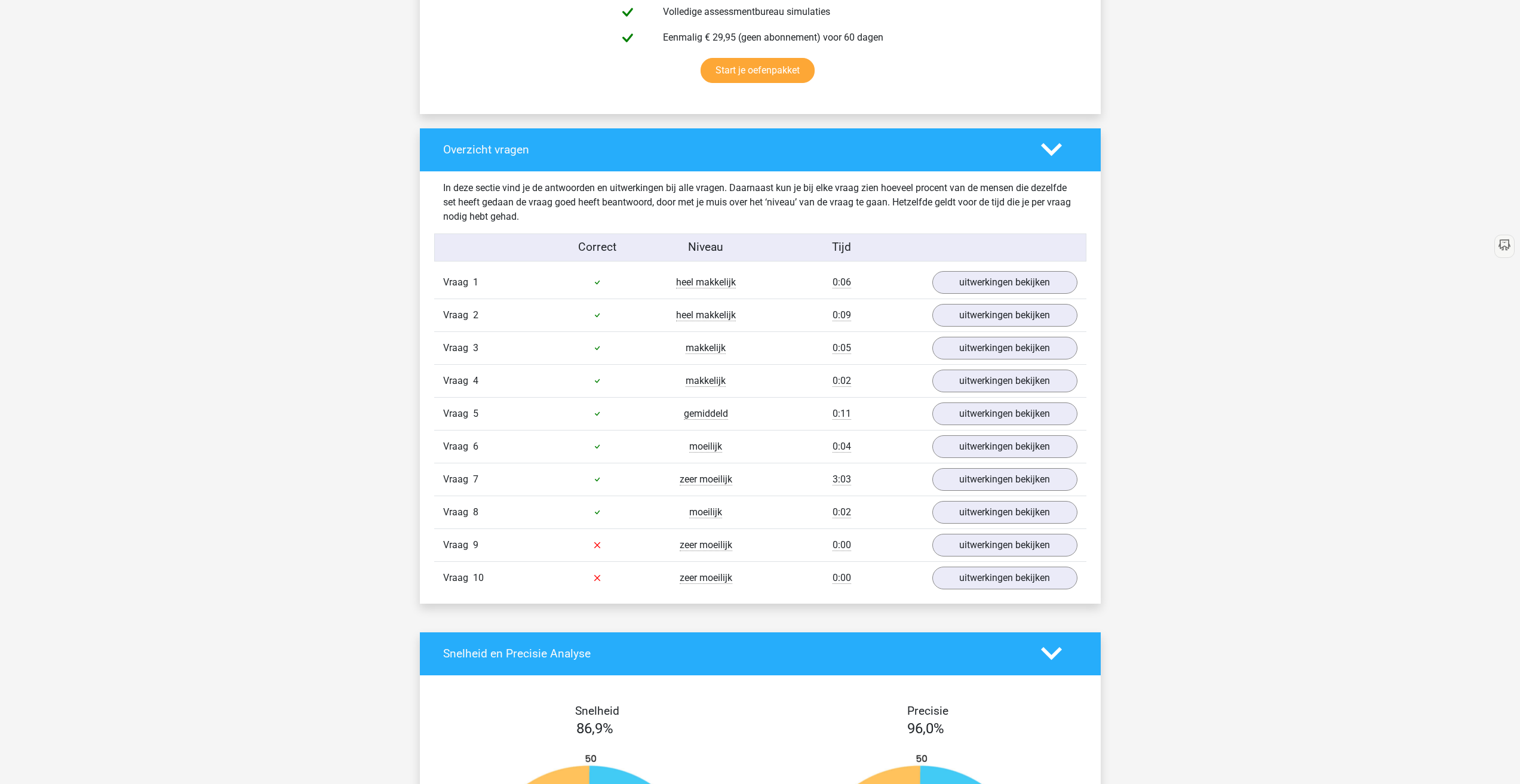
scroll to position [796, 0]
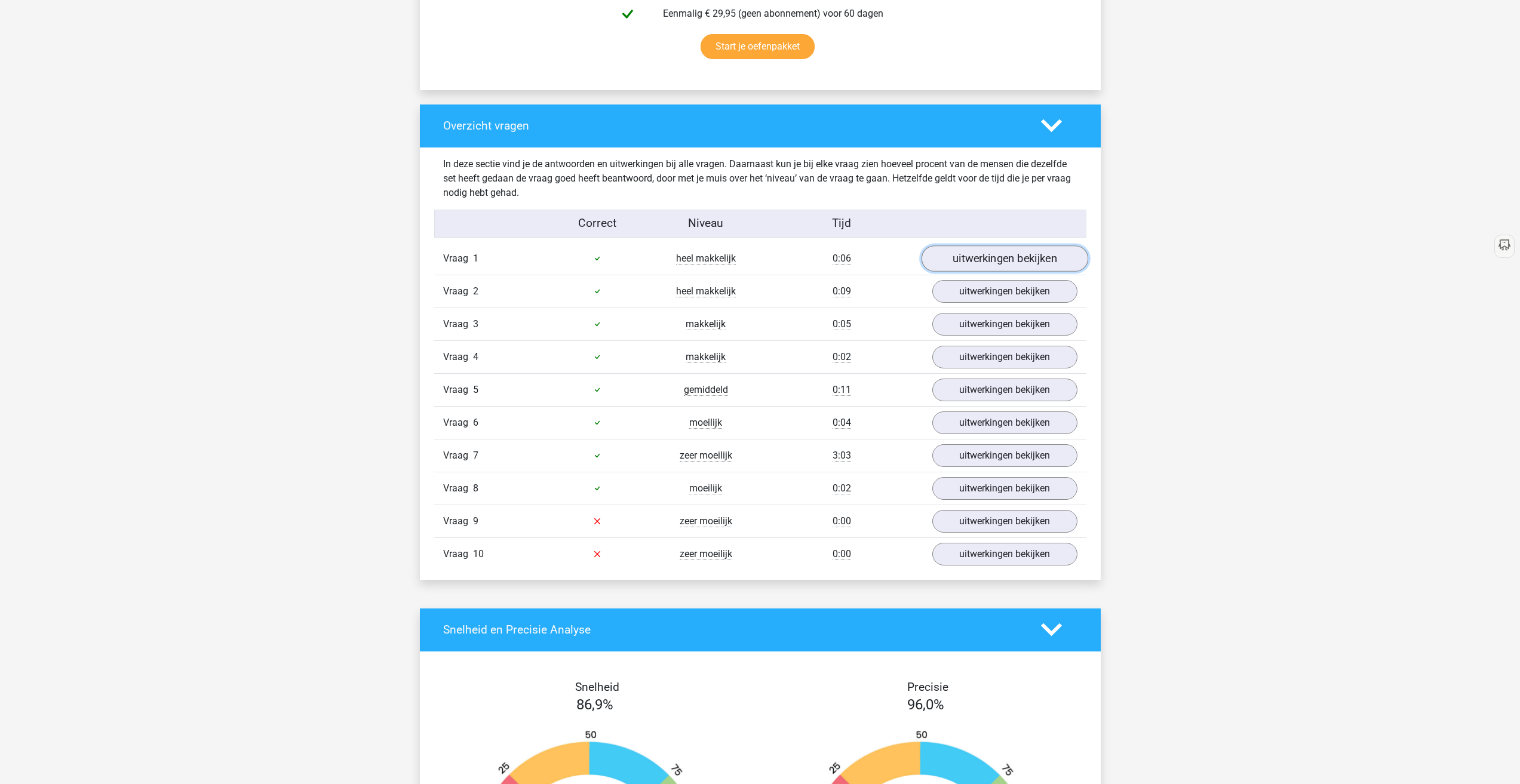
click at [1010, 265] on link "uitwerkingen bekijken" at bounding box center [1004, 258] width 167 height 26
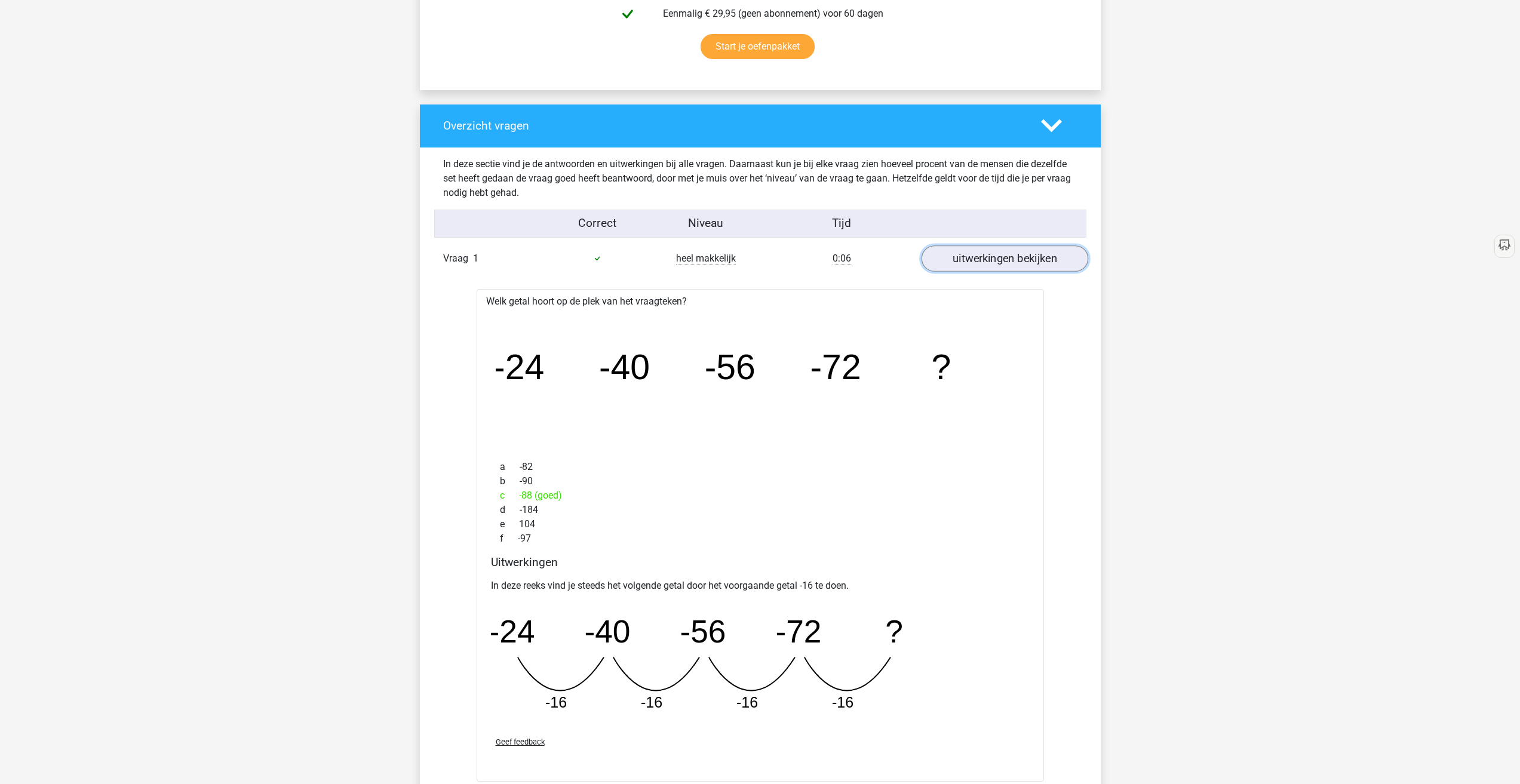
click at [1009, 265] on link "uitwerkingen bekijken" at bounding box center [1004, 258] width 167 height 26
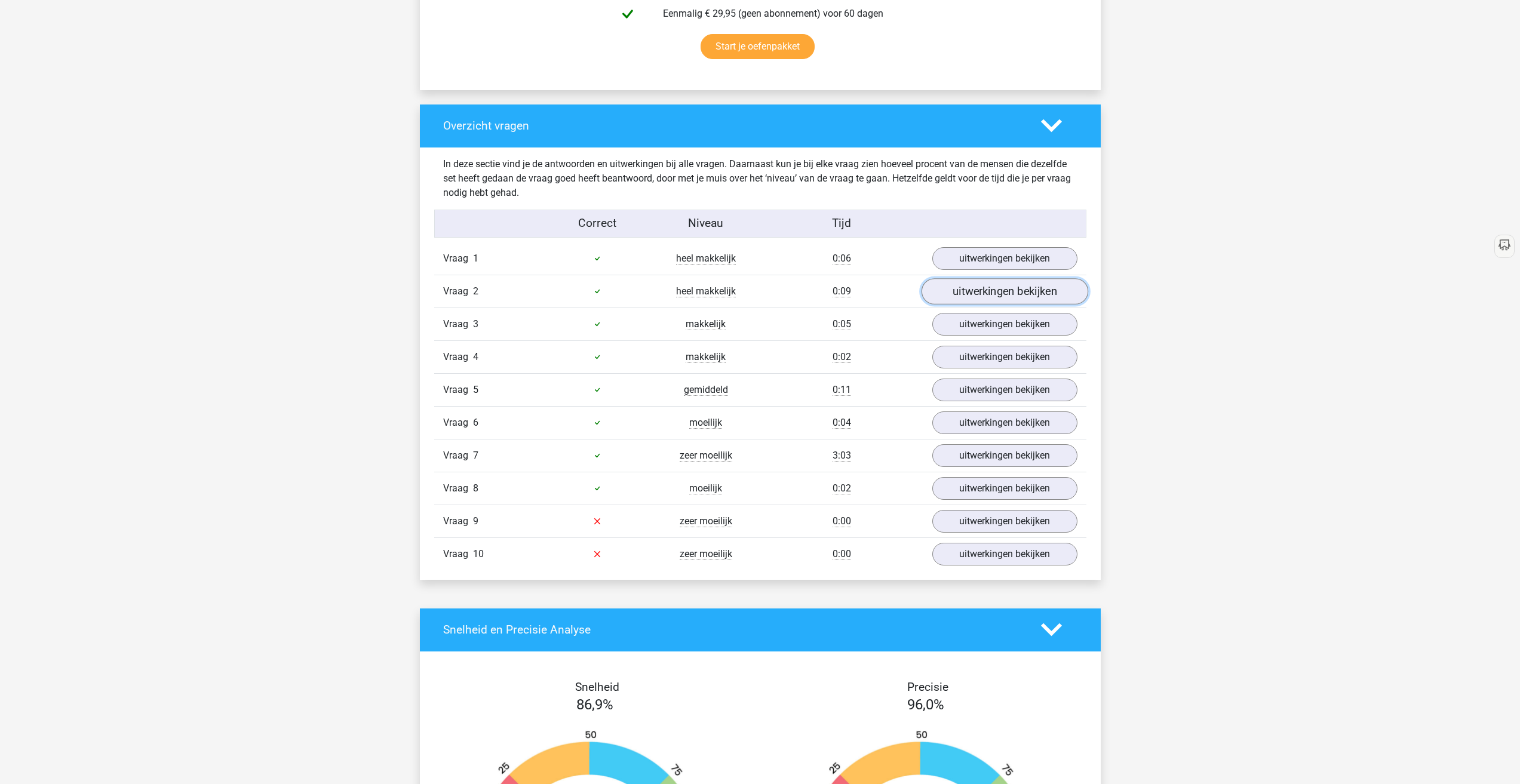
click at [997, 290] on link "uitwerkingen bekijken" at bounding box center [1004, 292] width 167 height 26
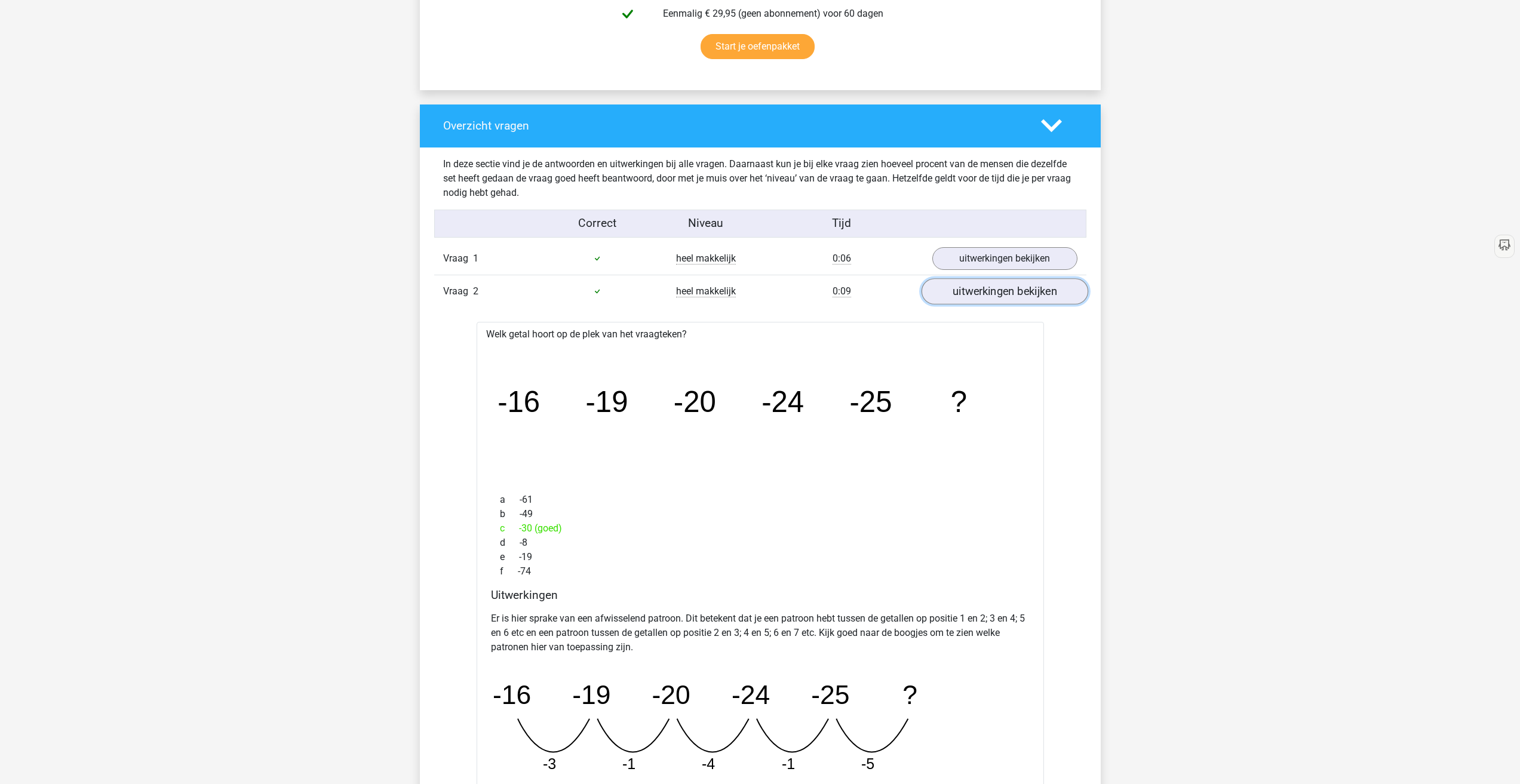
click at [997, 290] on link "uitwerkingen bekijken" at bounding box center [1004, 292] width 167 height 26
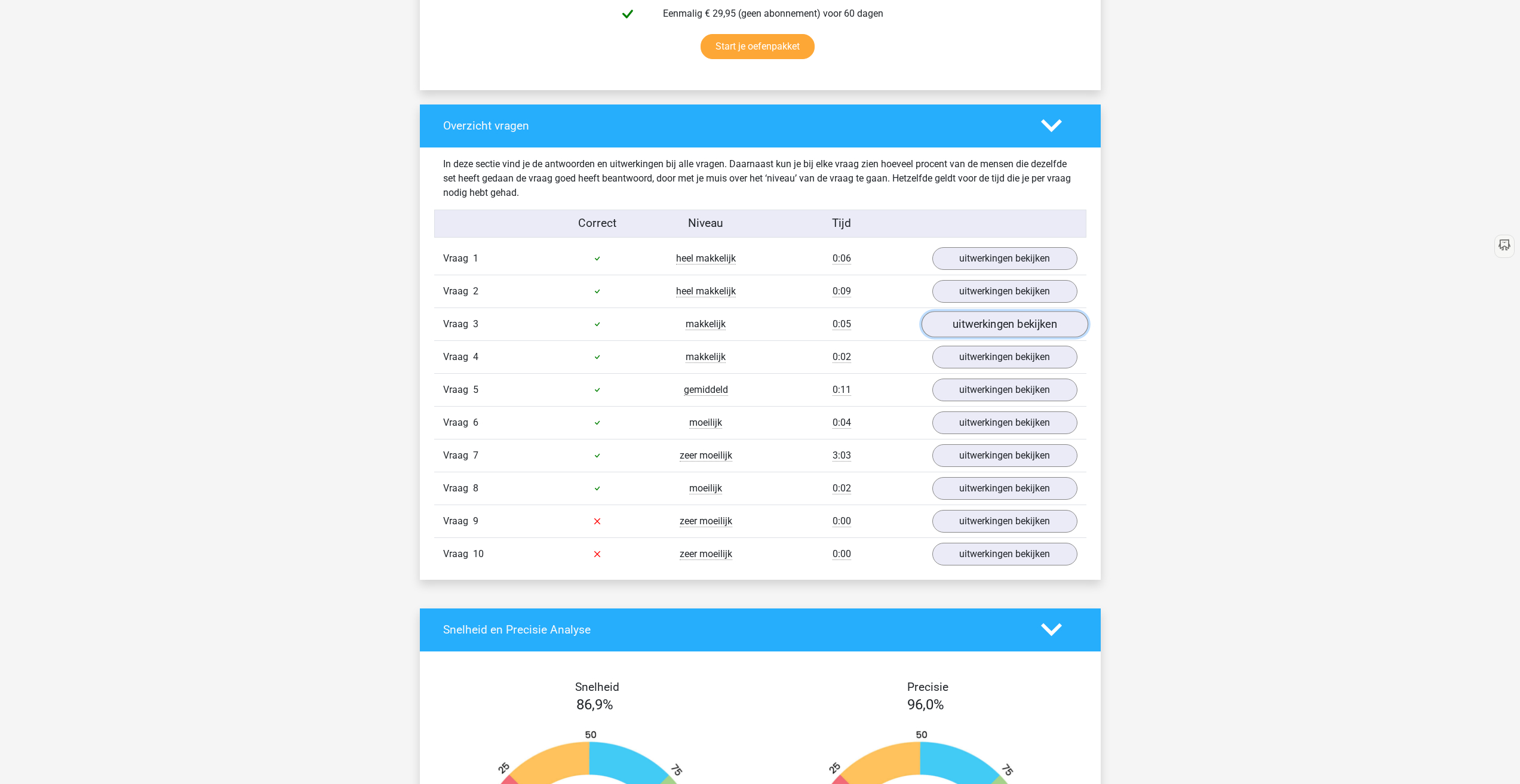
click at [979, 335] on link "uitwerkingen bekijken" at bounding box center [1004, 324] width 167 height 26
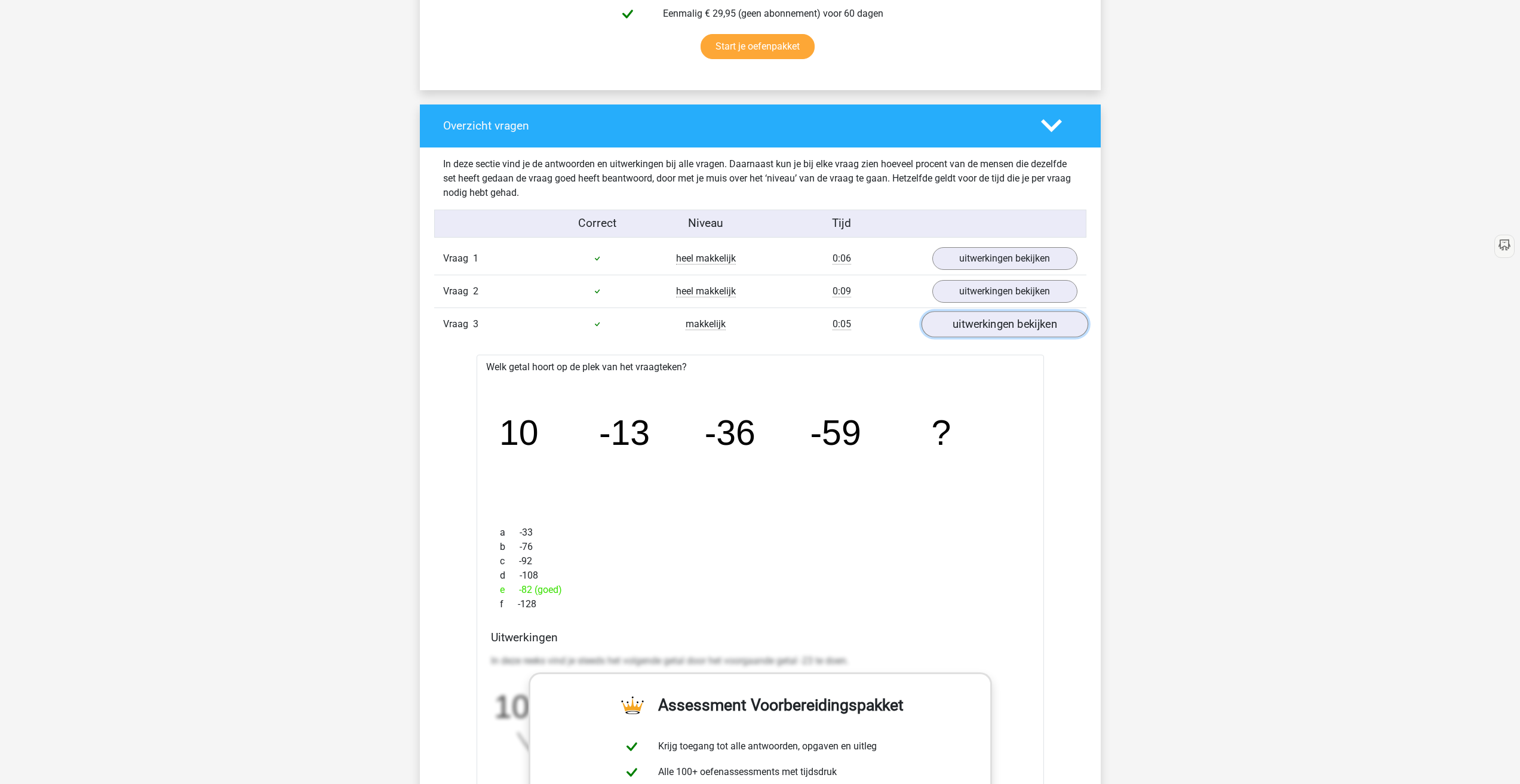
click at [973, 323] on link "uitwerkingen bekijken" at bounding box center [1004, 324] width 167 height 26
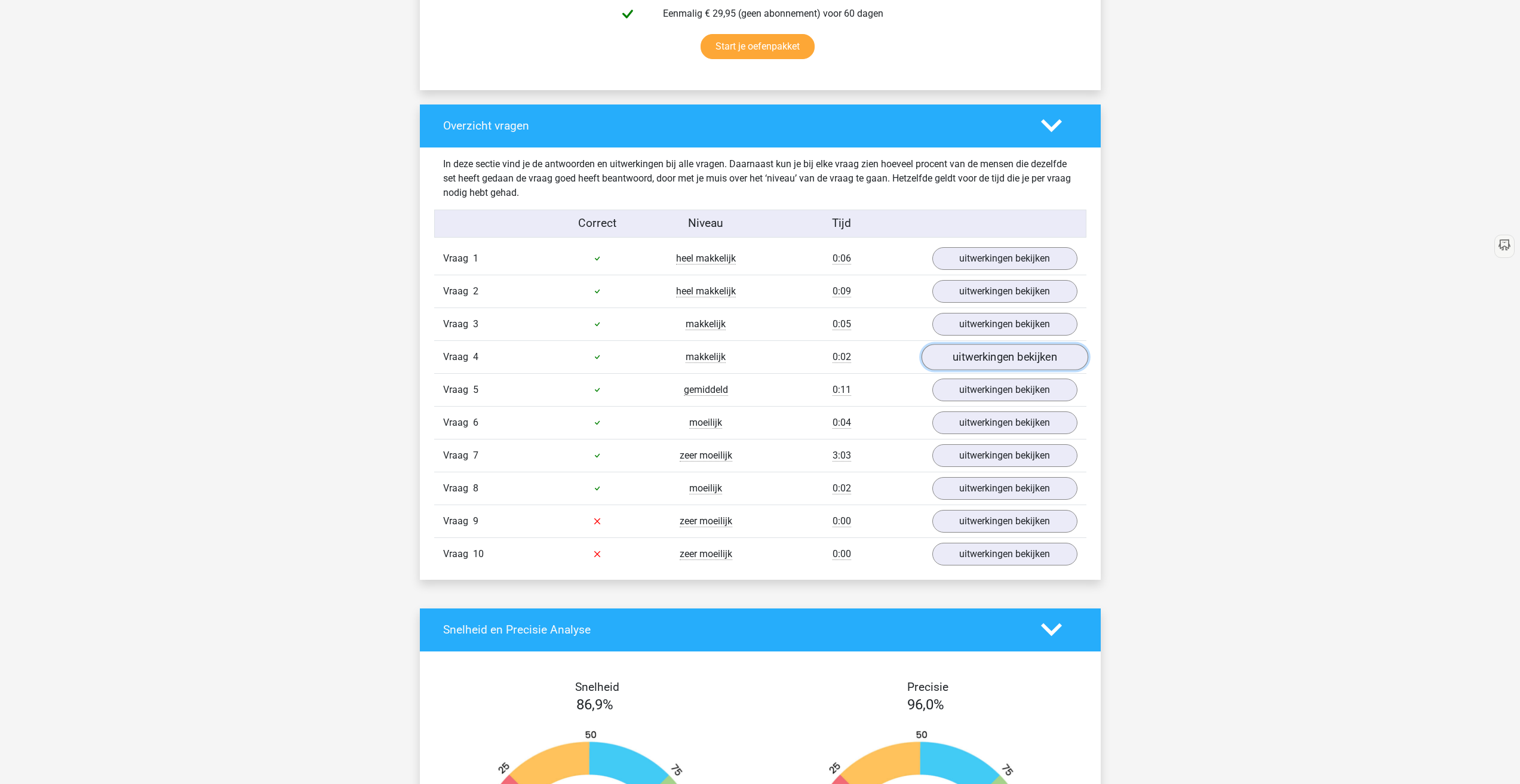
click at [952, 356] on link "uitwerkingen bekijken" at bounding box center [1004, 357] width 167 height 26
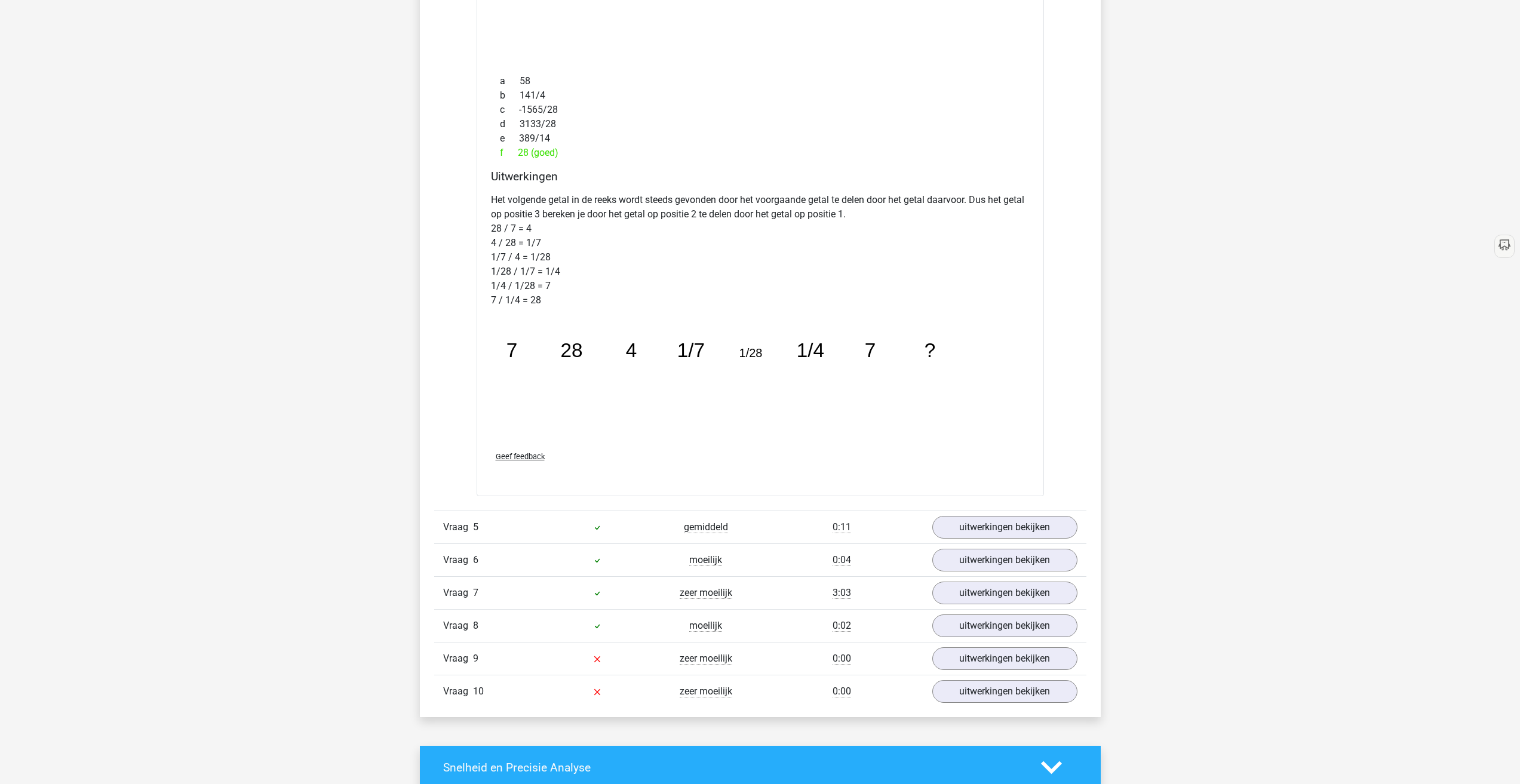
scroll to position [1273, 0]
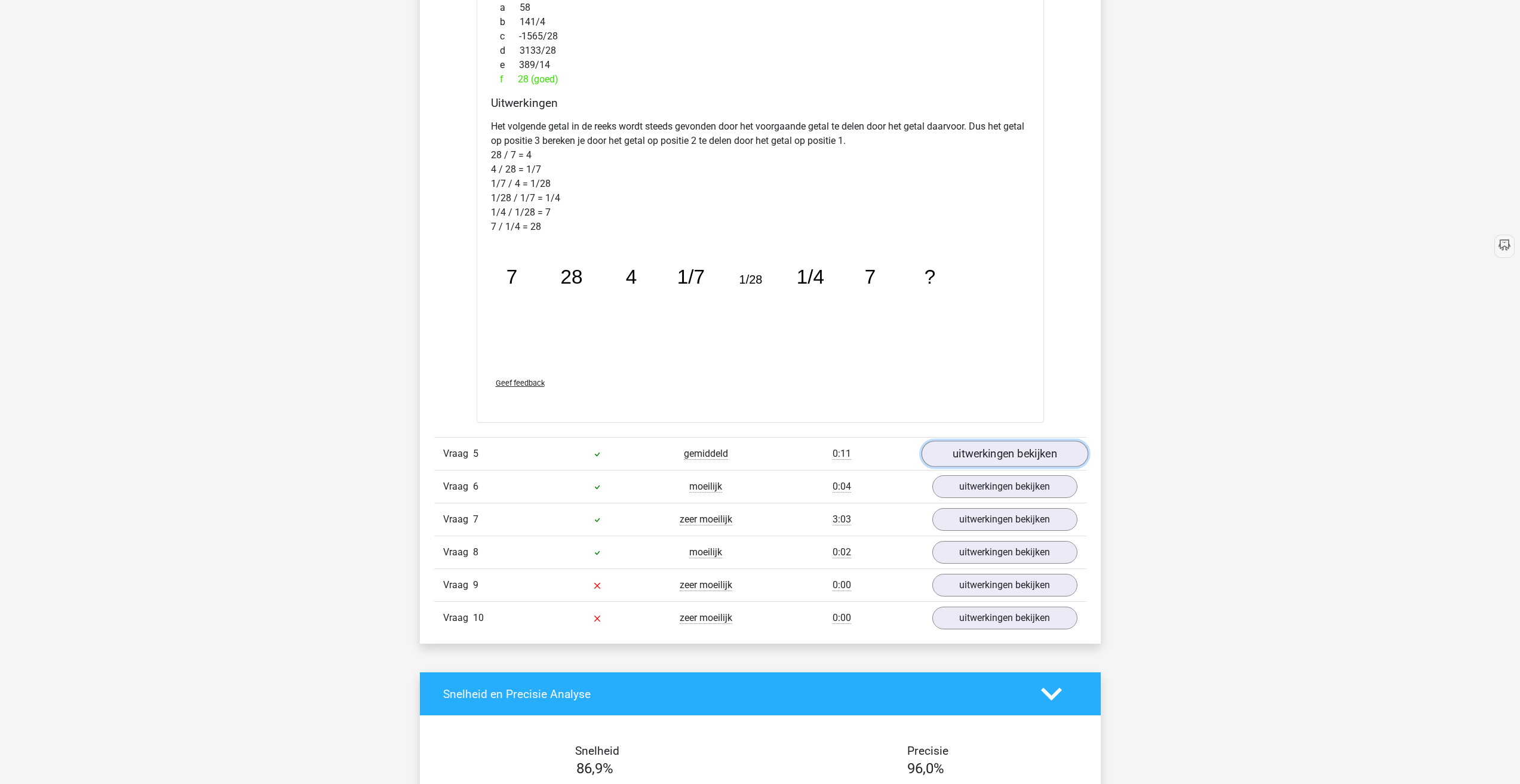
click at [974, 453] on link "uitwerkingen bekijken" at bounding box center [1004, 454] width 167 height 26
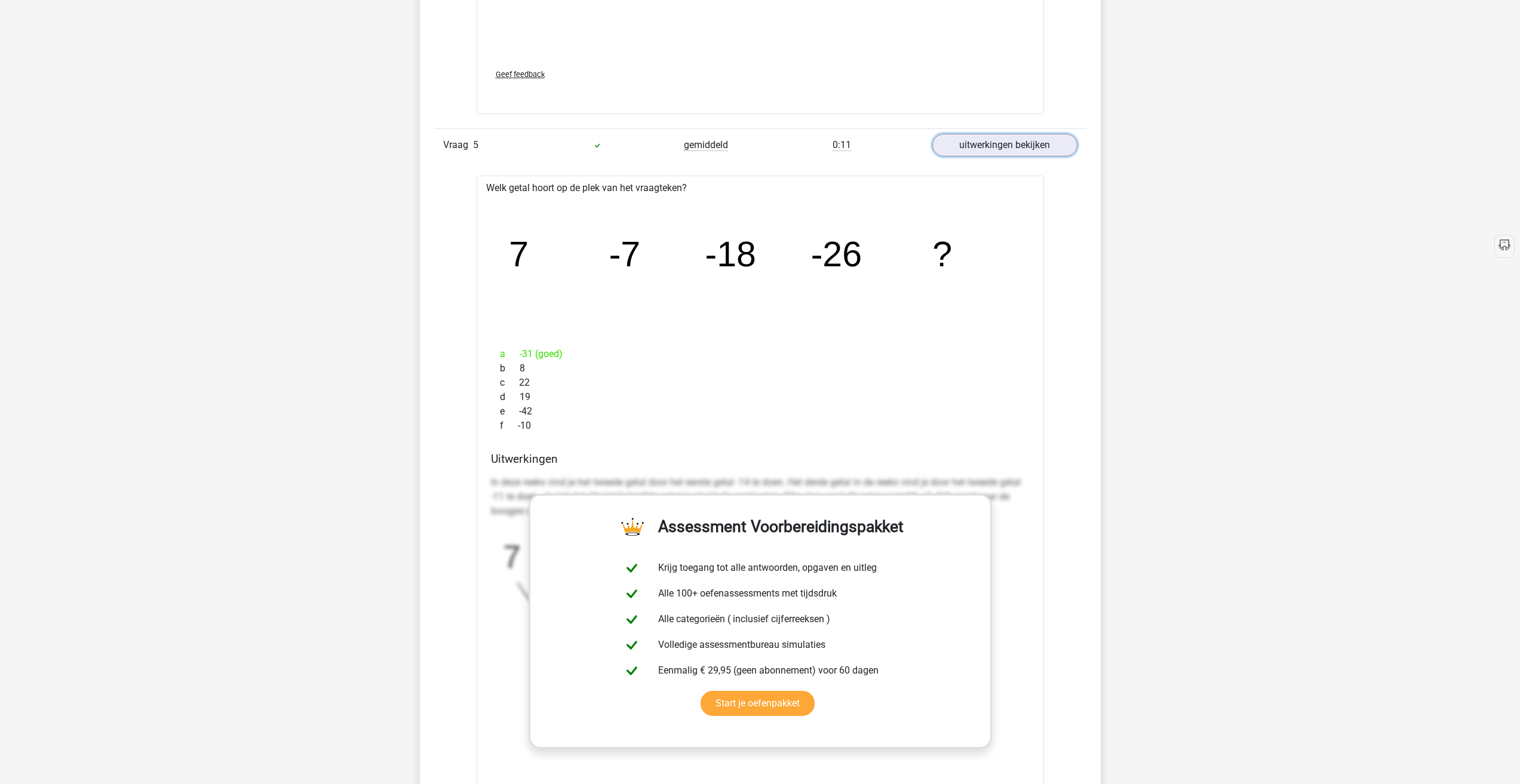
scroll to position [1671, 0]
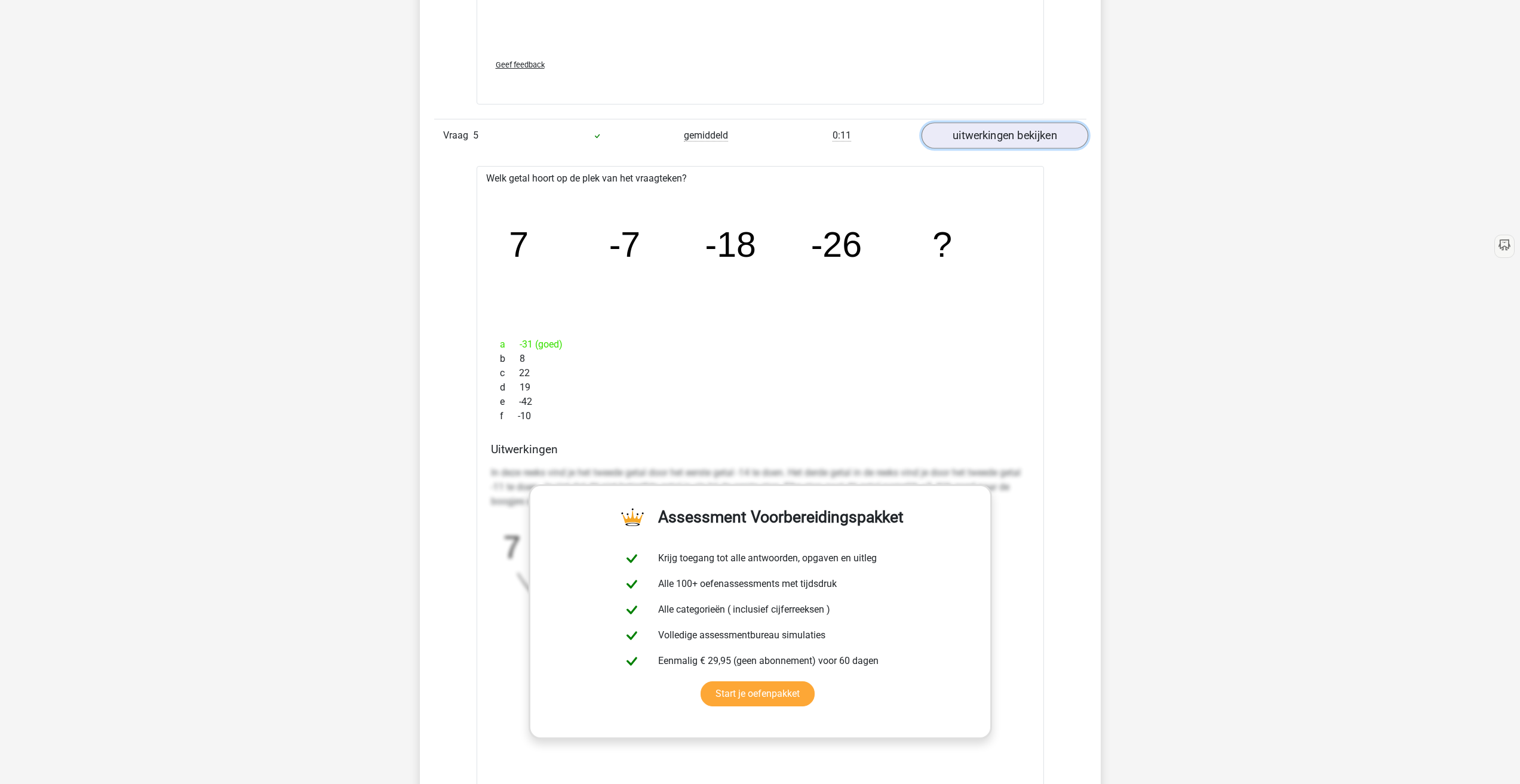
click at [990, 136] on link "uitwerkingen bekijken" at bounding box center [1004, 136] width 167 height 26
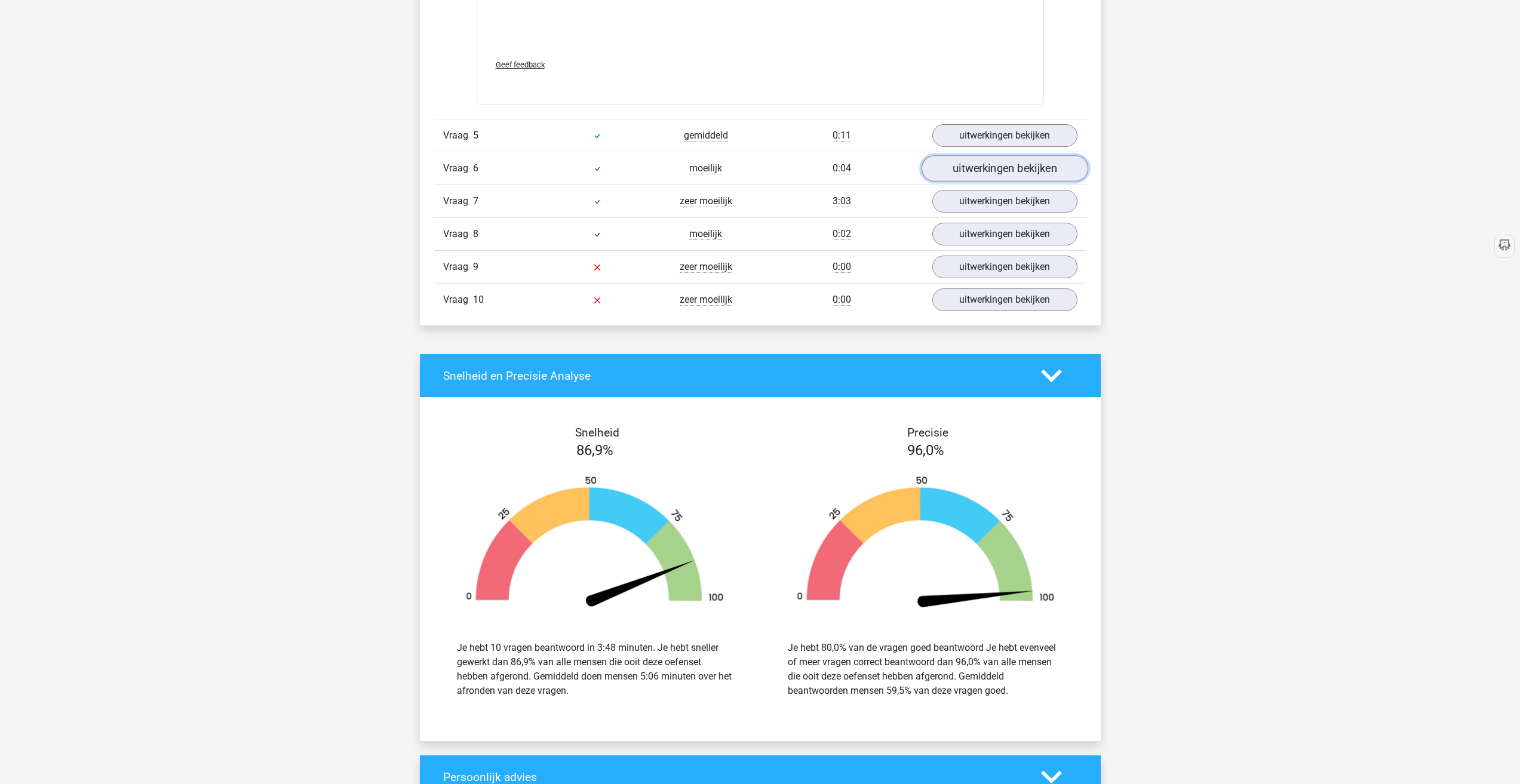
click at [971, 168] on link "uitwerkingen bekijken" at bounding box center [1004, 168] width 167 height 26
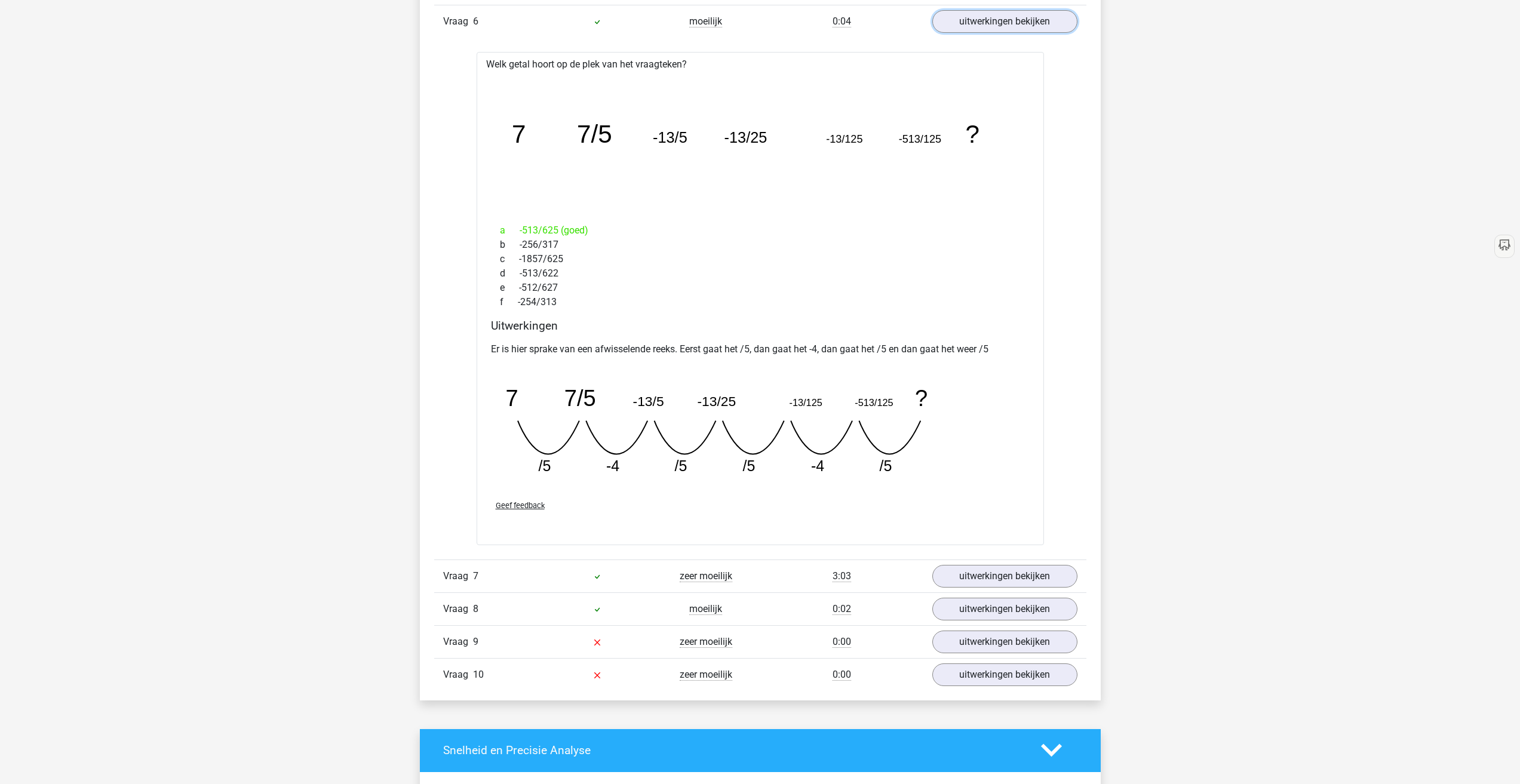
scroll to position [1831, 0]
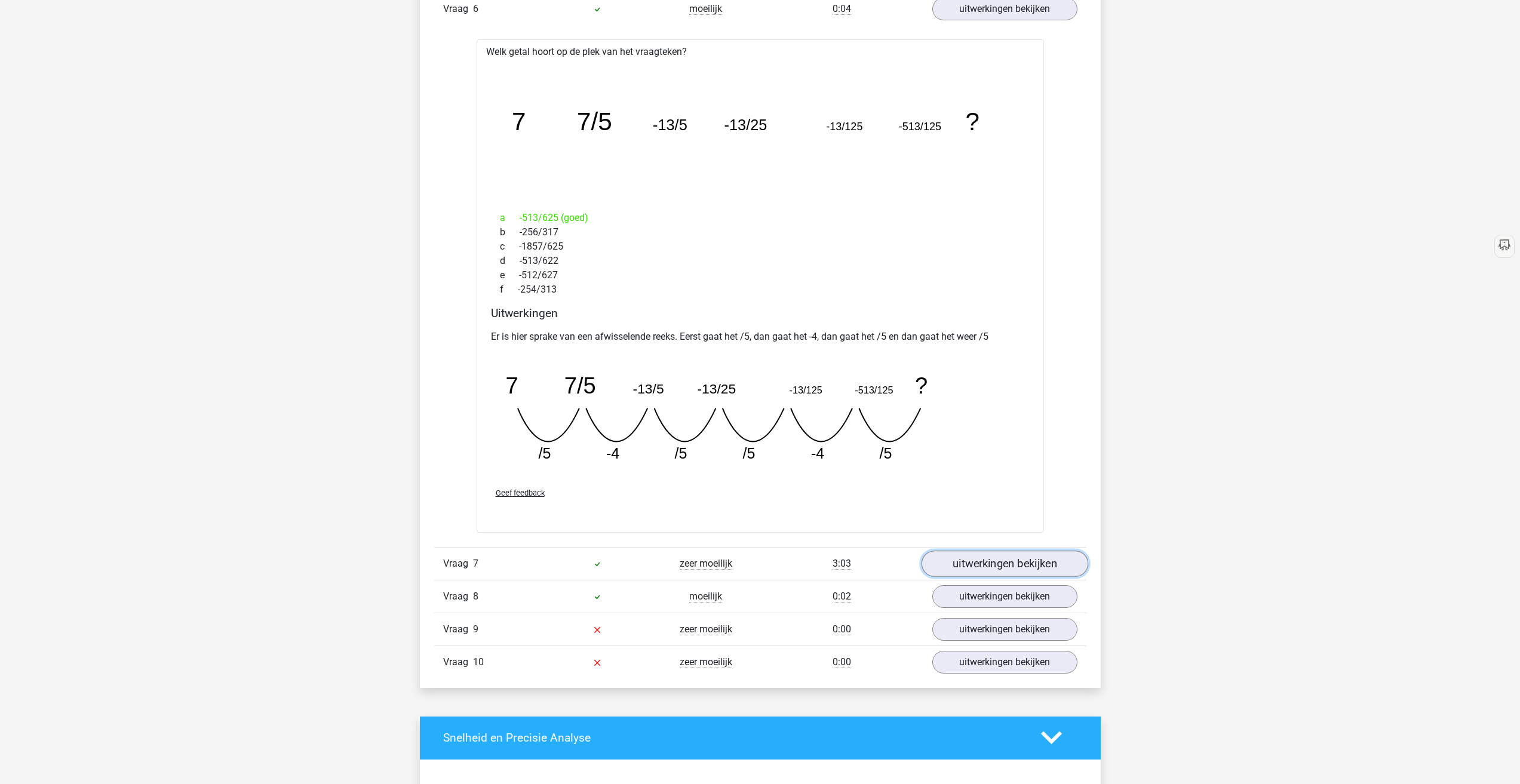
click at [1026, 561] on link "uitwerkingen bekijken" at bounding box center [1004, 564] width 167 height 26
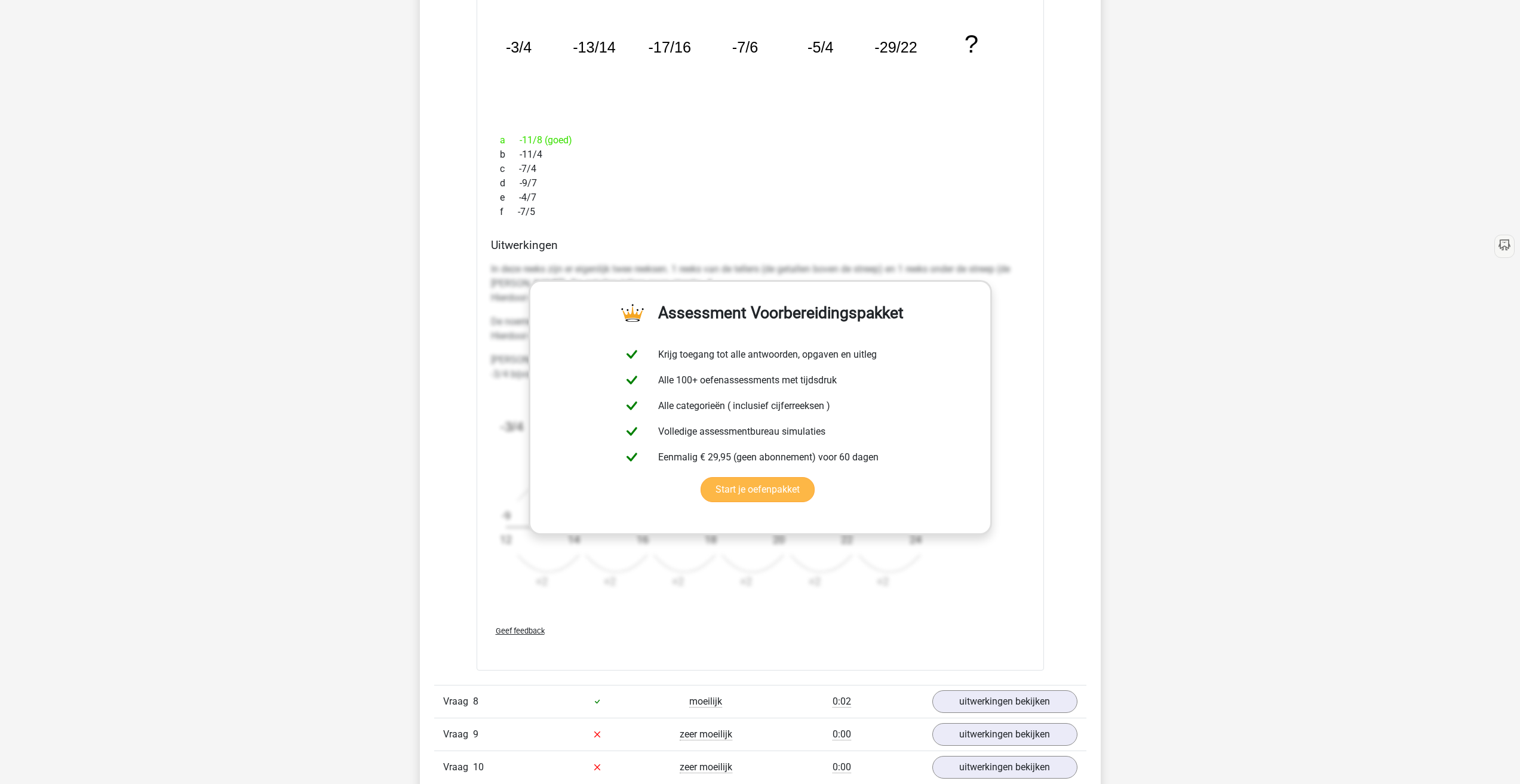
scroll to position [2467, 0]
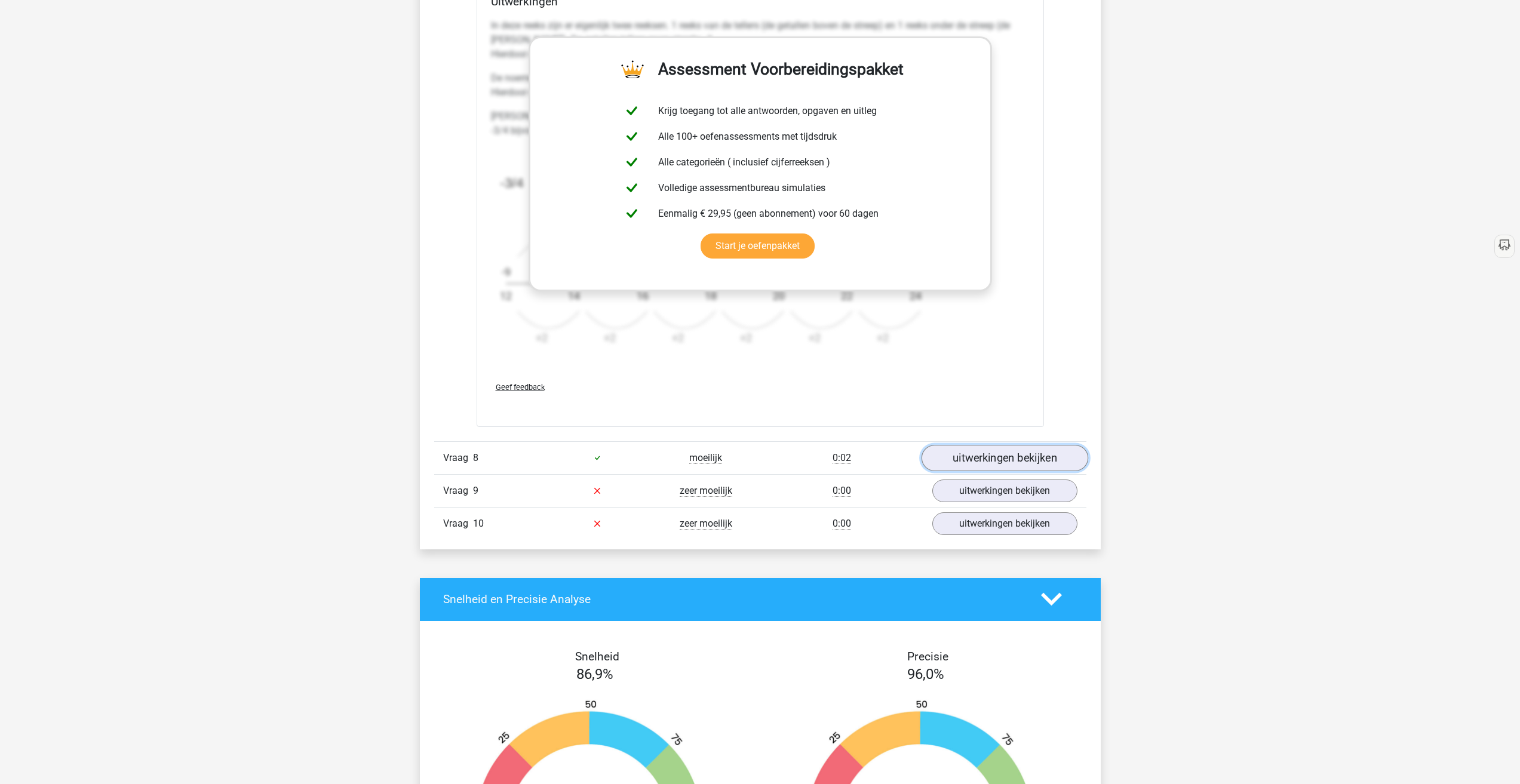
click at [980, 456] on link "uitwerkingen bekijken" at bounding box center [1004, 458] width 167 height 26
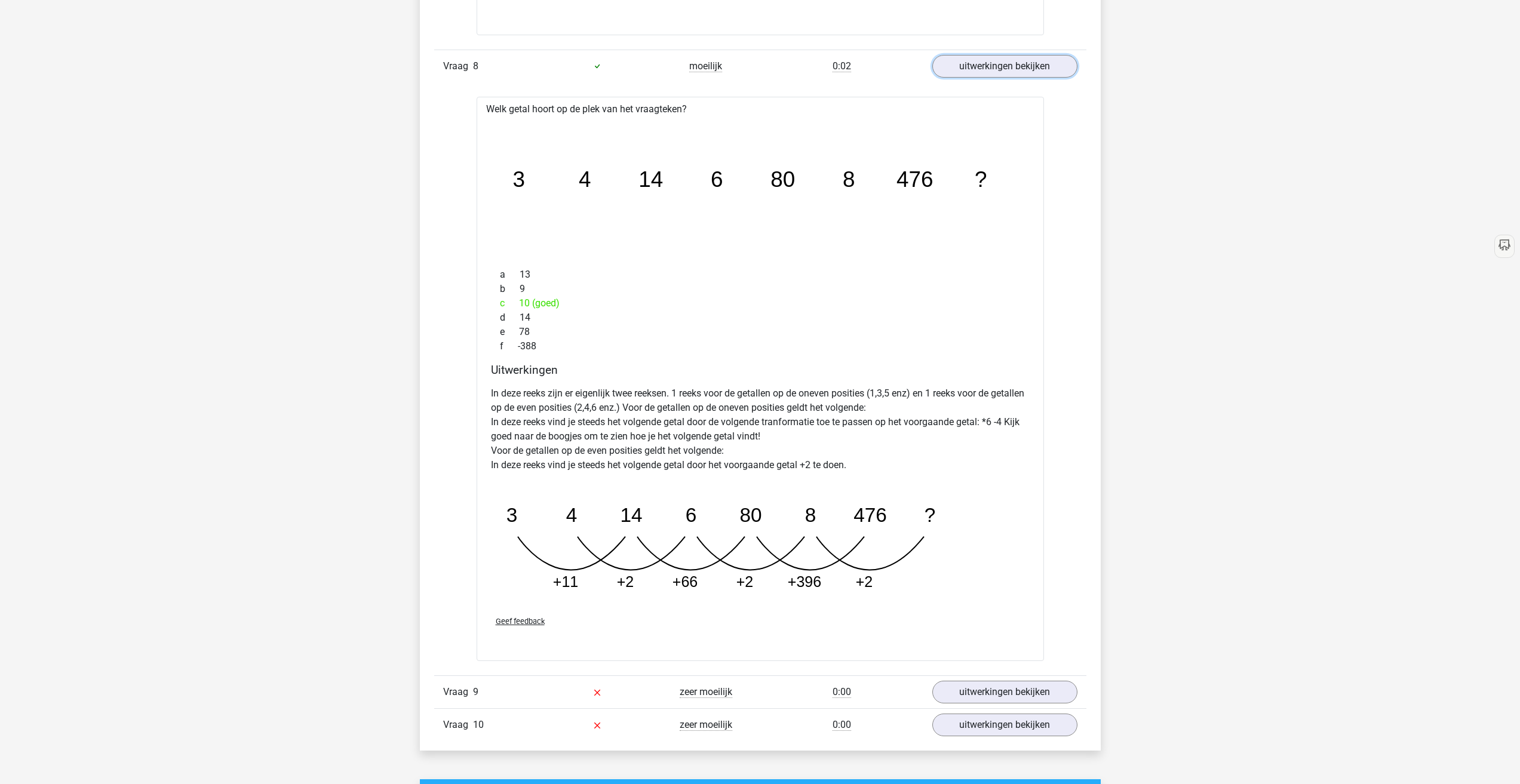
scroll to position [3423, 0]
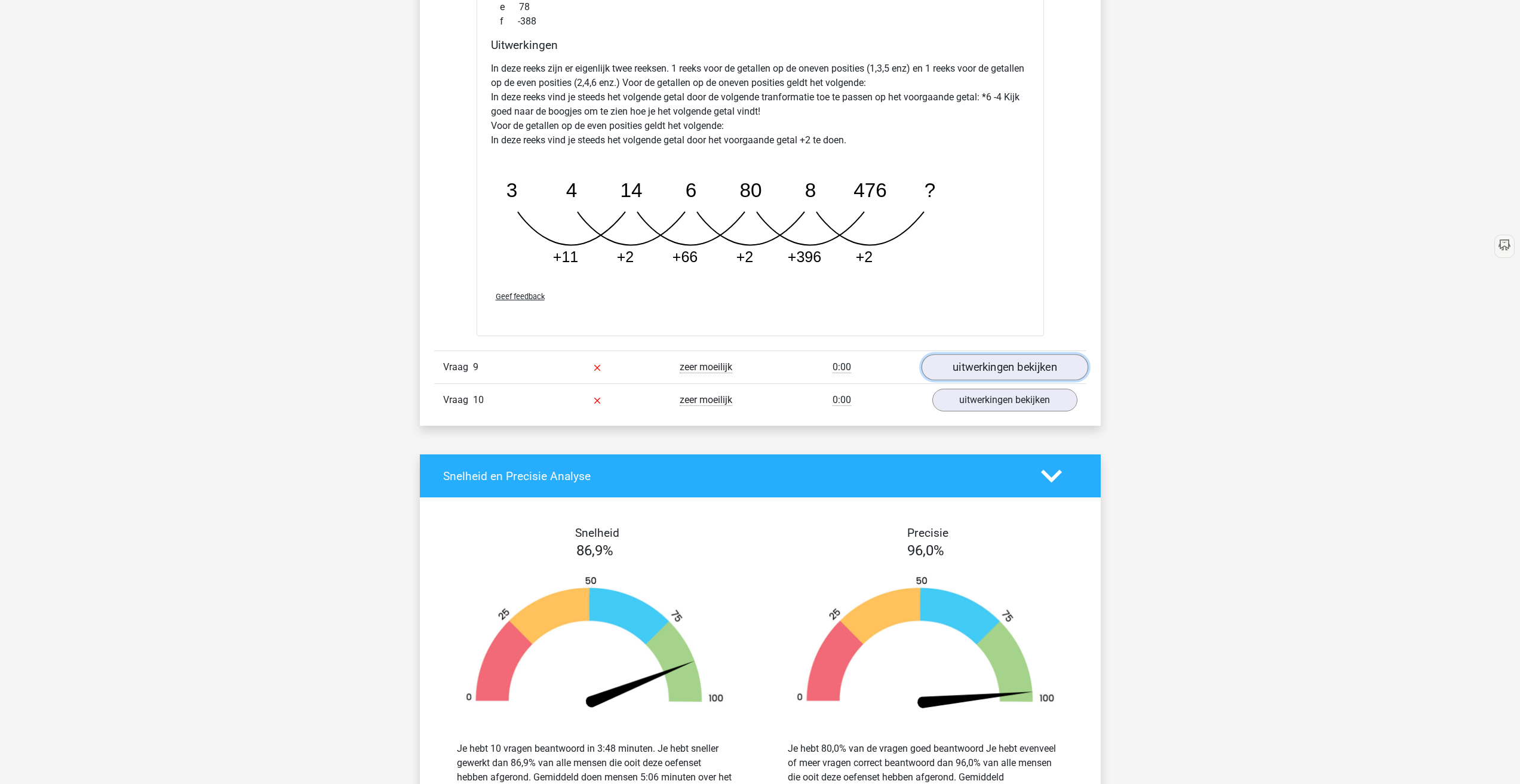
click at [980, 369] on link "uitwerkingen bekijken" at bounding box center [1004, 368] width 167 height 26
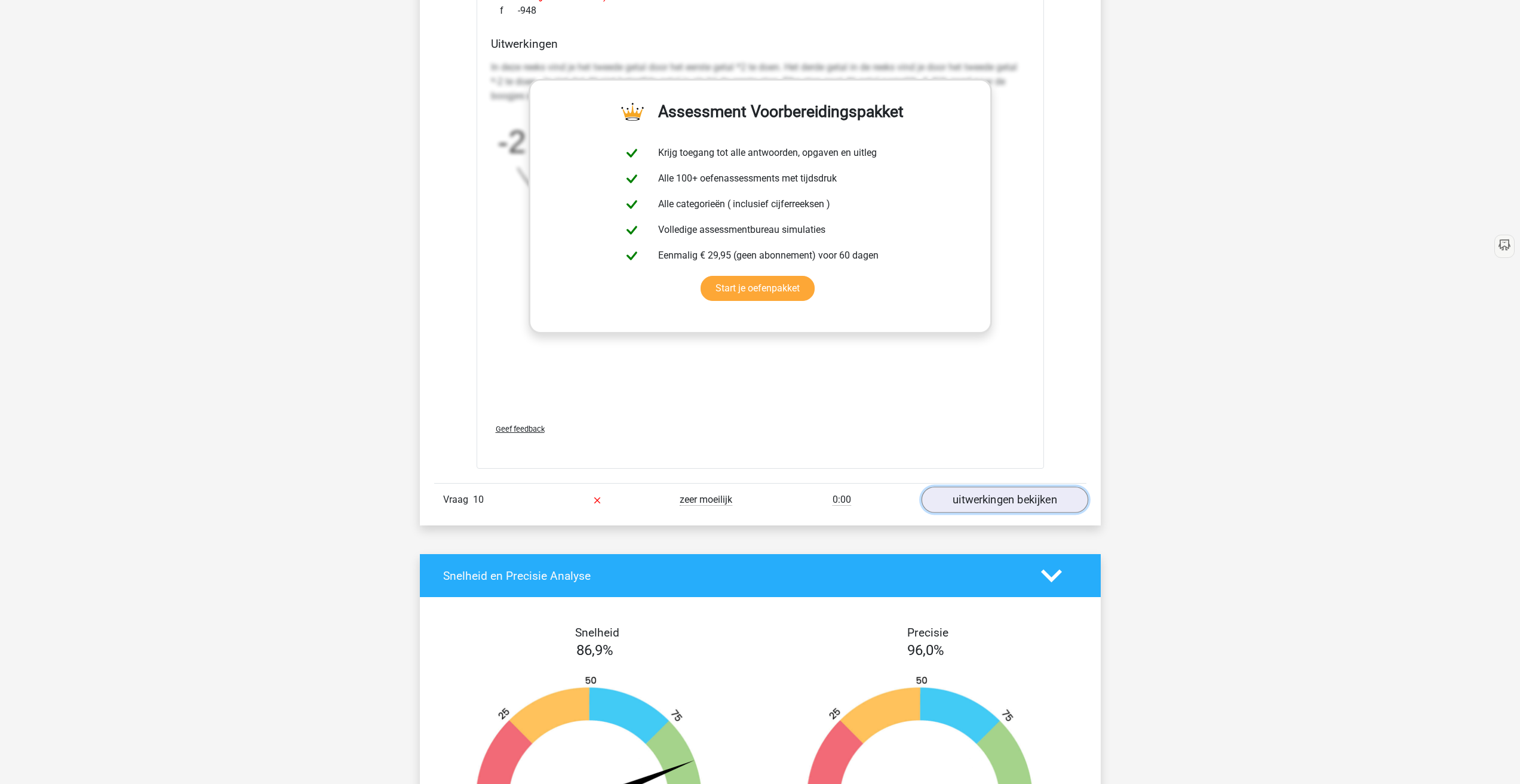
click at [1035, 502] on link "uitwerkingen bekijken" at bounding box center [1004, 500] width 167 height 26
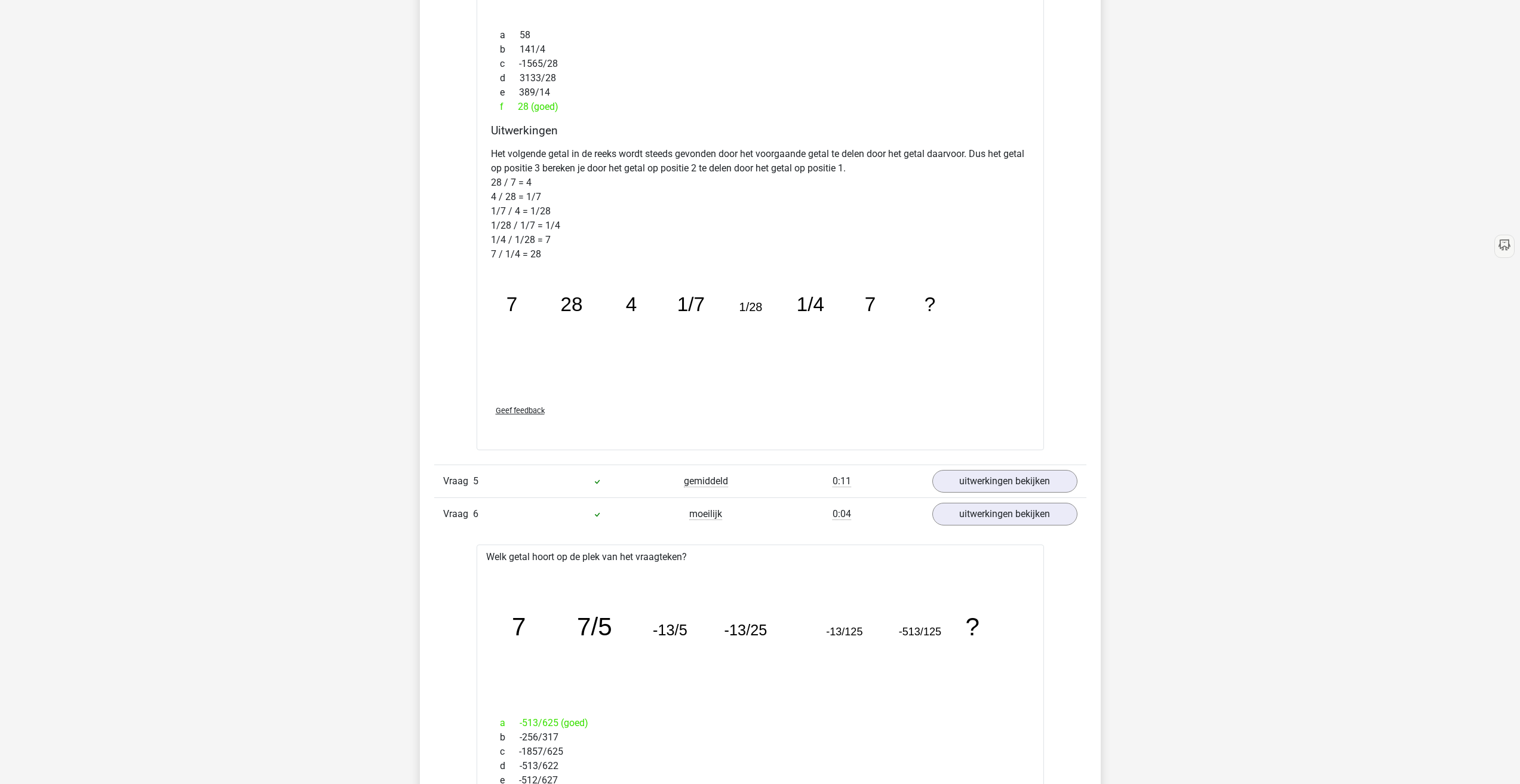
scroll to position [1273, 0]
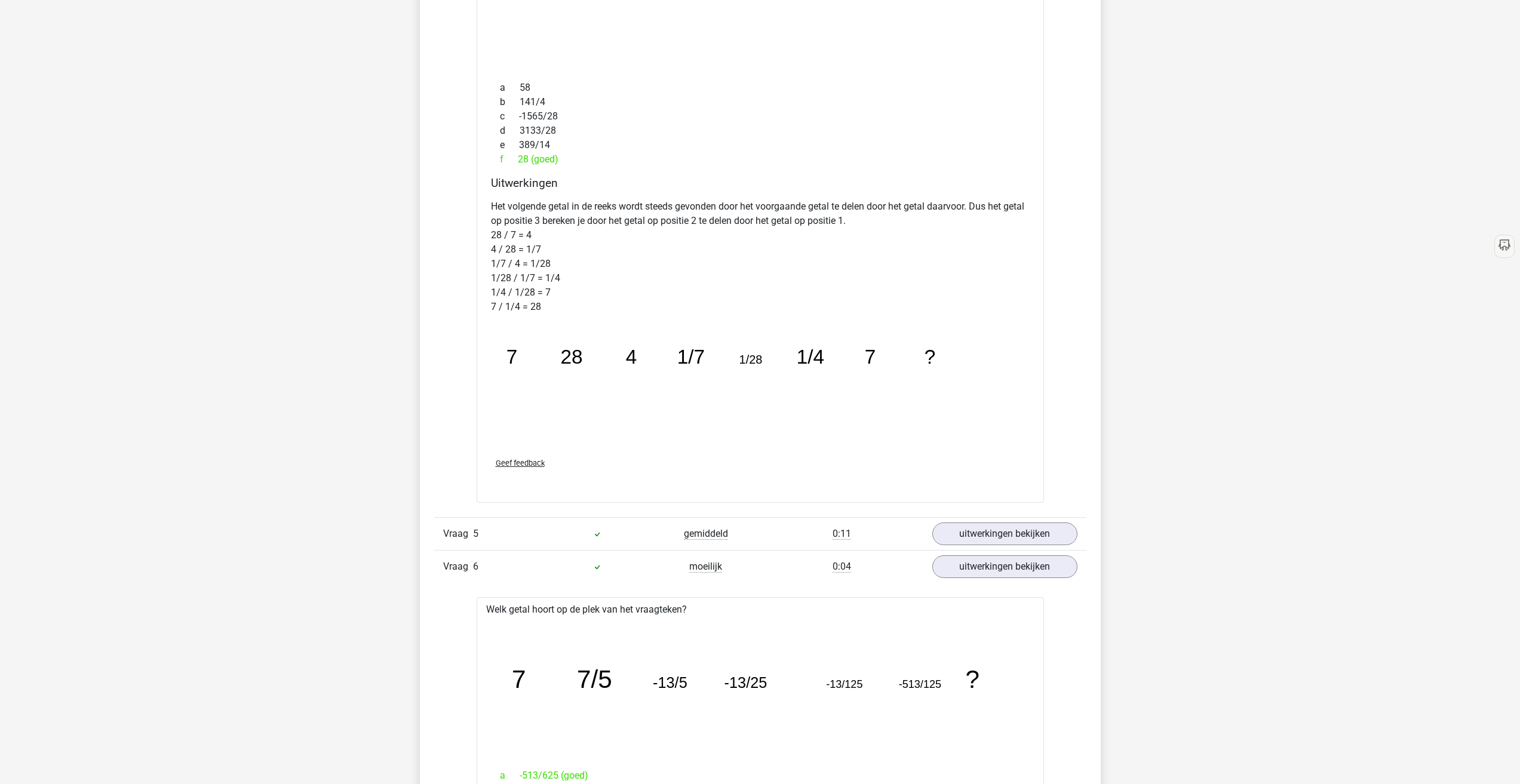
click at [997, 573] on link "uitwerkingen bekijken" at bounding box center [1004, 566] width 167 height 26
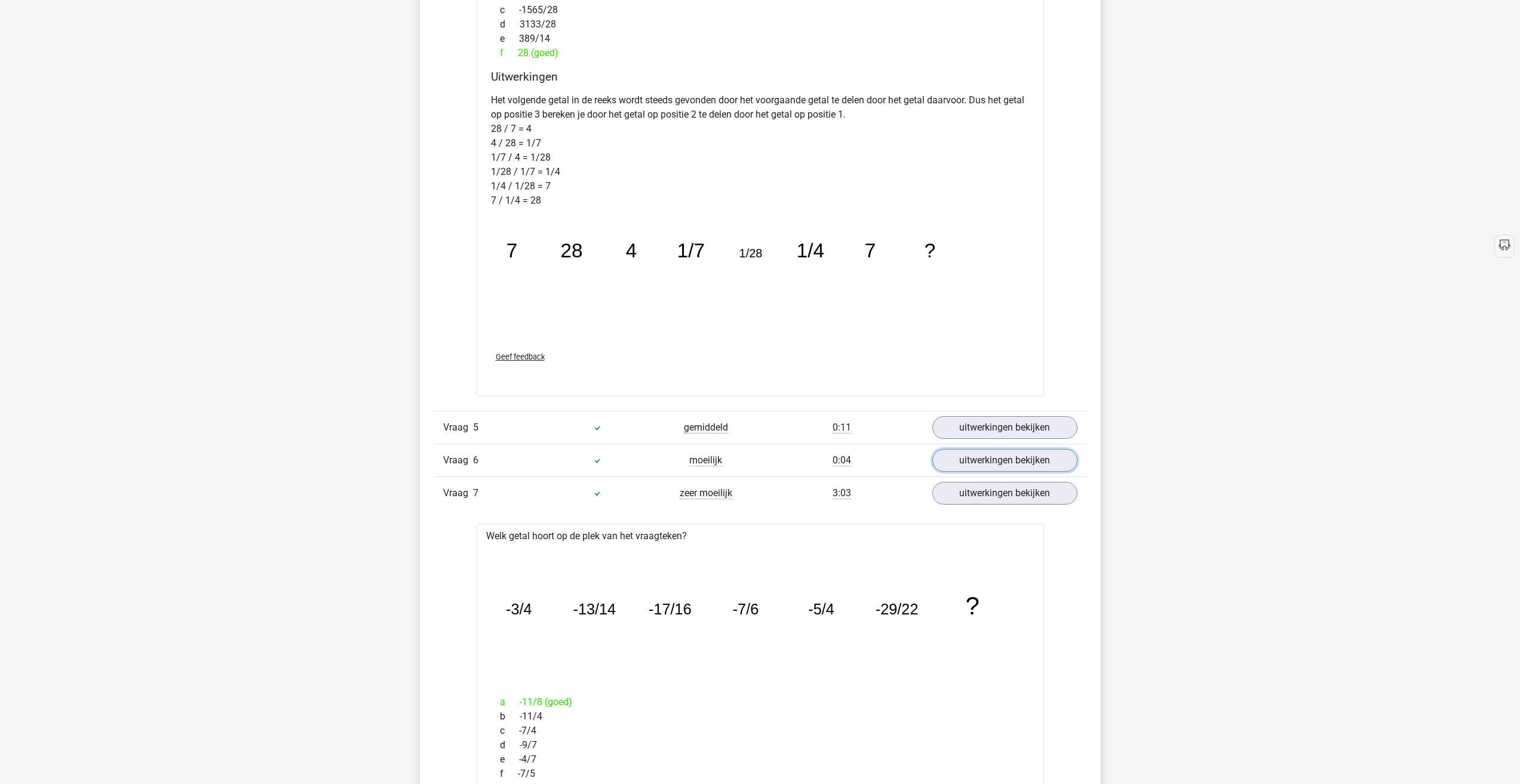
scroll to position [1433, 0]
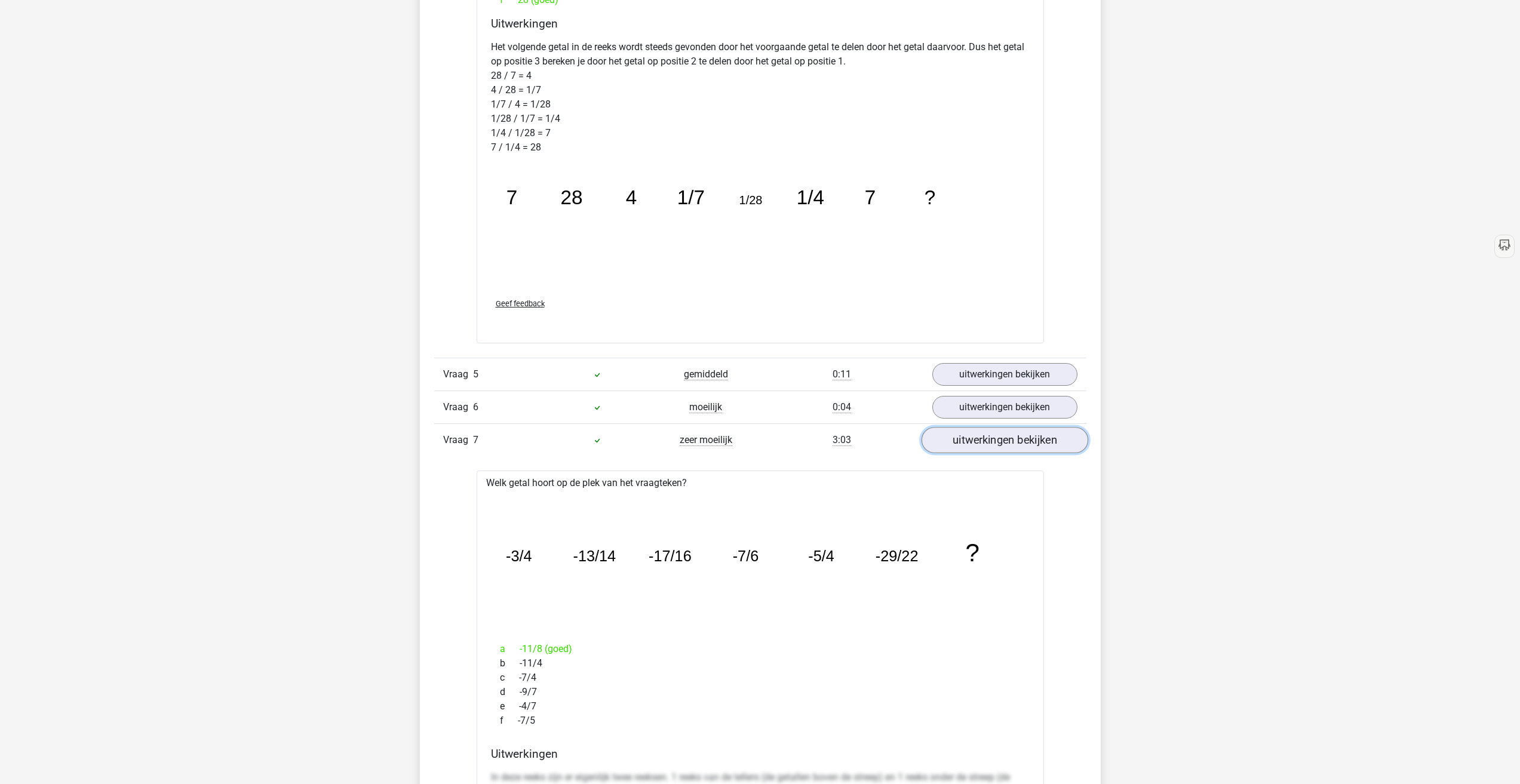
click at [992, 440] on link "uitwerkingen bekijken" at bounding box center [1004, 440] width 167 height 26
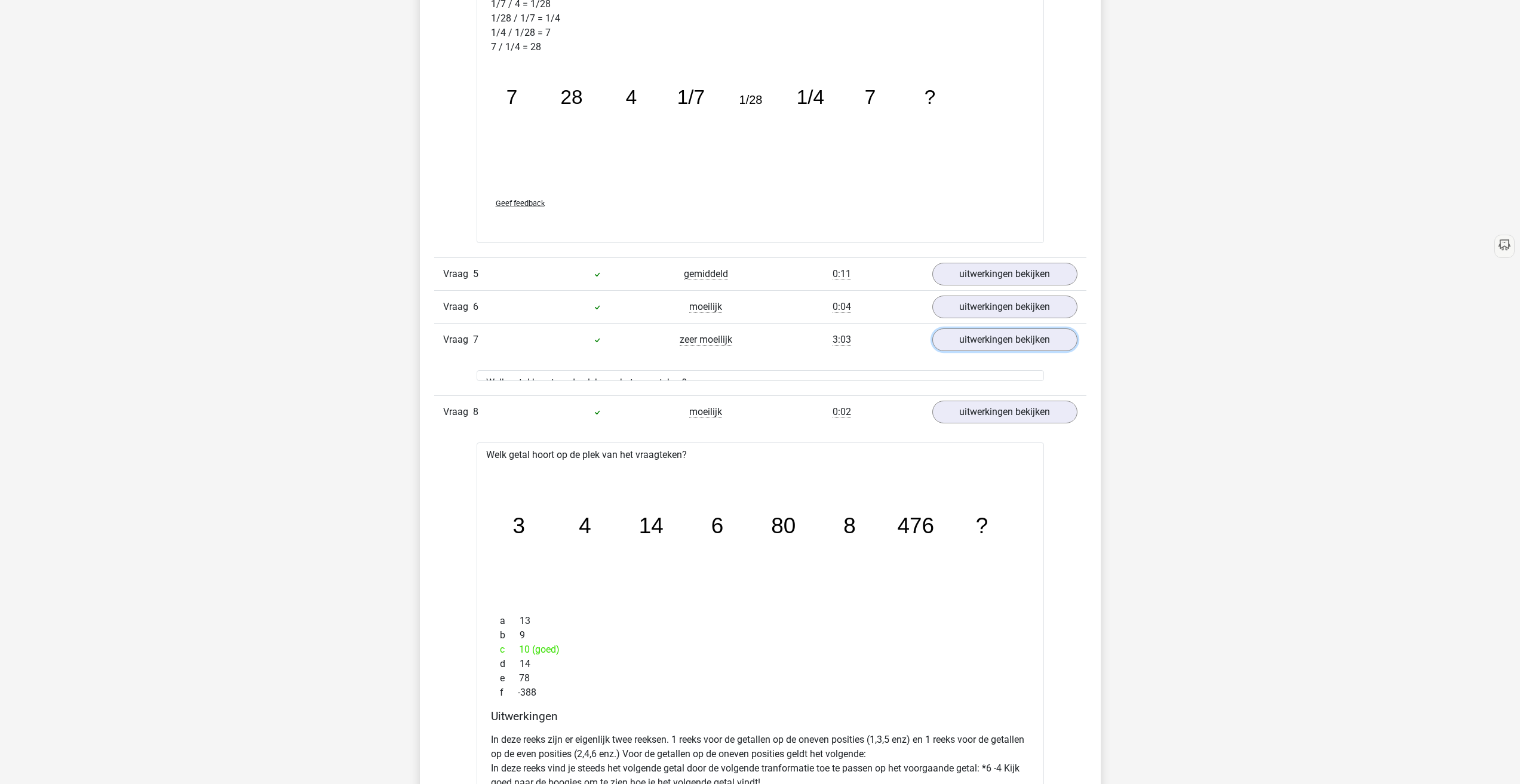
scroll to position [1592, 0]
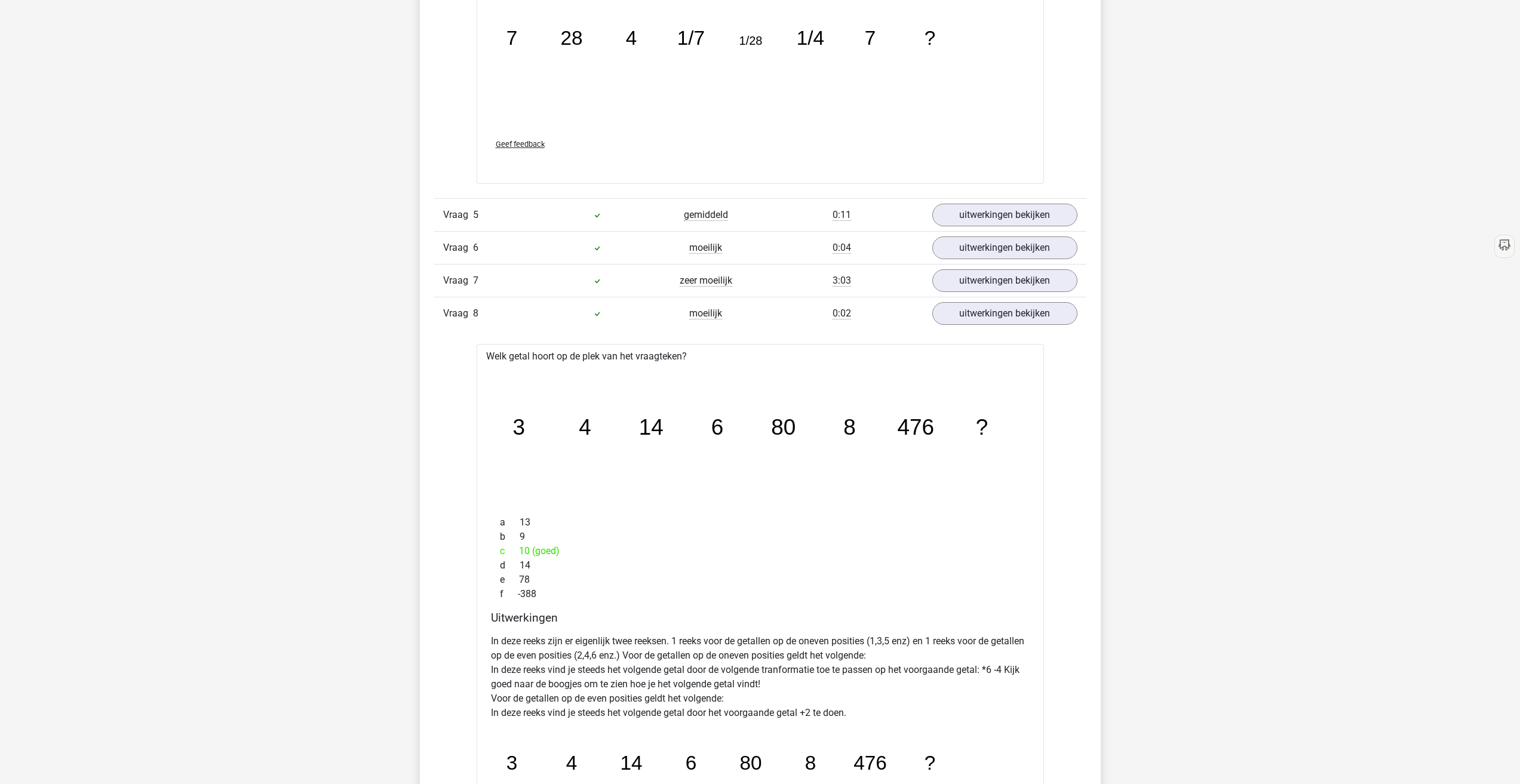
click at [970, 298] on div "Vraag 8 moeilijk 0:02 uitwerkingen bekijken" at bounding box center [761, 313] width 652 height 33
click at [962, 312] on link "uitwerkingen bekijken" at bounding box center [1004, 313] width 167 height 26
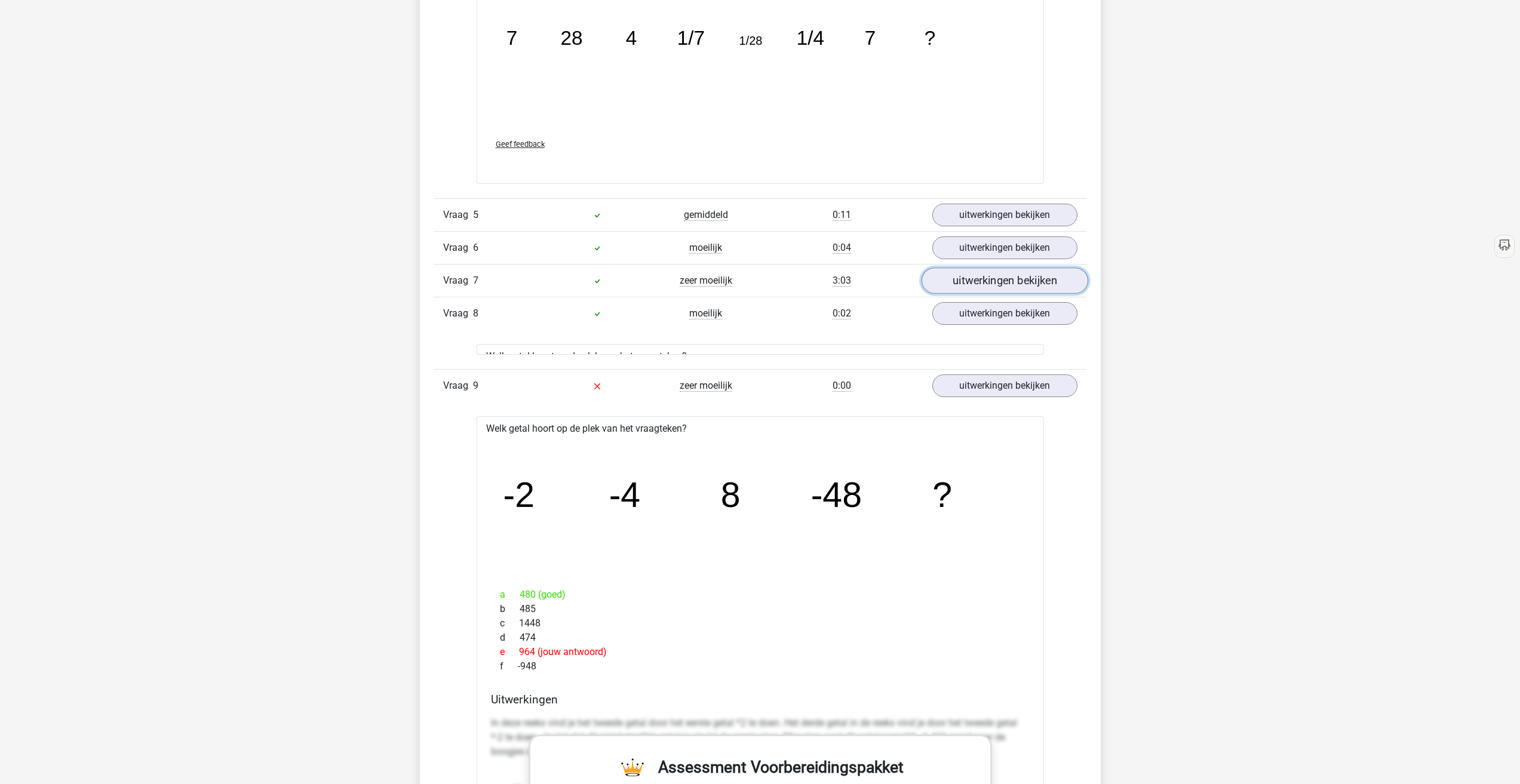
click at [970, 277] on link "uitwerkingen bekijken" at bounding box center [1004, 280] width 167 height 26
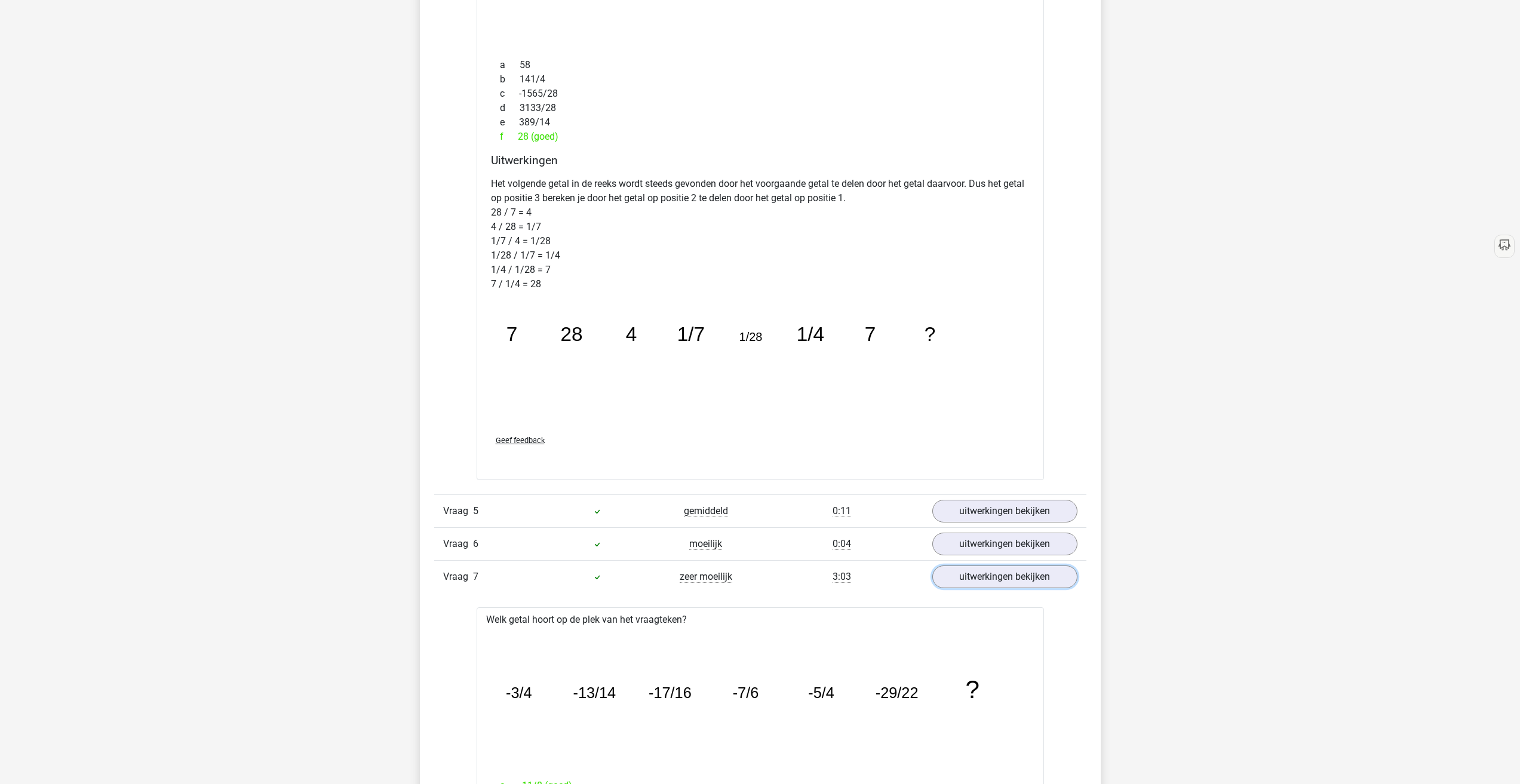
scroll to position [1273, 0]
